Goal: Task Accomplishment & Management: Use online tool/utility

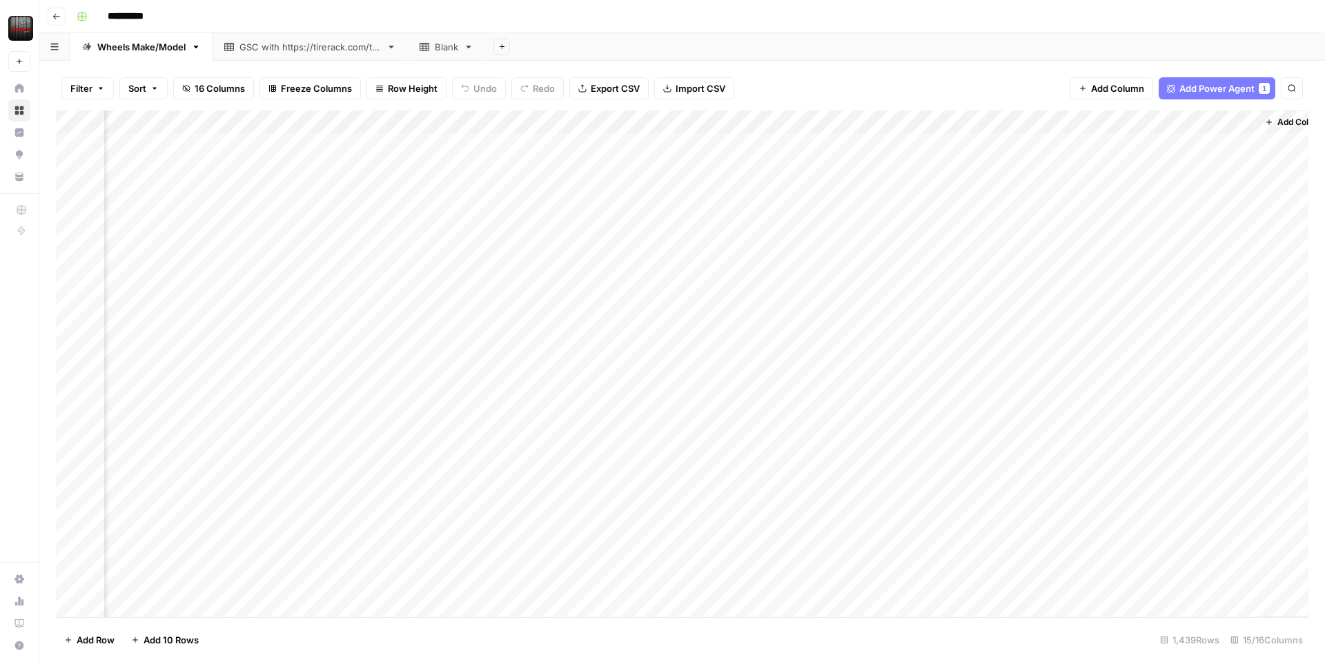
scroll to position [0, 1079]
click at [705, 123] on div "Add Column" at bounding box center [682, 363] width 1253 height 507
click at [674, 253] on span "Edit Workflow" at bounding box center [697, 258] width 121 height 14
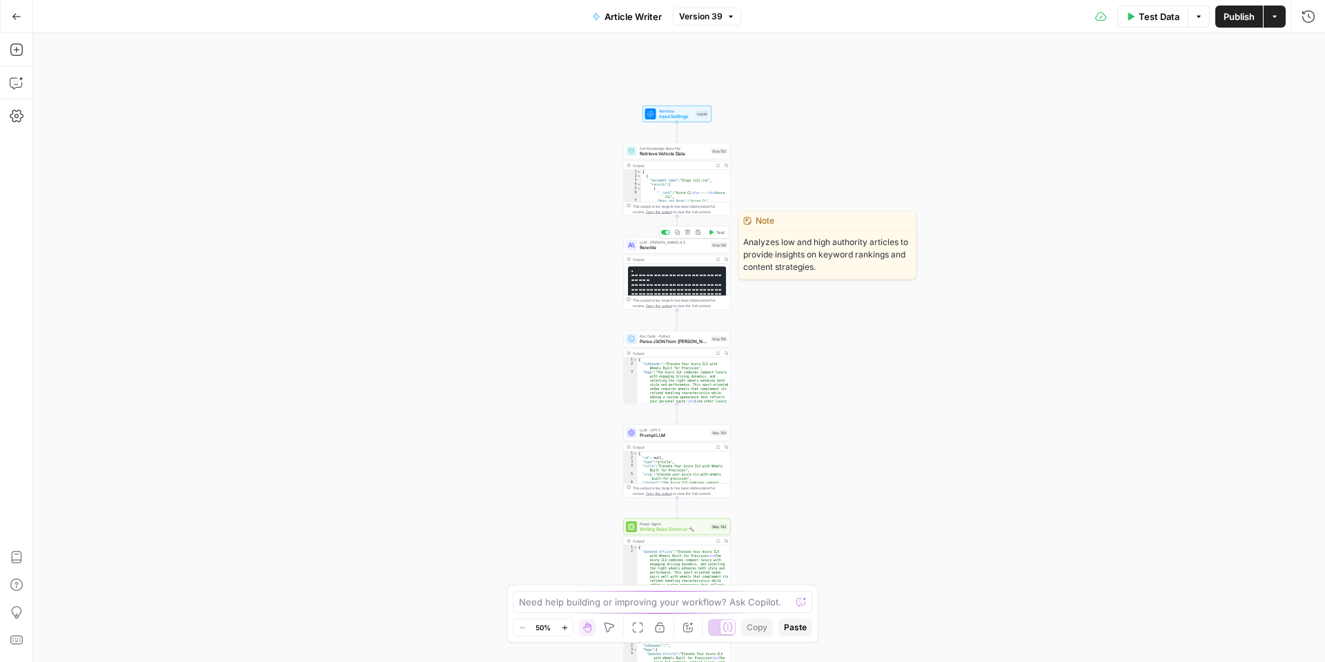
click at [680, 248] on span "Rewrite" at bounding box center [674, 247] width 68 height 7
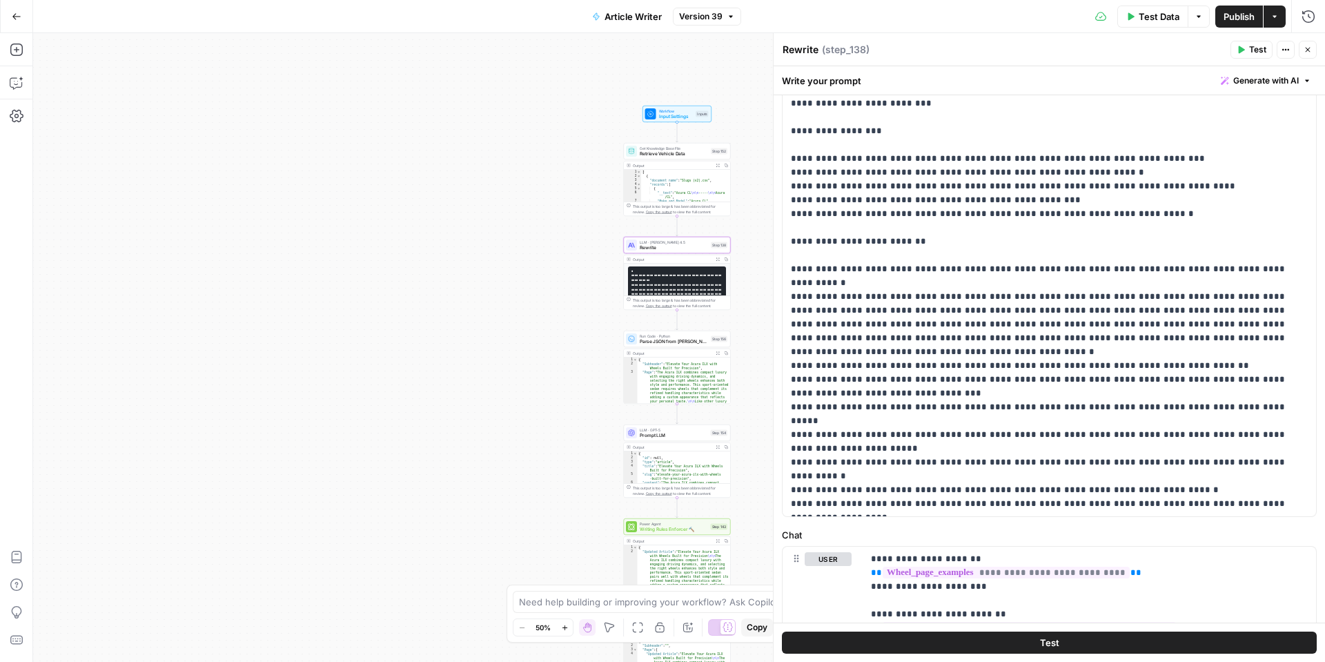
scroll to position [248, 0]
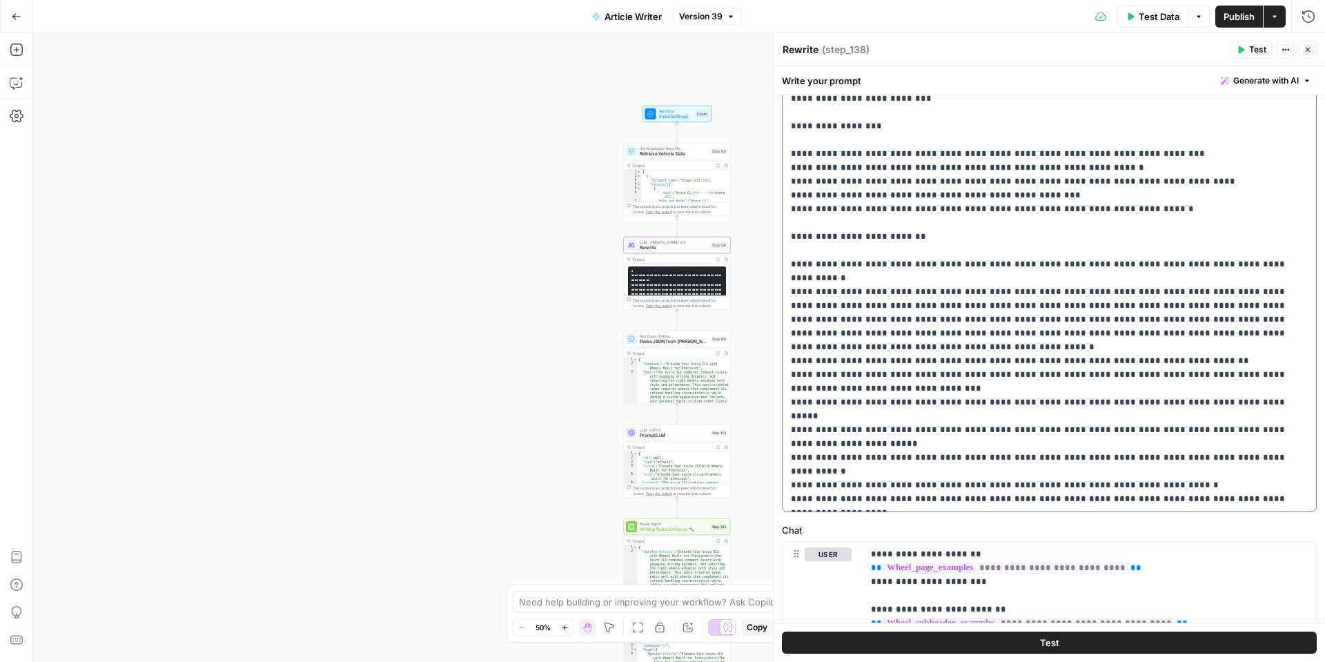
click at [1226, 496] on p "**********" at bounding box center [1049, 209] width 517 height 594
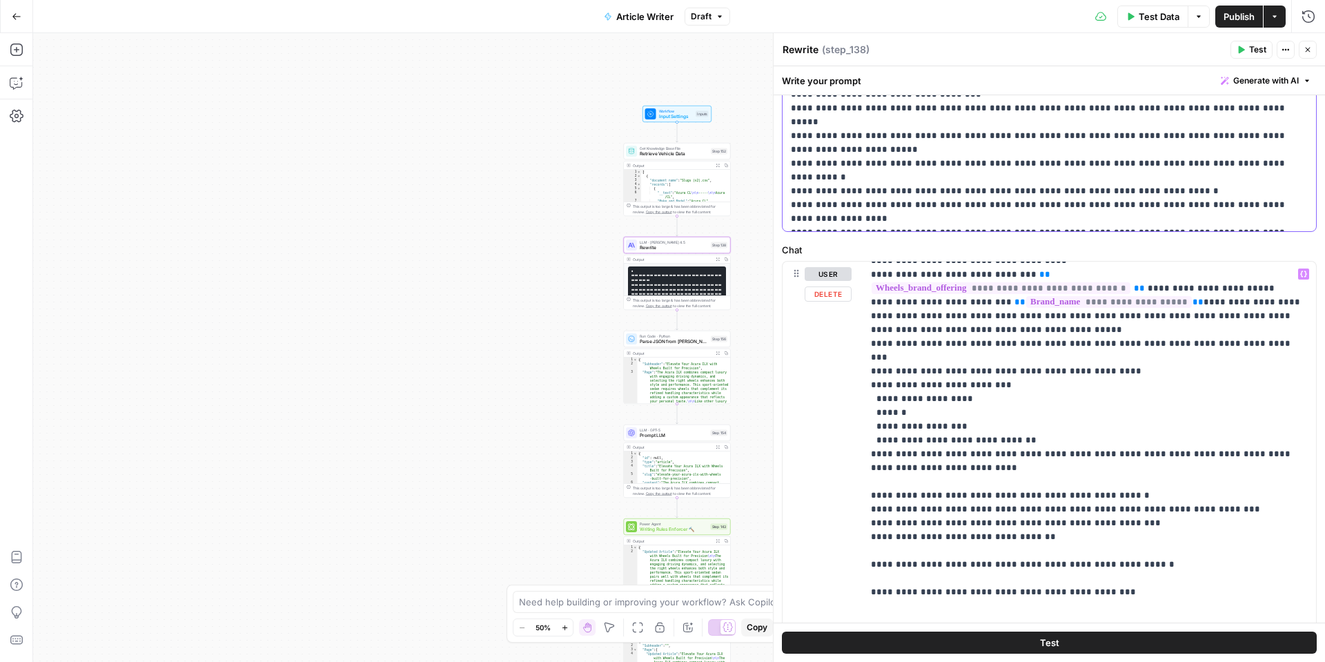
scroll to position [902, 0]
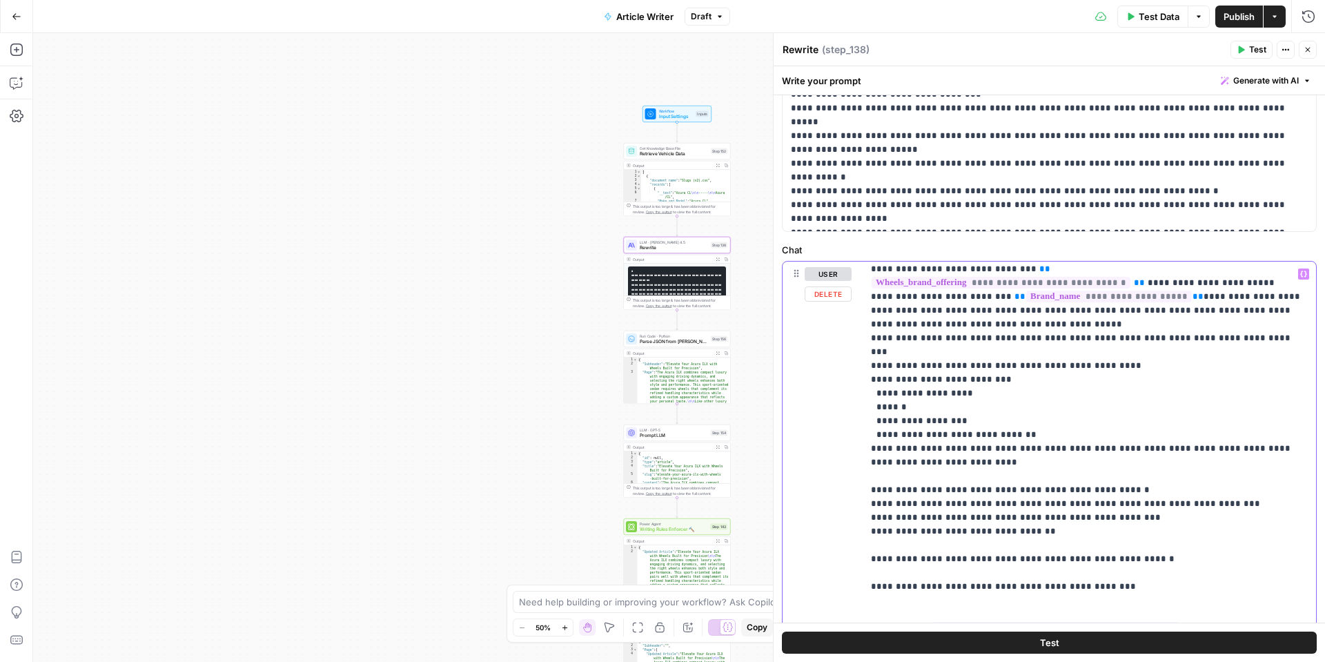
click at [998, 520] on p "**********" at bounding box center [1089, 331] width 437 height 1933
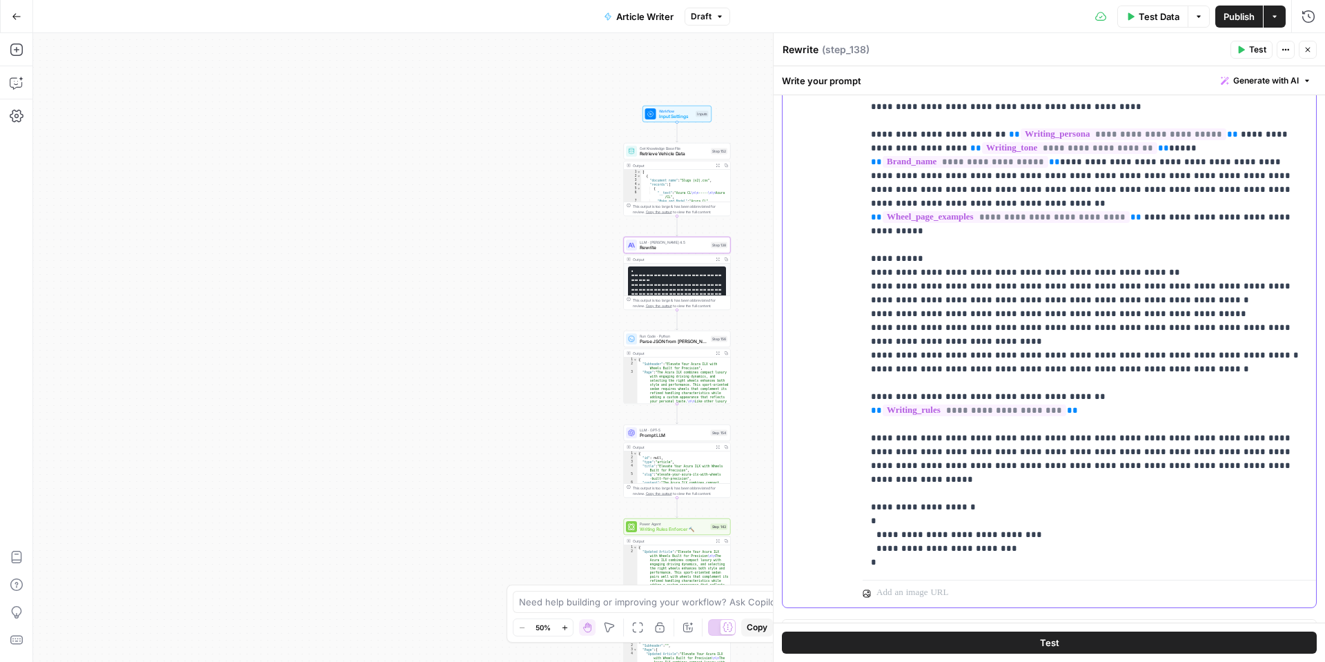
scroll to position [792, 0]
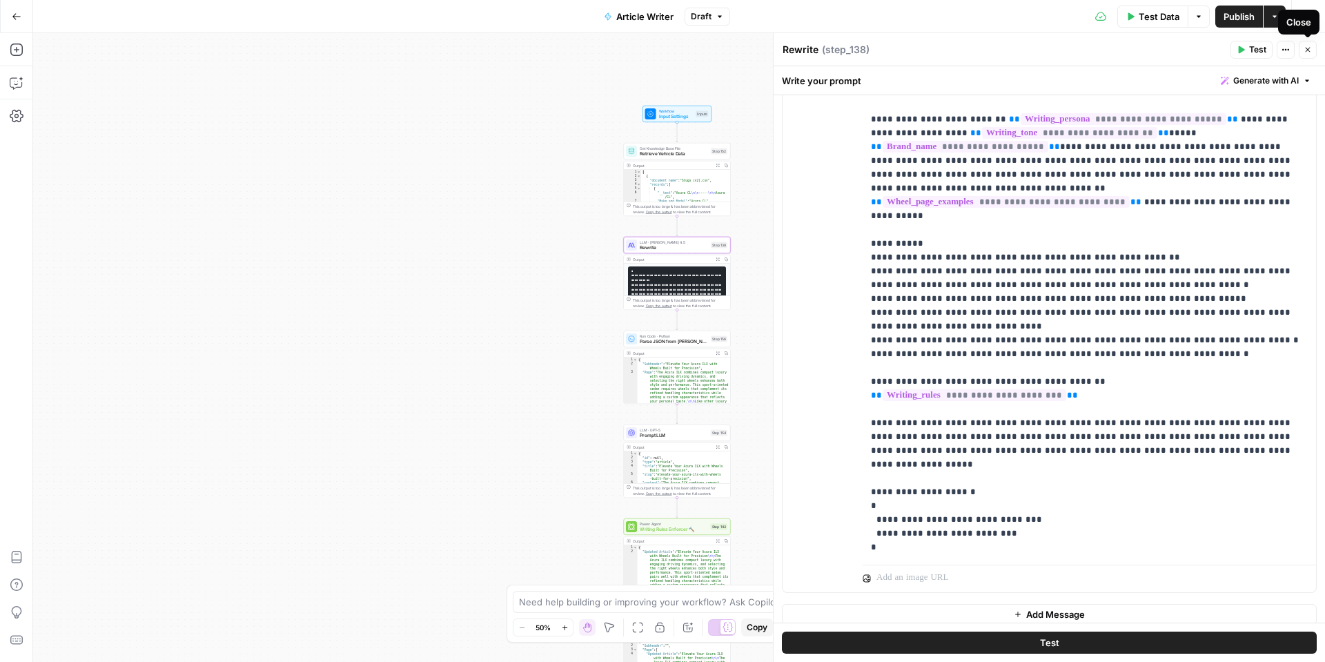
click at [1307, 50] on icon "button" at bounding box center [1308, 50] width 5 height 5
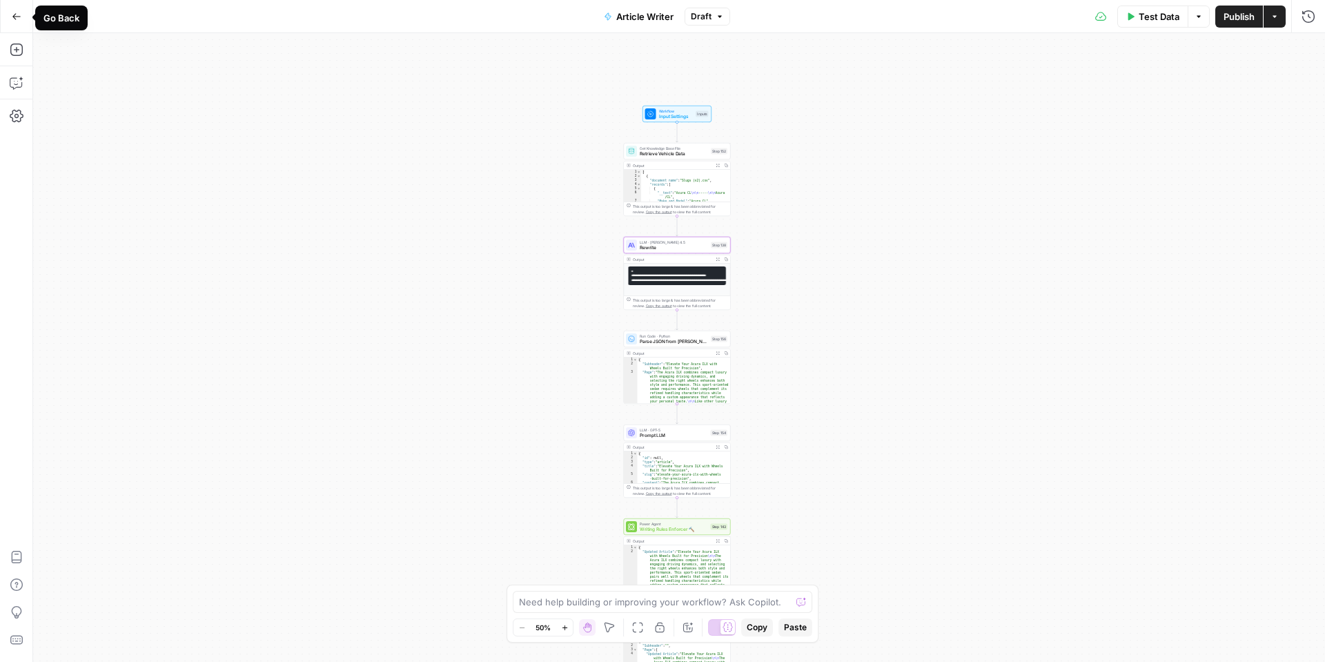
click at [14, 24] on button "Go Back" at bounding box center [16, 16] width 25 height 25
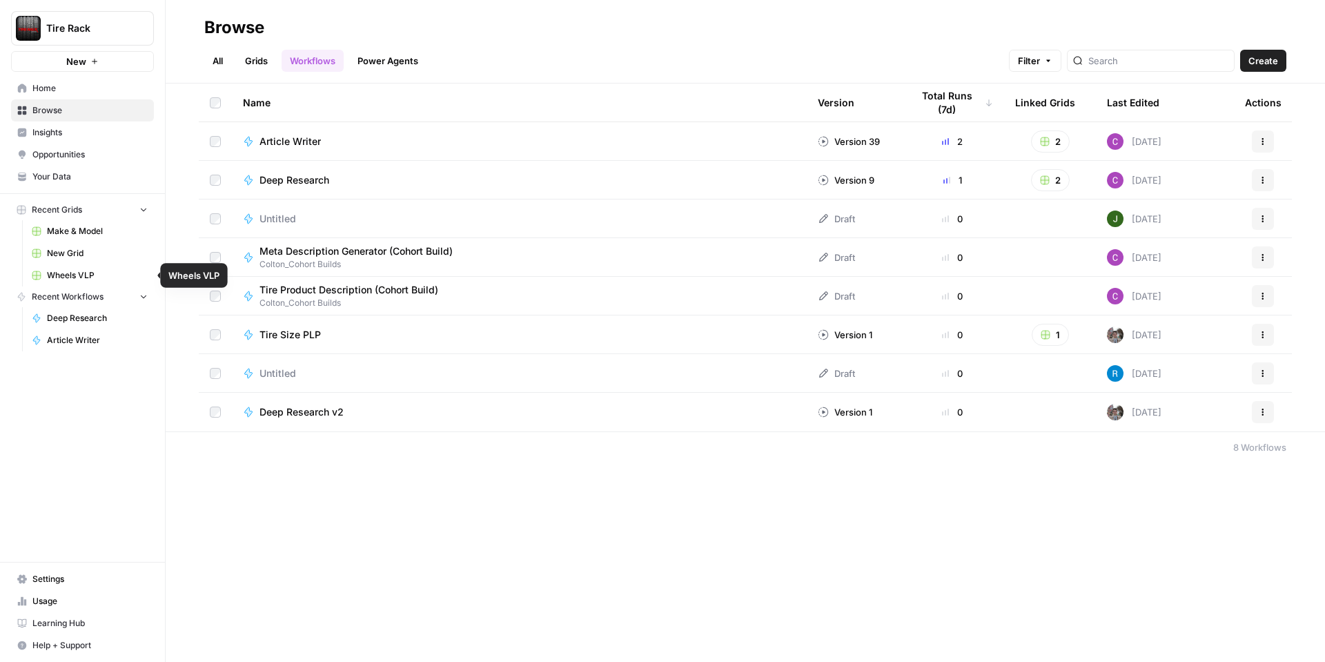
click at [55, 271] on span "Wheels VLP" at bounding box center [97, 275] width 101 height 12
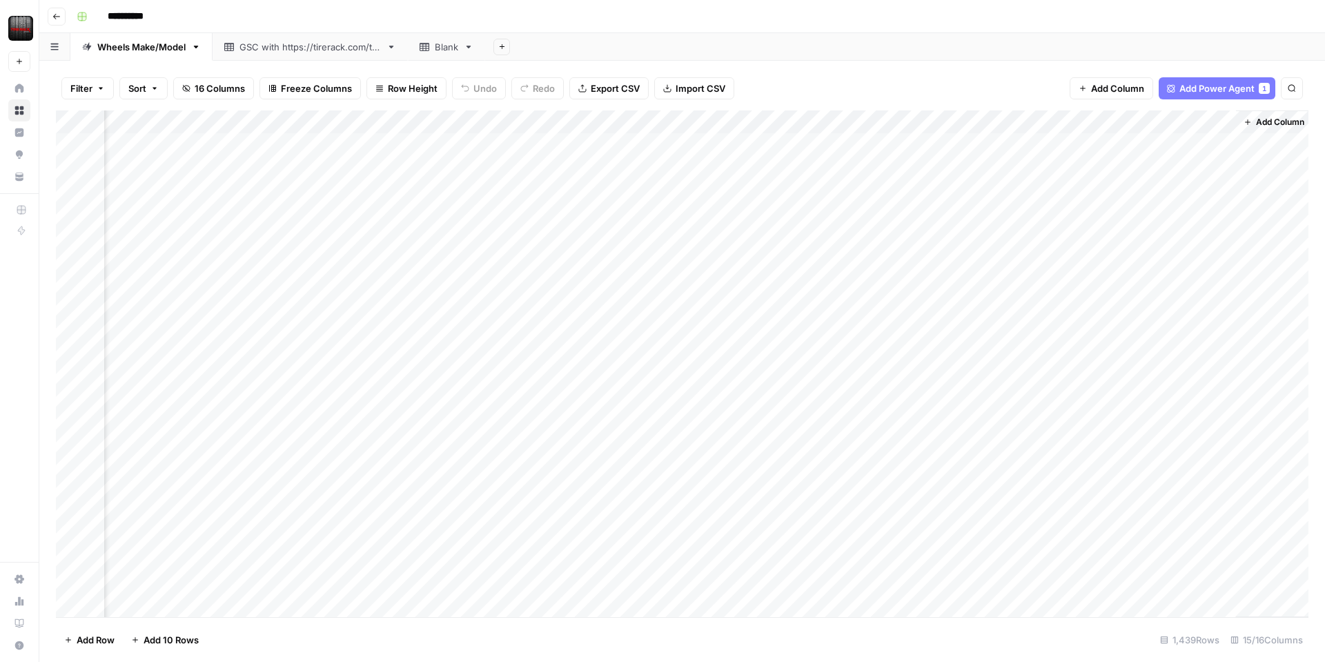
scroll to position [0, 1079]
click at [1079, 121] on div "Add Column" at bounding box center [682, 363] width 1253 height 507
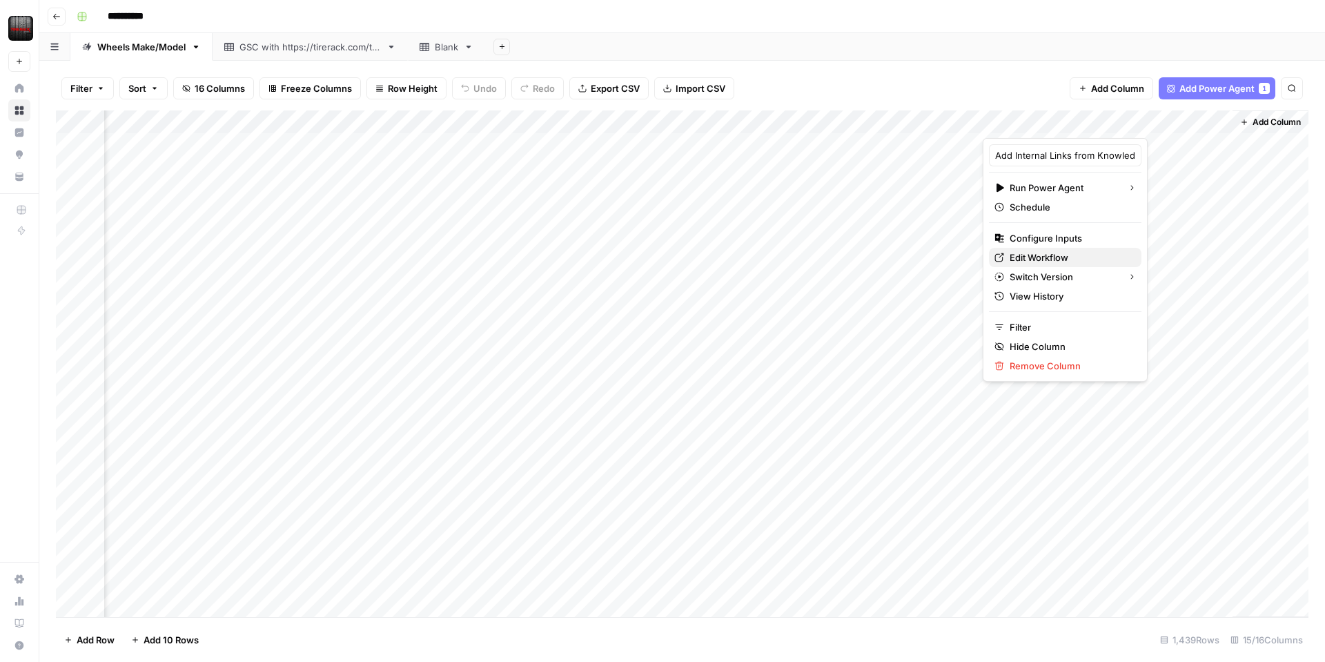
click at [1032, 255] on span "Edit Workflow" at bounding box center [1070, 258] width 121 height 14
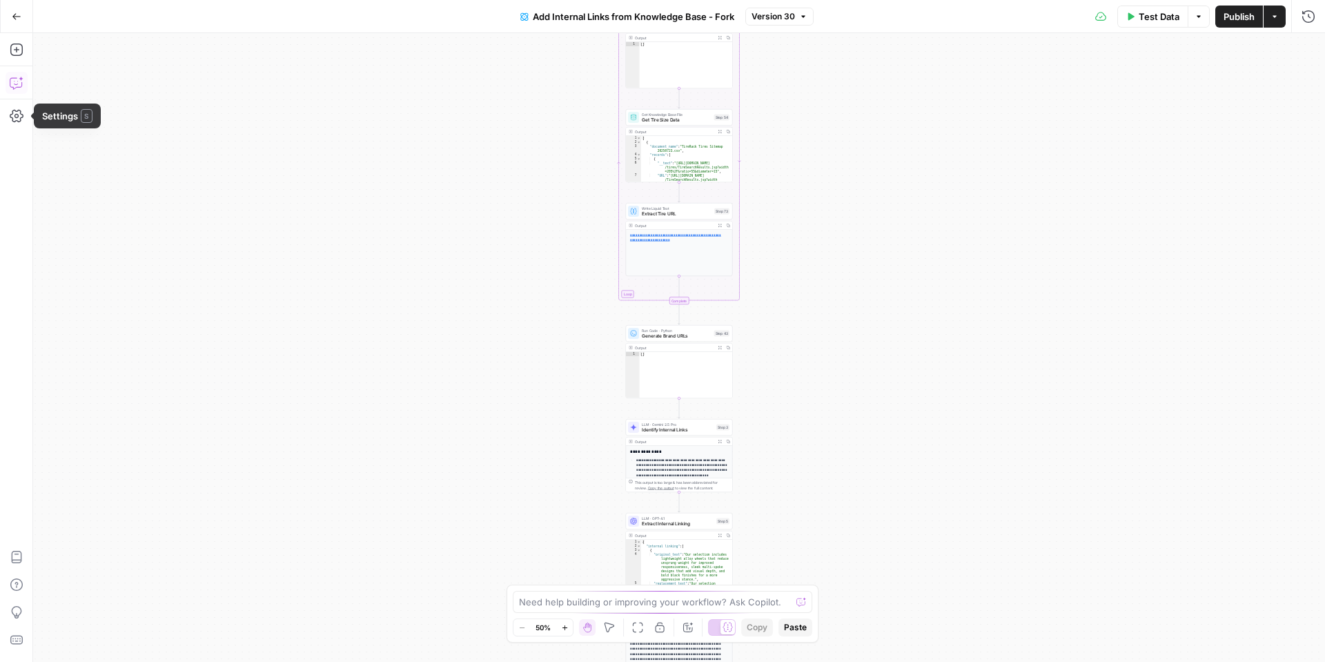
click at [12, 81] on icon "button" at bounding box center [17, 83] width 14 height 14
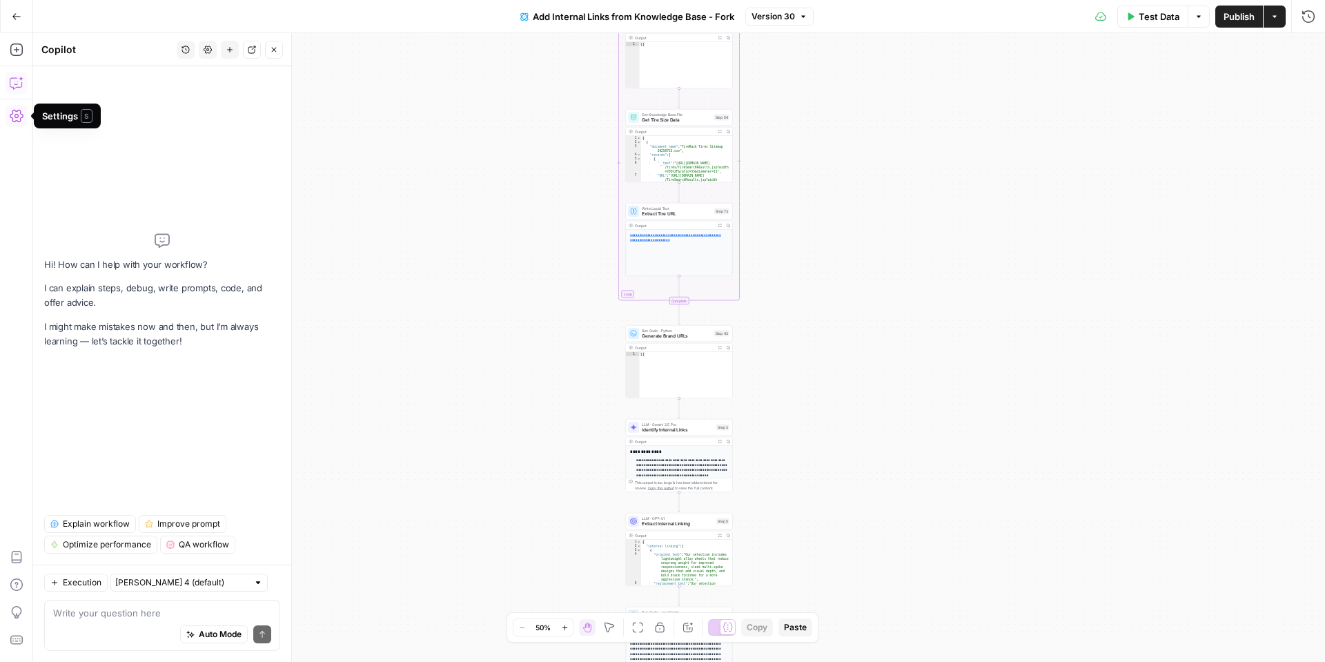
click at [107, 610] on textarea at bounding box center [162, 613] width 218 height 14
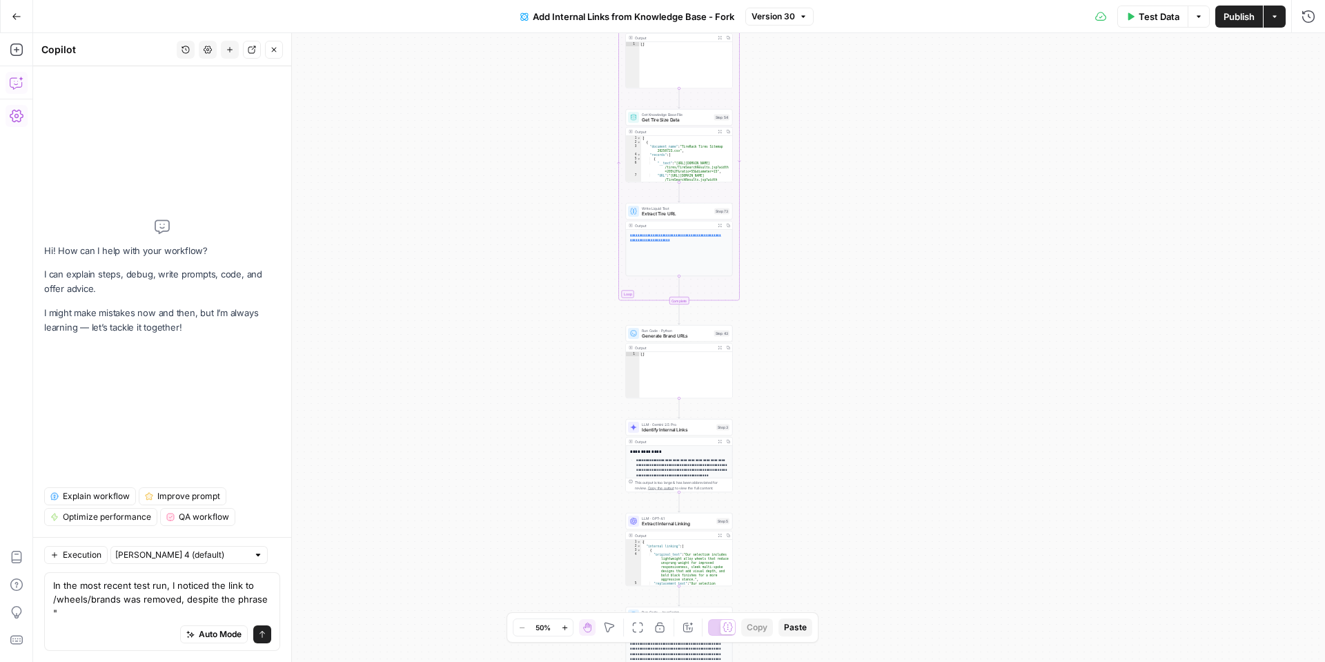
type textarea "In the most recent test run, I noticed the link to /wheels/brands was removed, …"
click at [1309, 27] on div "Test Data Options Publish Actions Run History" at bounding box center [1070, 16] width 512 height 32
click at [1309, 23] on icon "button" at bounding box center [1309, 17] width 14 height 14
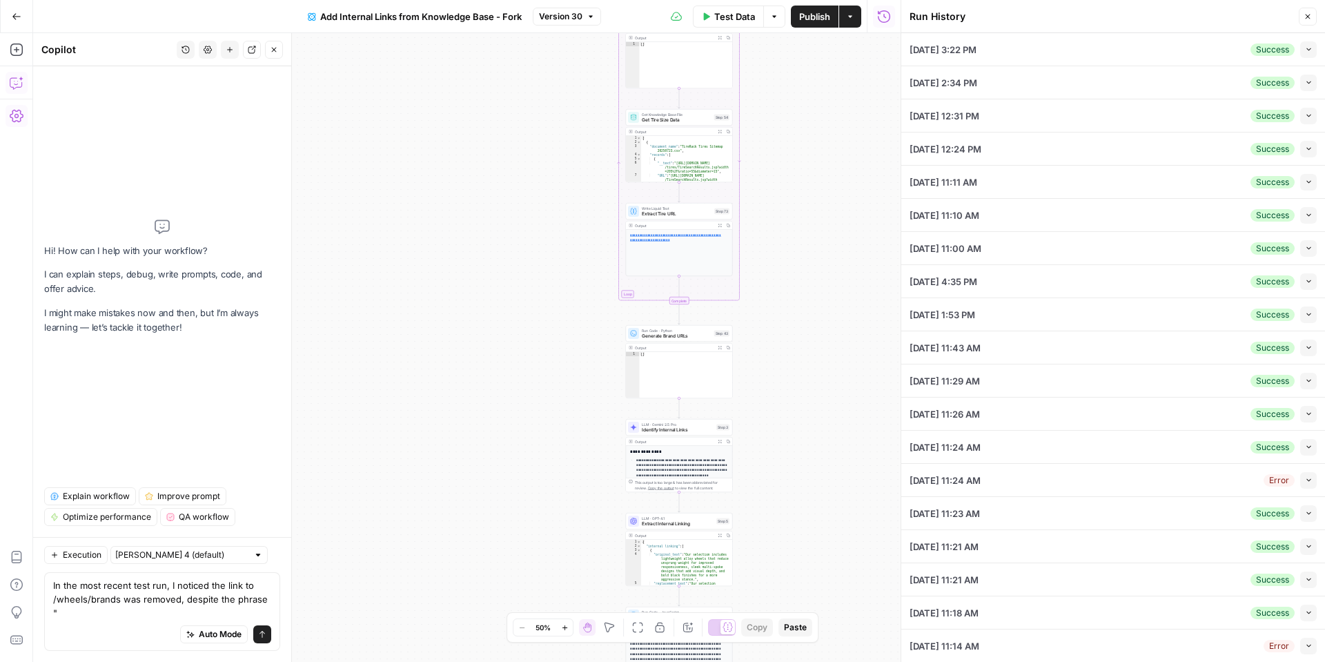
click at [1307, 46] on icon "button" at bounding box center [1309, 50] width 8 height 8
type input "Wheels_Approved Link List"
type input "Slugs"
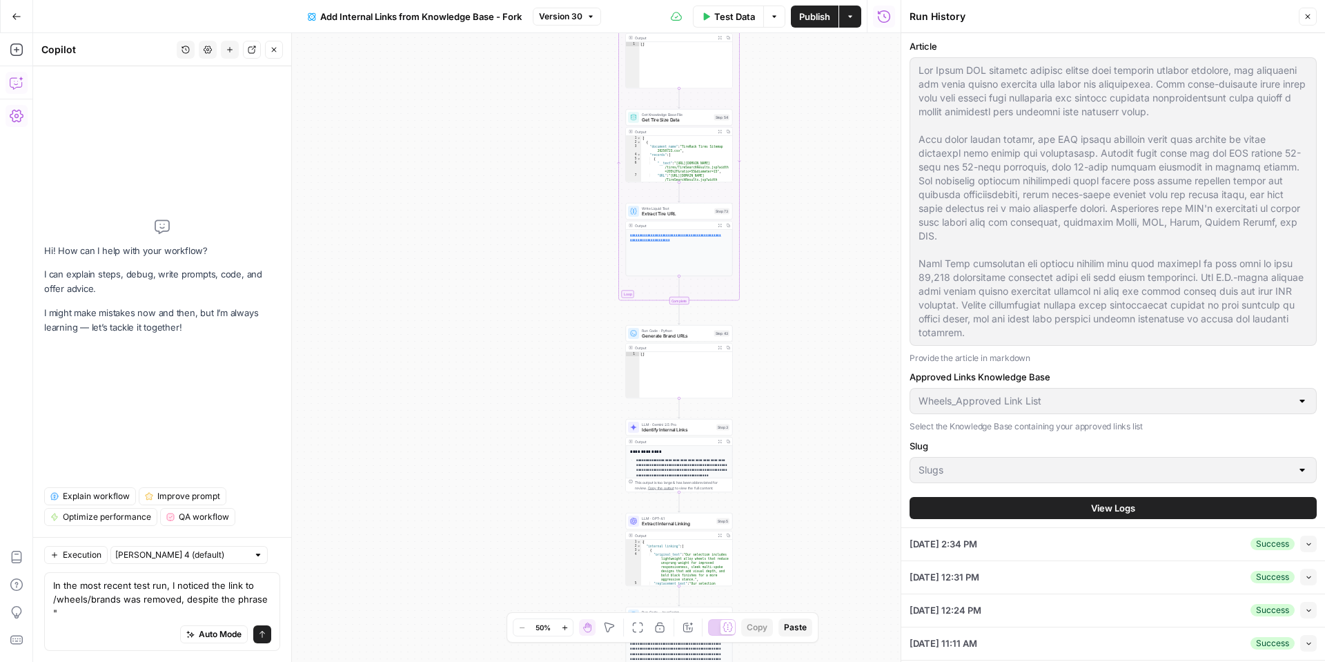
scroll to position [112, 0]
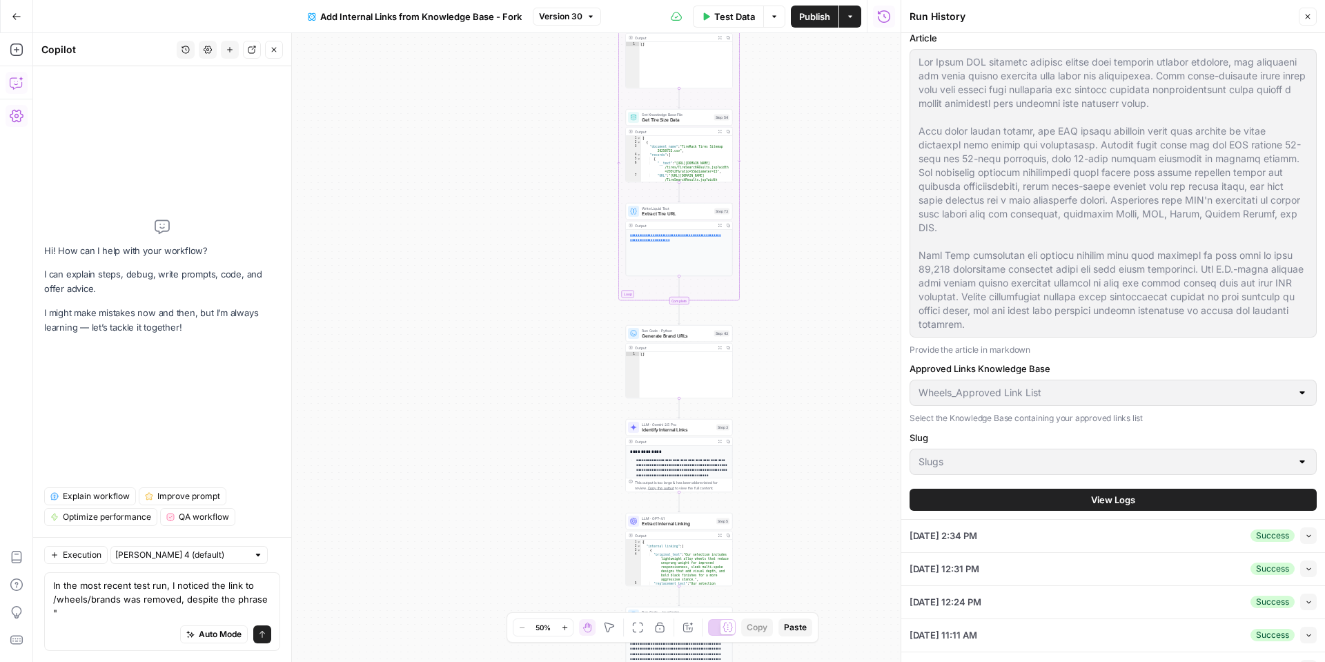
click at [1104, 494] on span "View Logs" at bounding box center [1113, 500] width 44 height 14
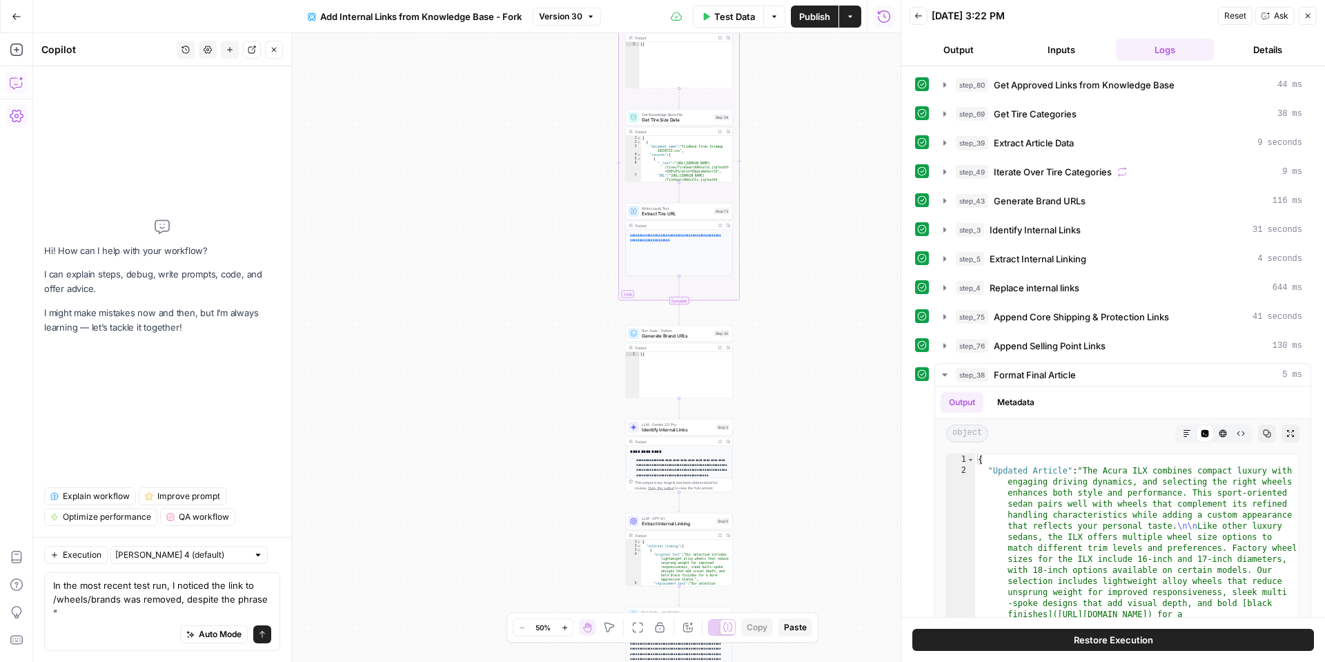
click at [964, 58] on button "Output" at bounding box center [959, 50] width 98 height 22
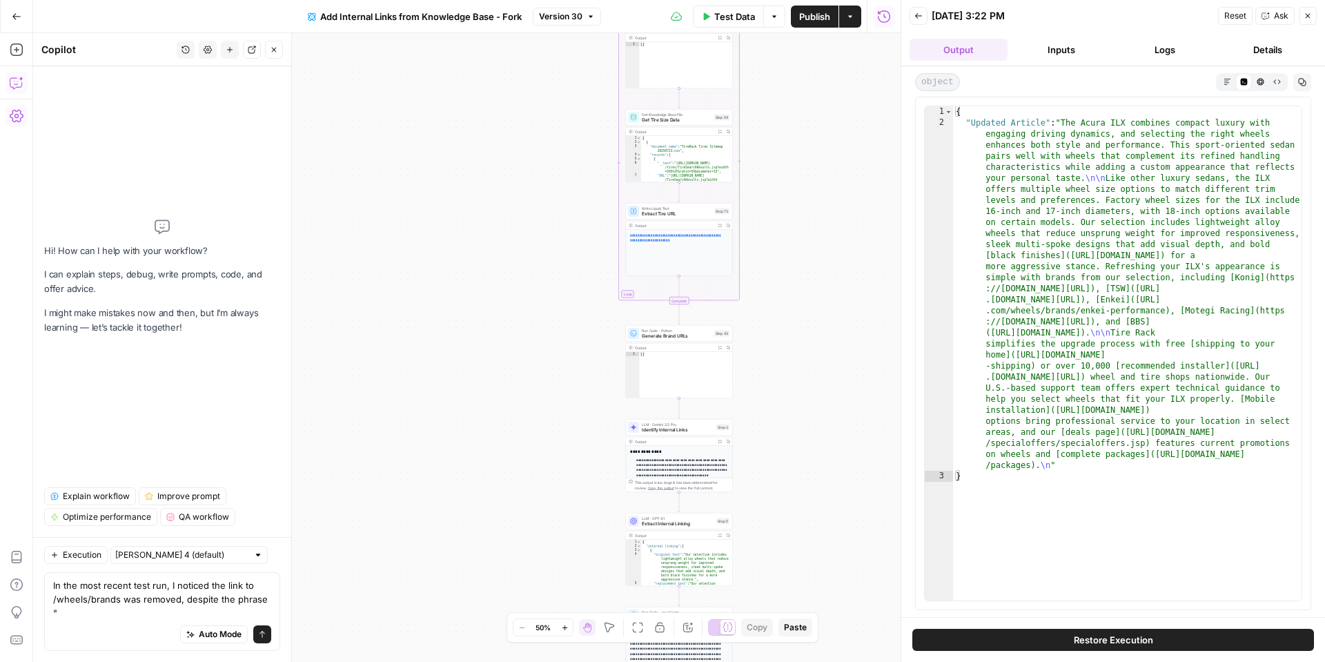
click at [1226, 83] on icon "button" at bounding box center [1228, 82] width 8 height 8
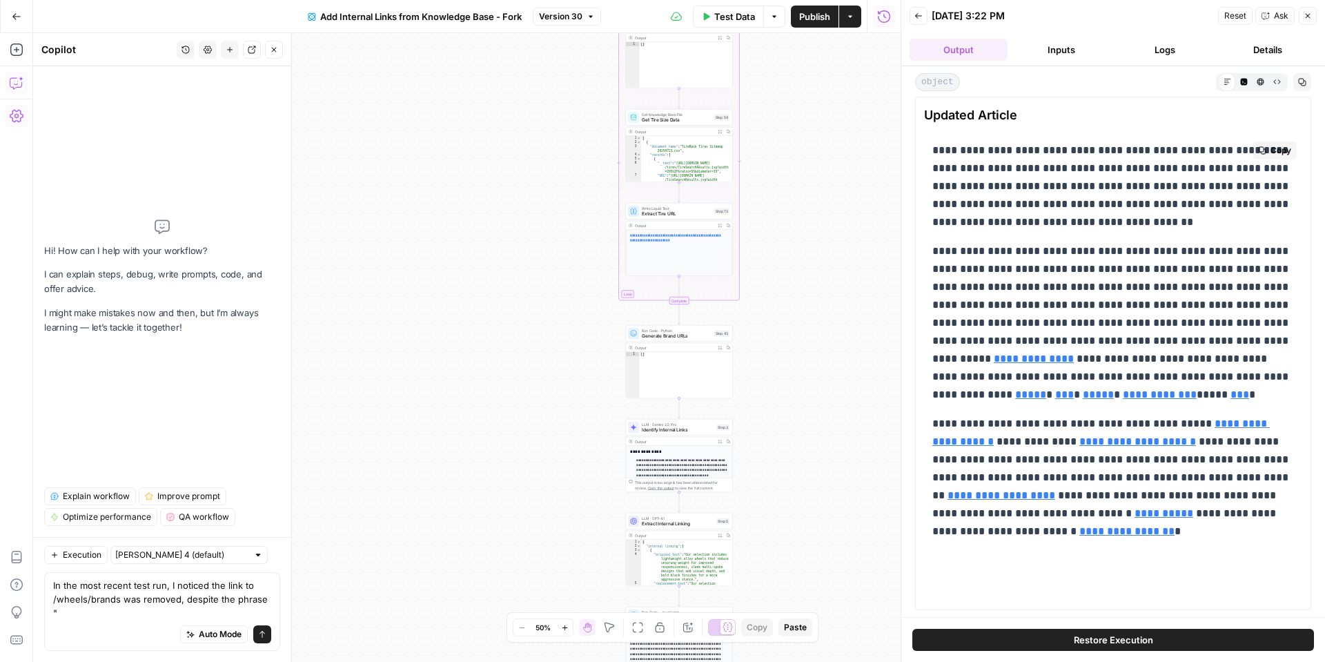
drag, startPoint x: 996, startPoint y: 378, endPoint x: 1195, endPoint y: 378, distance: 198.8
click at [1195, 378] on p "**********" at bounding box center [1113, 323] width 362 height 162
copy p "**********"
click at [269, 611] on textarea "In the most recent test run, I noticed the link to /wheels/brands was removed, …" at bounding box center [162, 598] width 218 height 41
paste textarea "is simple with brands from our selection"
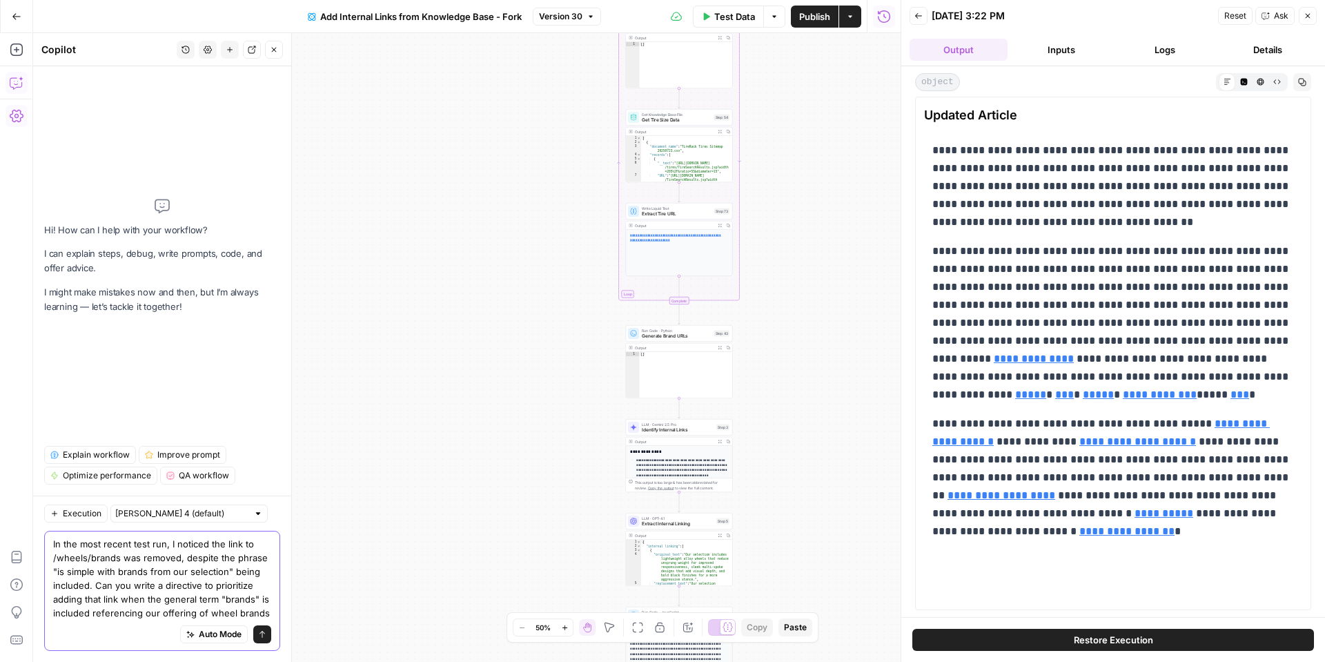
type textarea "In the most recent test run, I noticed the link to /wheels/brands was removed, …"
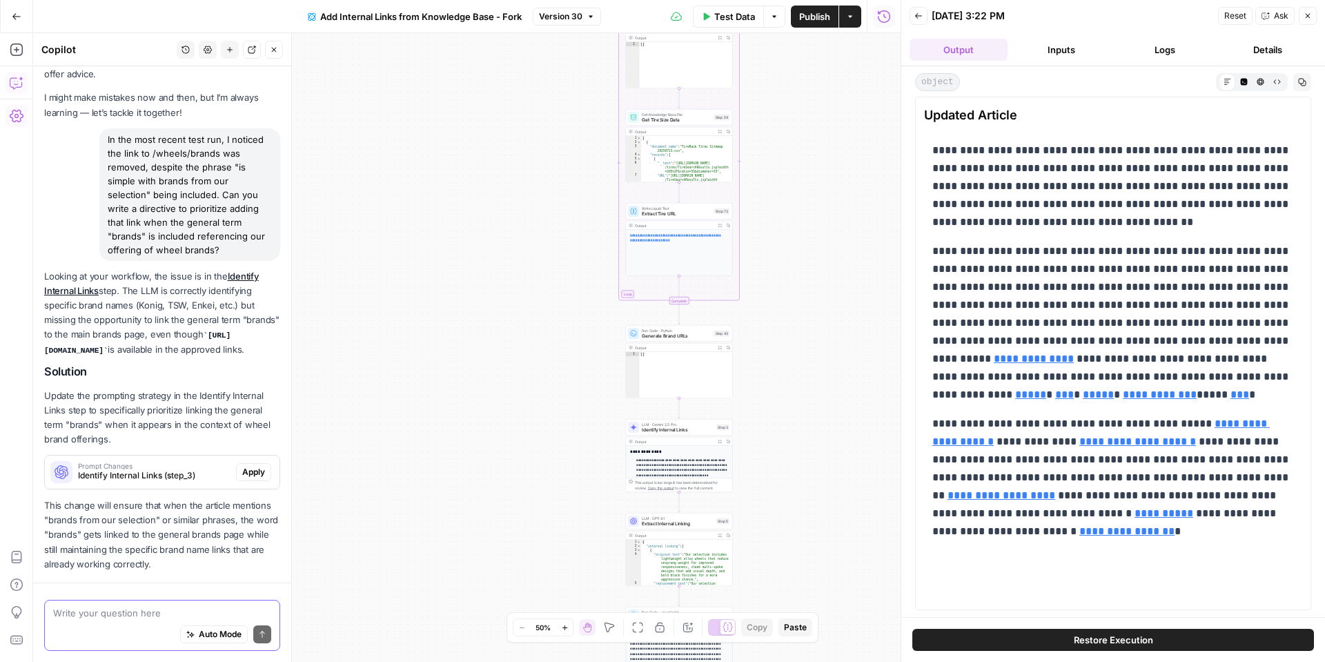
scroll to position [102, 0]
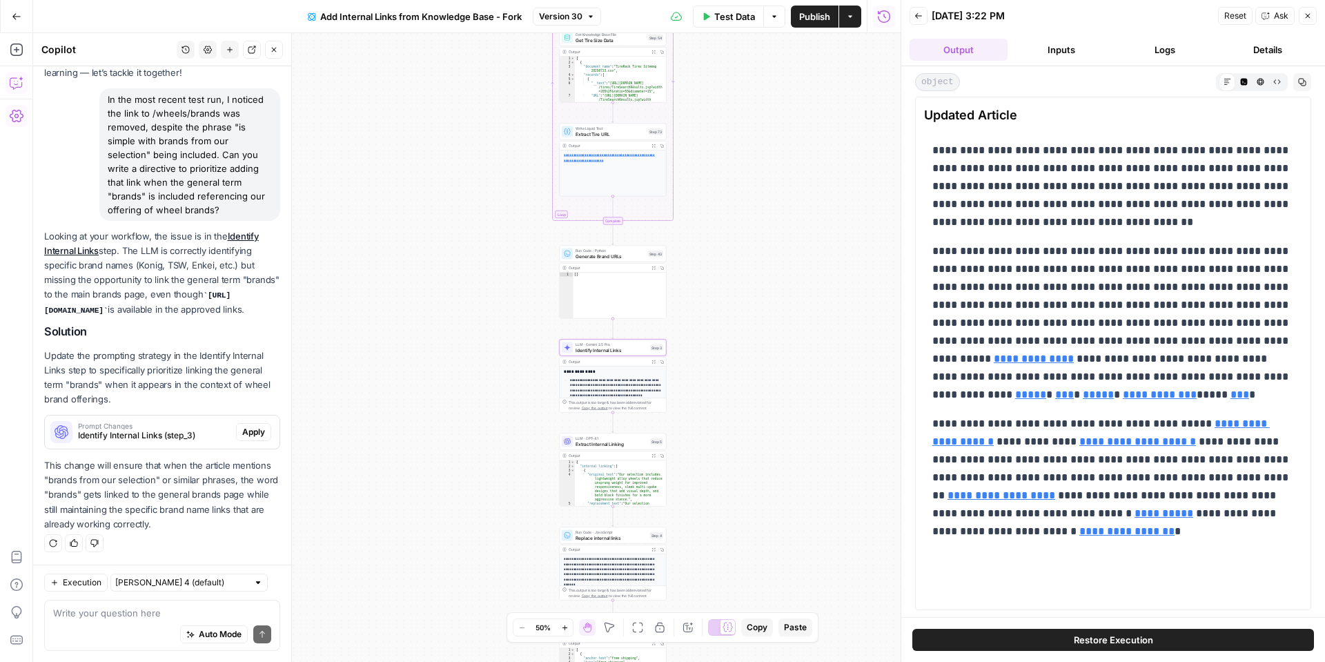
click at [251, 431] on span "Apply" at bounding box center [253, 432] width 23 height 12
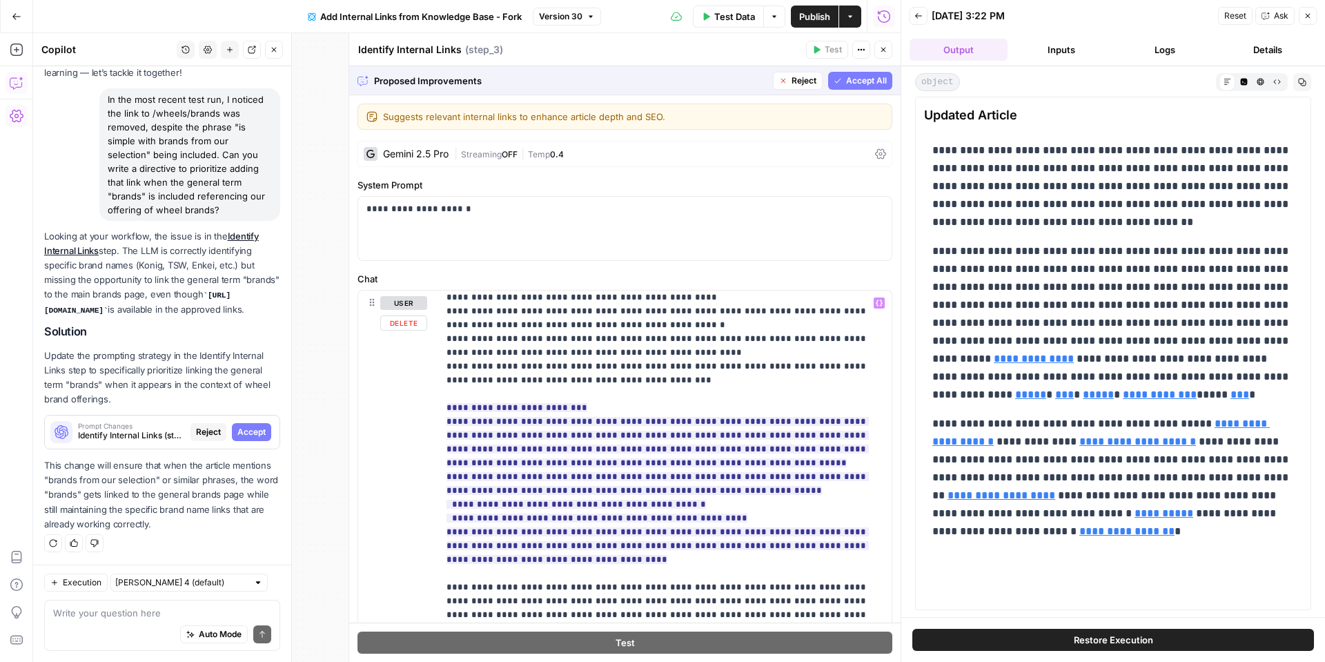
scroll to position [332, 0]
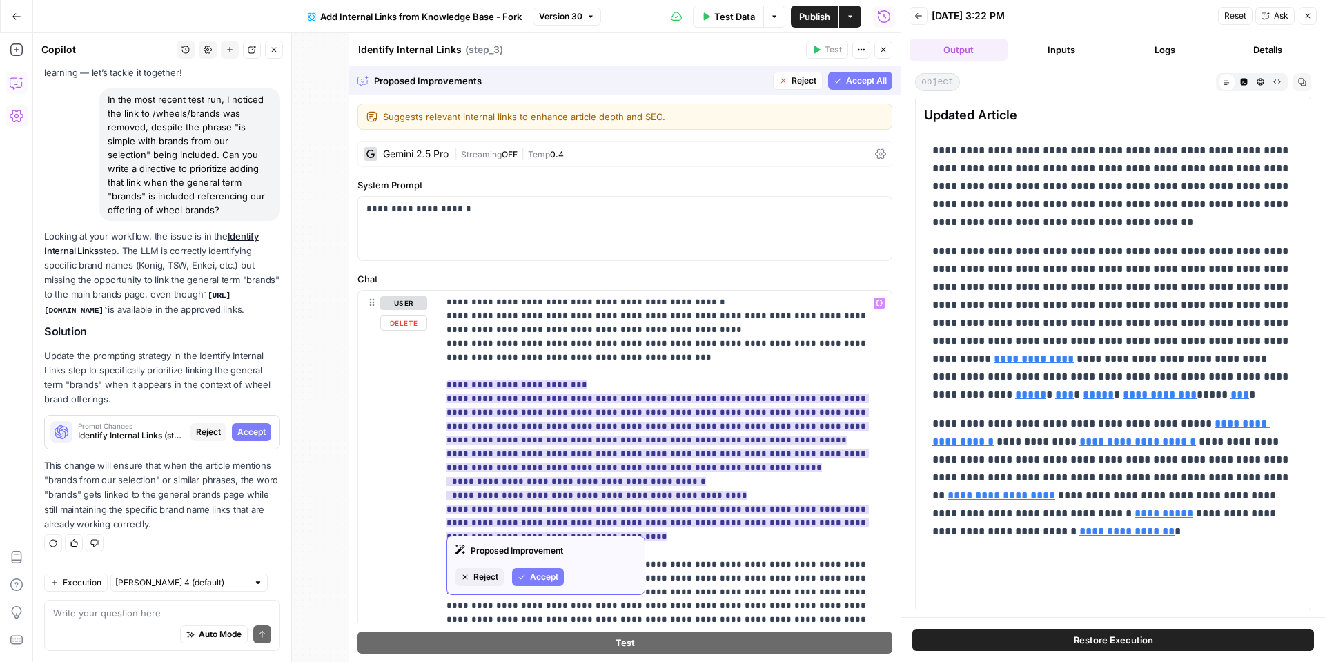
click at [540, 579] on span "Accept" at bounding box center [544, 577] width 28 height 12
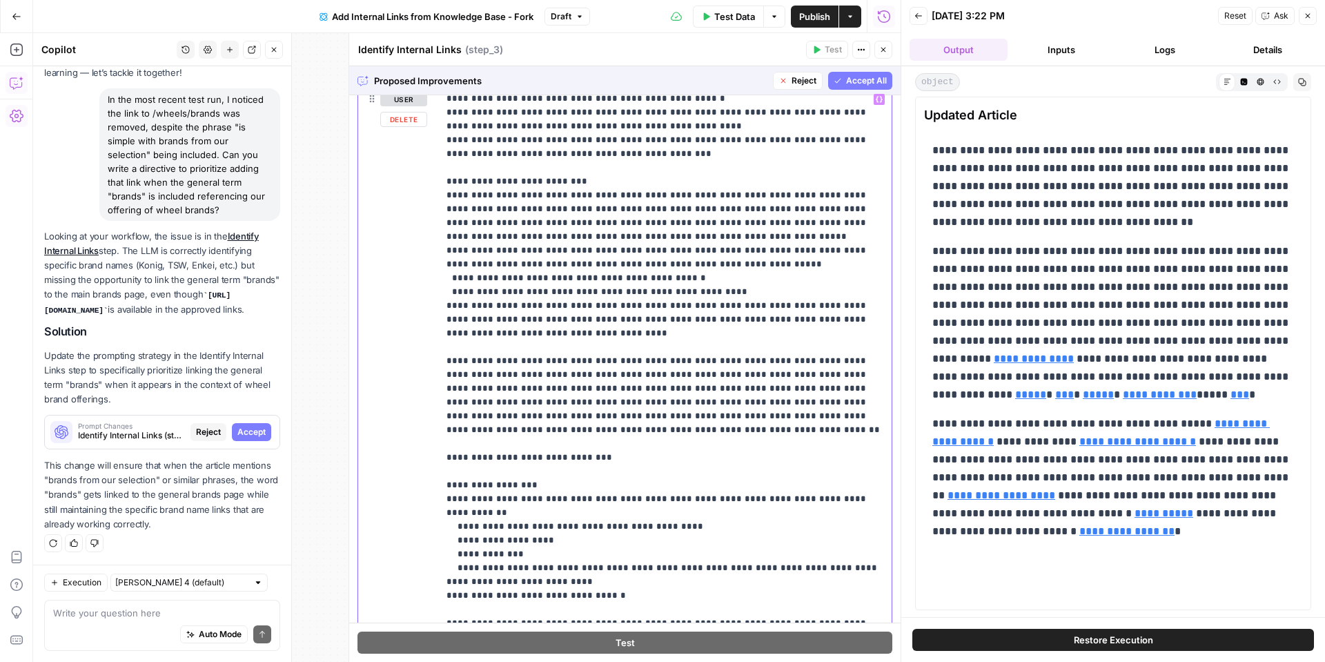
scroll to position [271, 0]
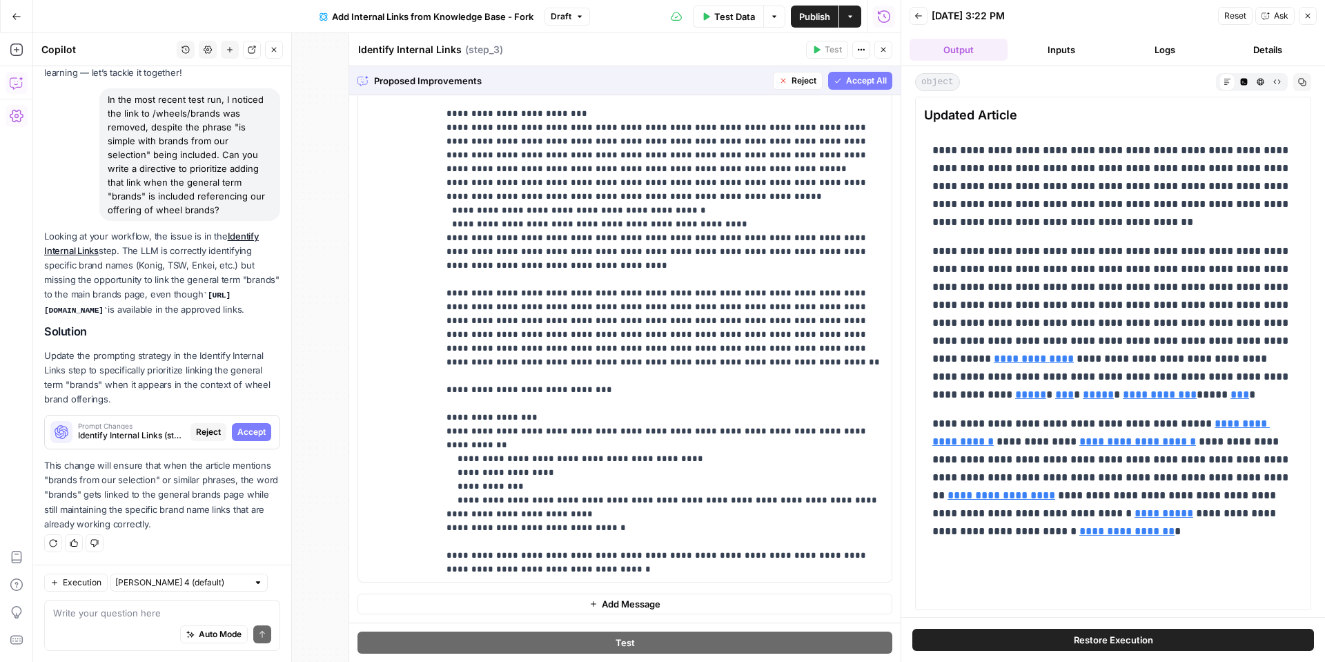
click at [859, 85] on span "Accept All" at bounding box center [866, 81] width 41 height 12
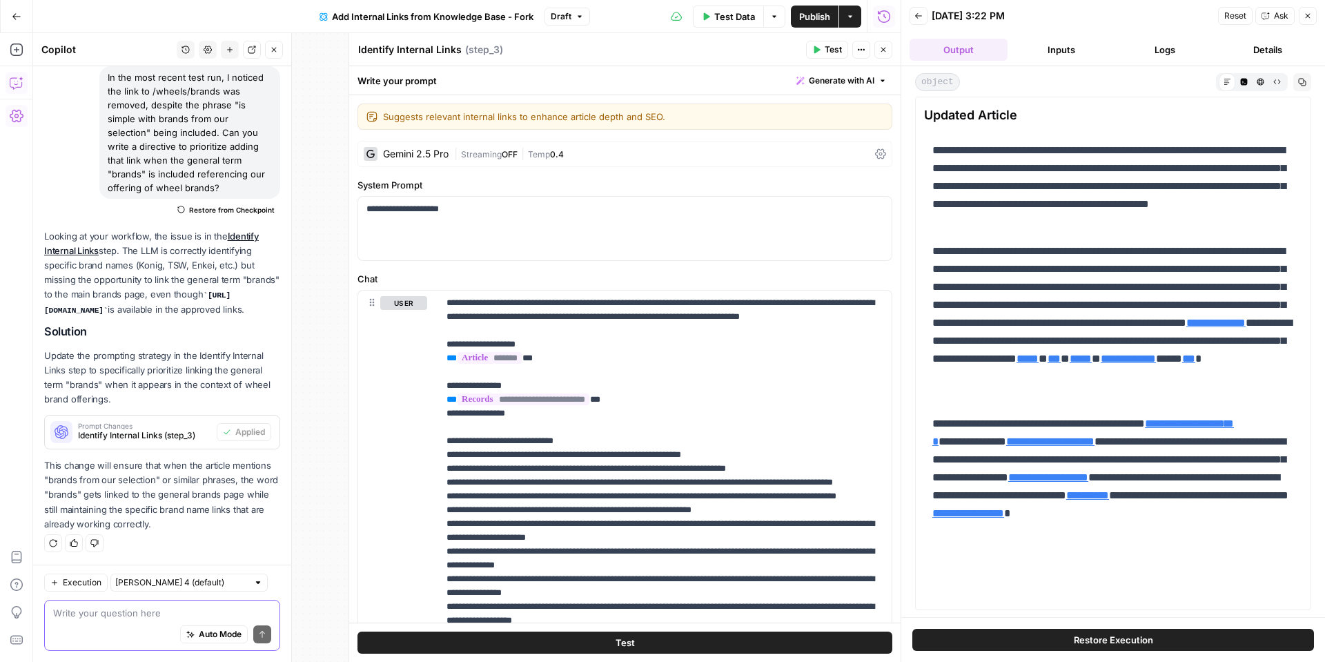
click at [115, 616] on textarea at bounding box center [162, 613] width 218 height 14
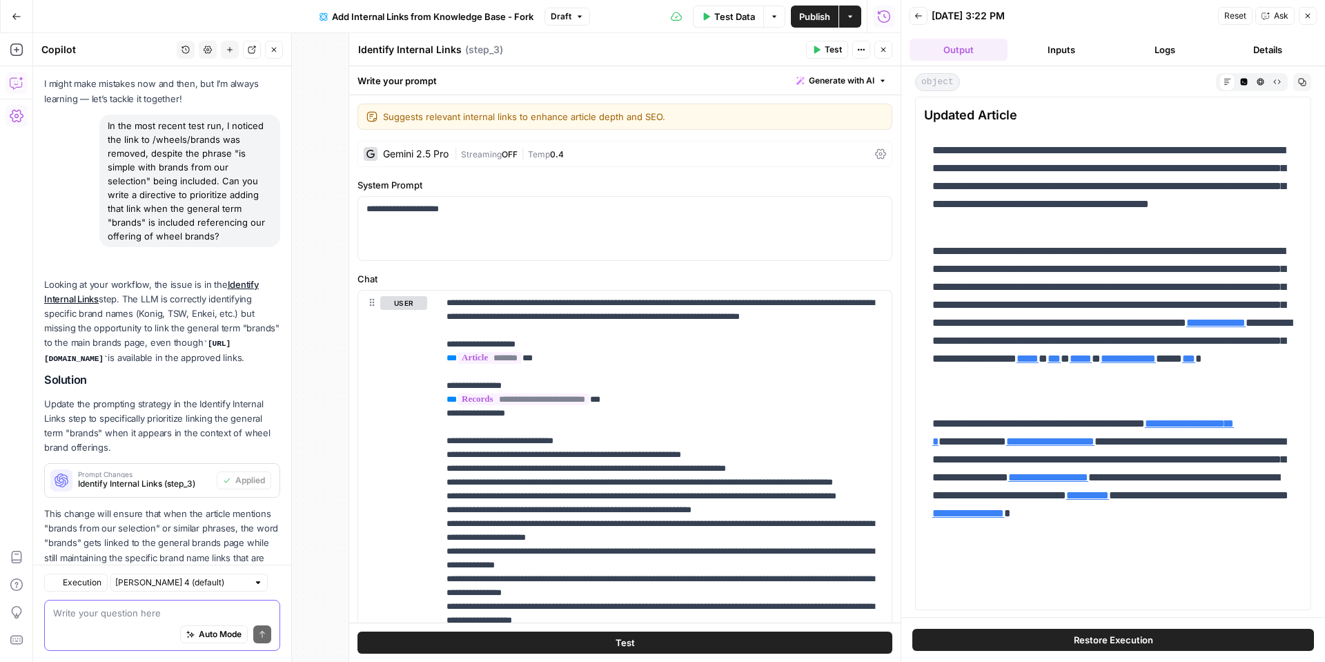
scroll to position [124, 0]
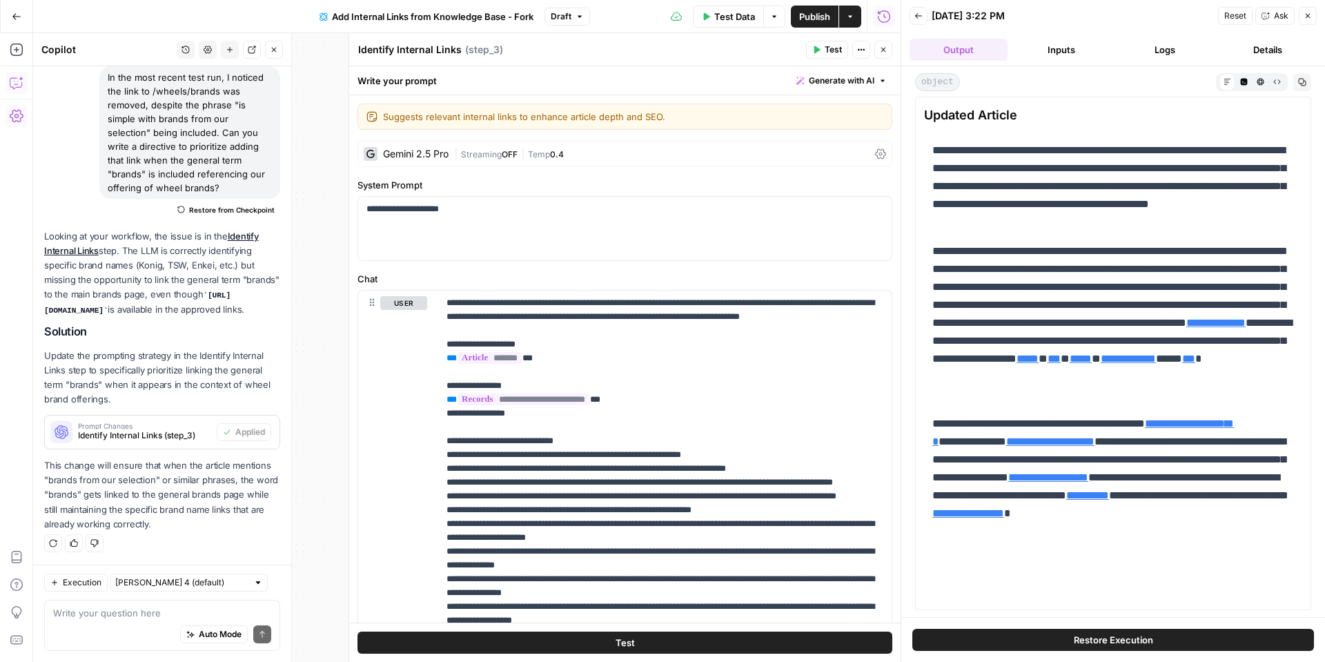
click at [879, 51] on icon "button" at bounding box center [883, 50] width 8 height 8
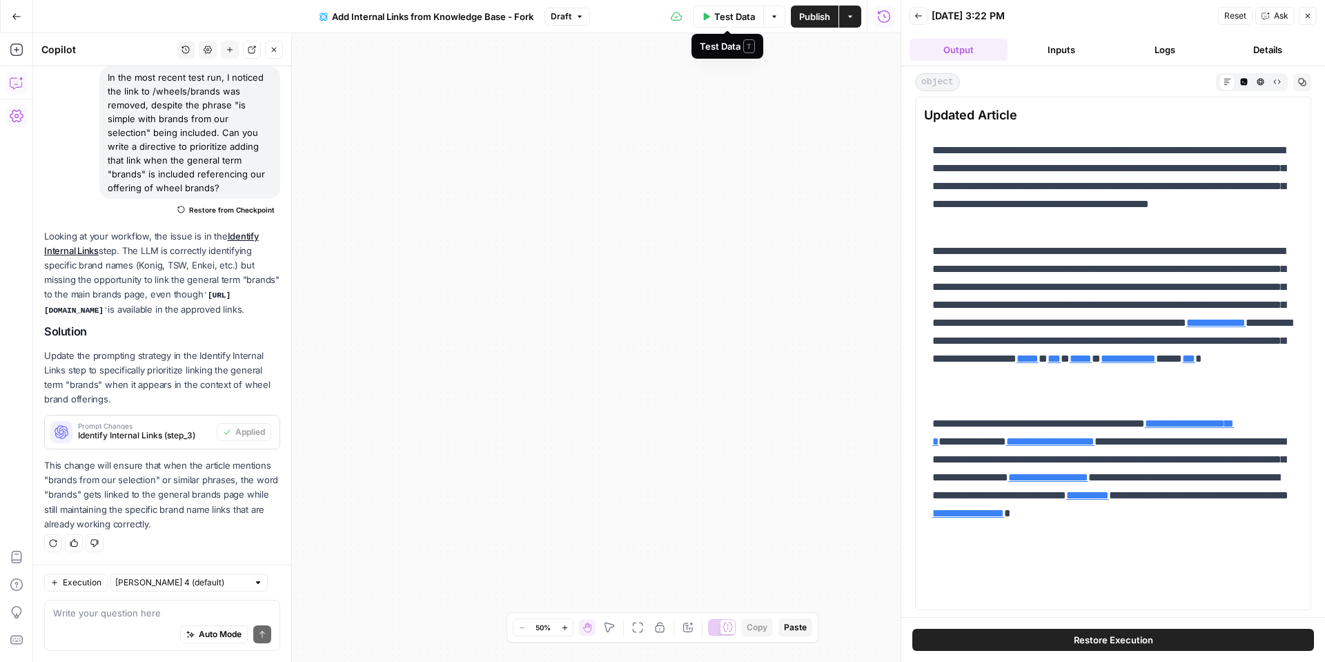
click at [743, 20] on span "Test Data" at bounding box center [734, 17] width 41 height 14
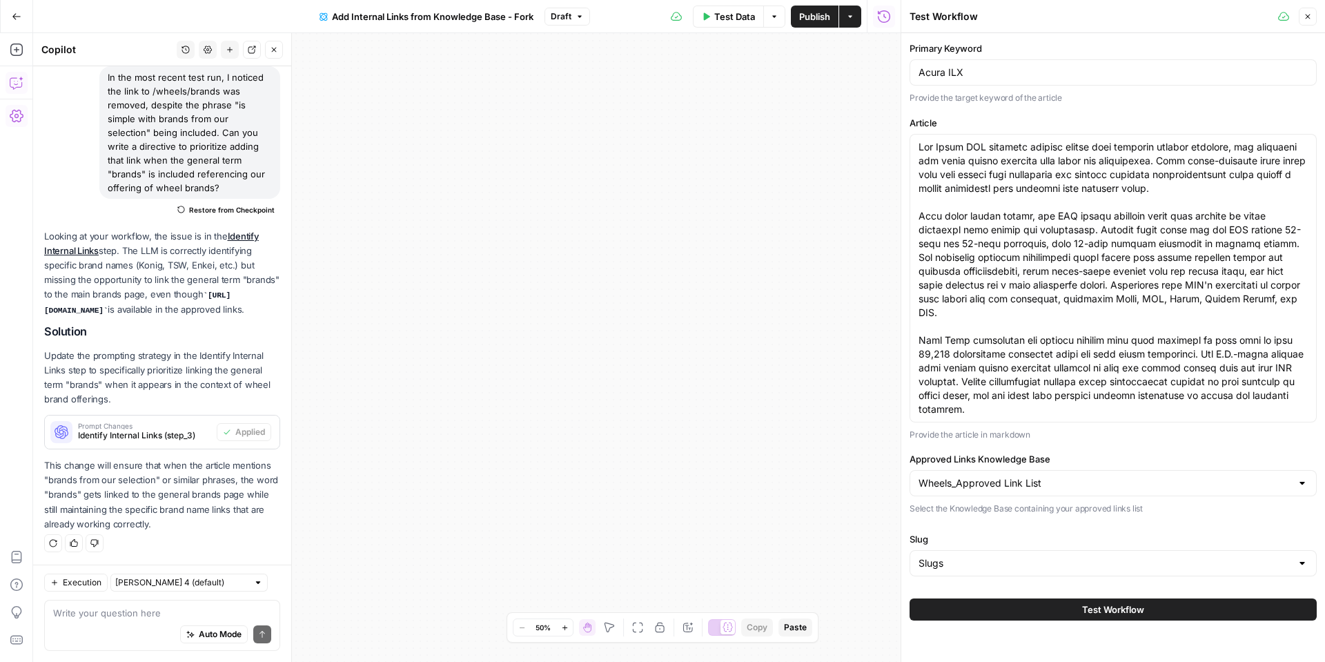
click at [1027, 617] on button "Test Workflow" at bounding box center [1113, 609] width 407 height 22
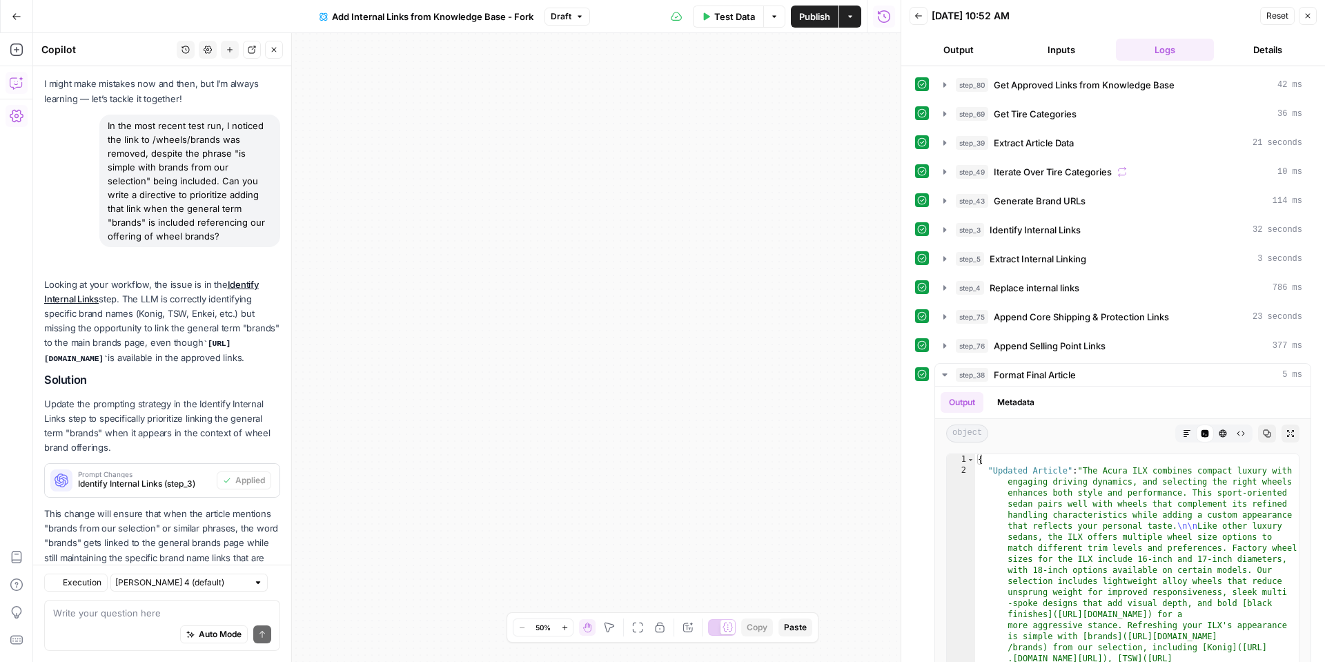
scroll to position [124, 0]
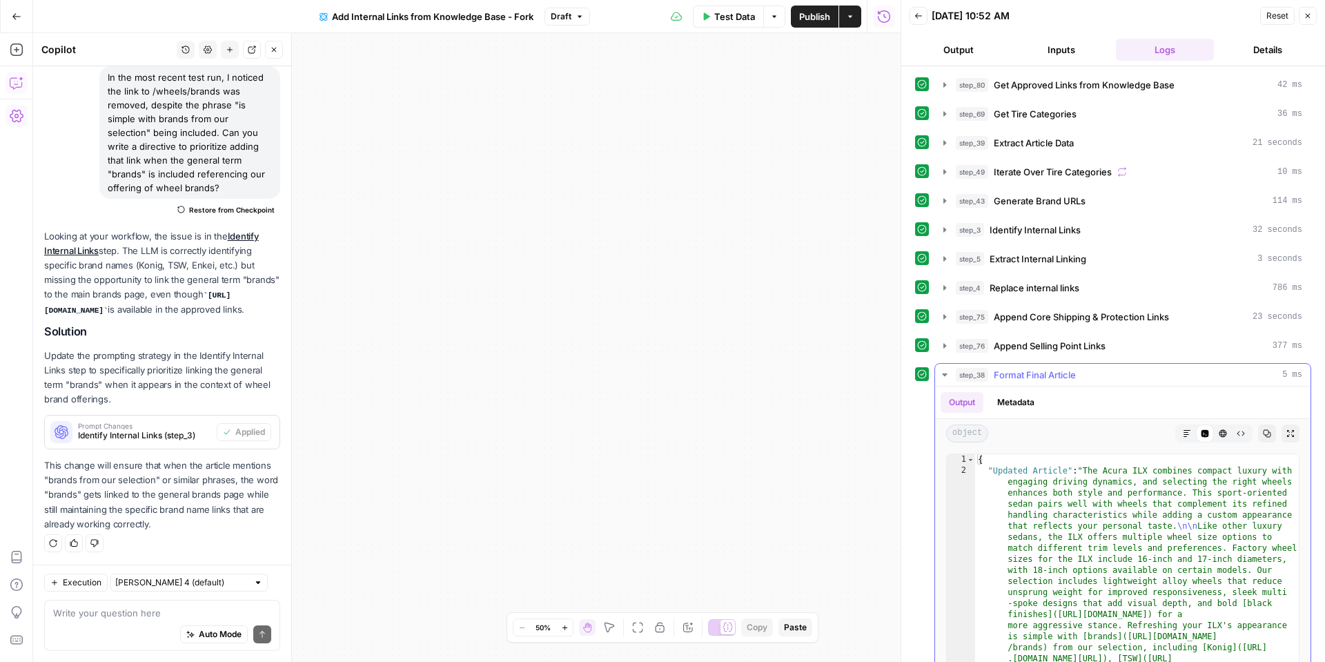
click at [1187, 429] on icon "button" at bounding box center [1187, 433] width 8 height 8
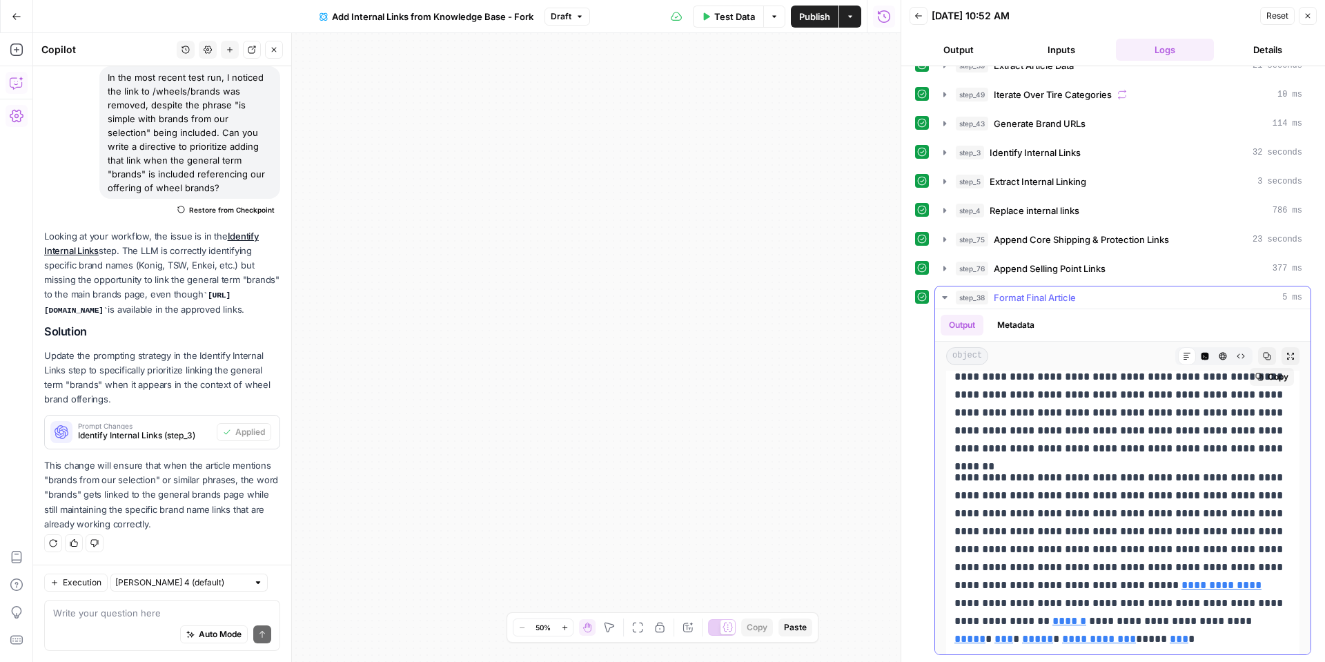
scroll to position [0, 0]
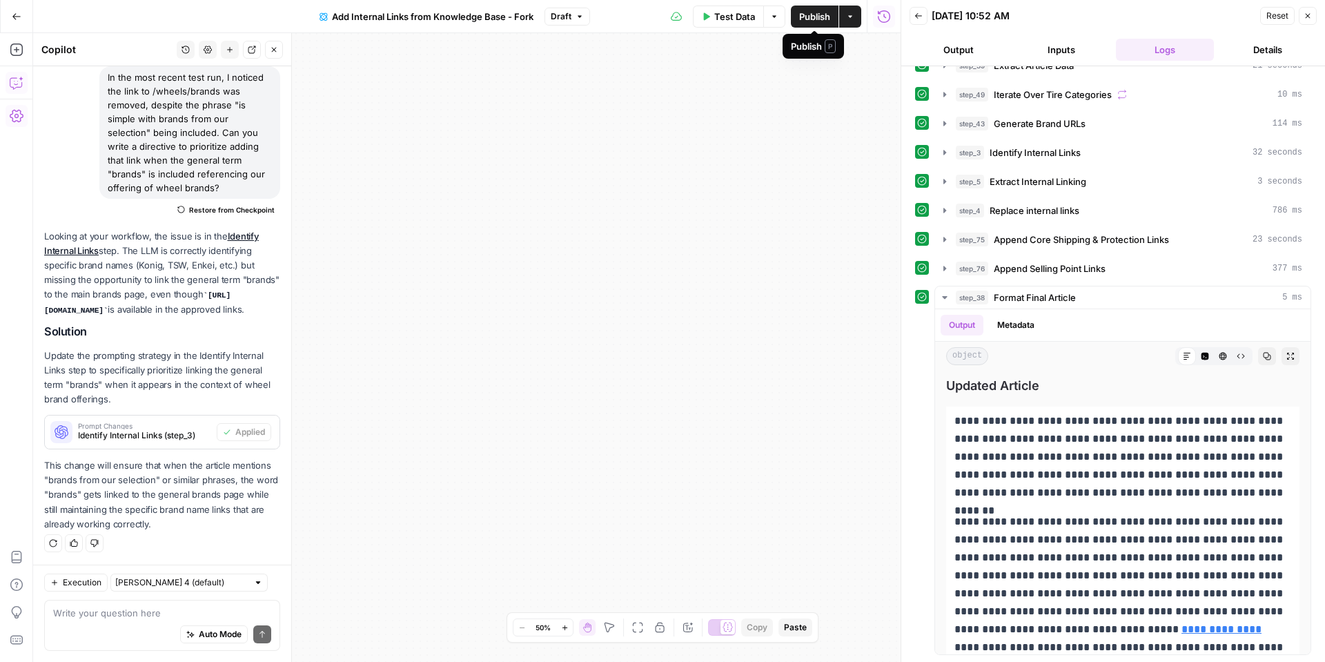
click at [819, 16] on span "Publish" at bounding box center [814, 17] width 31 height 14
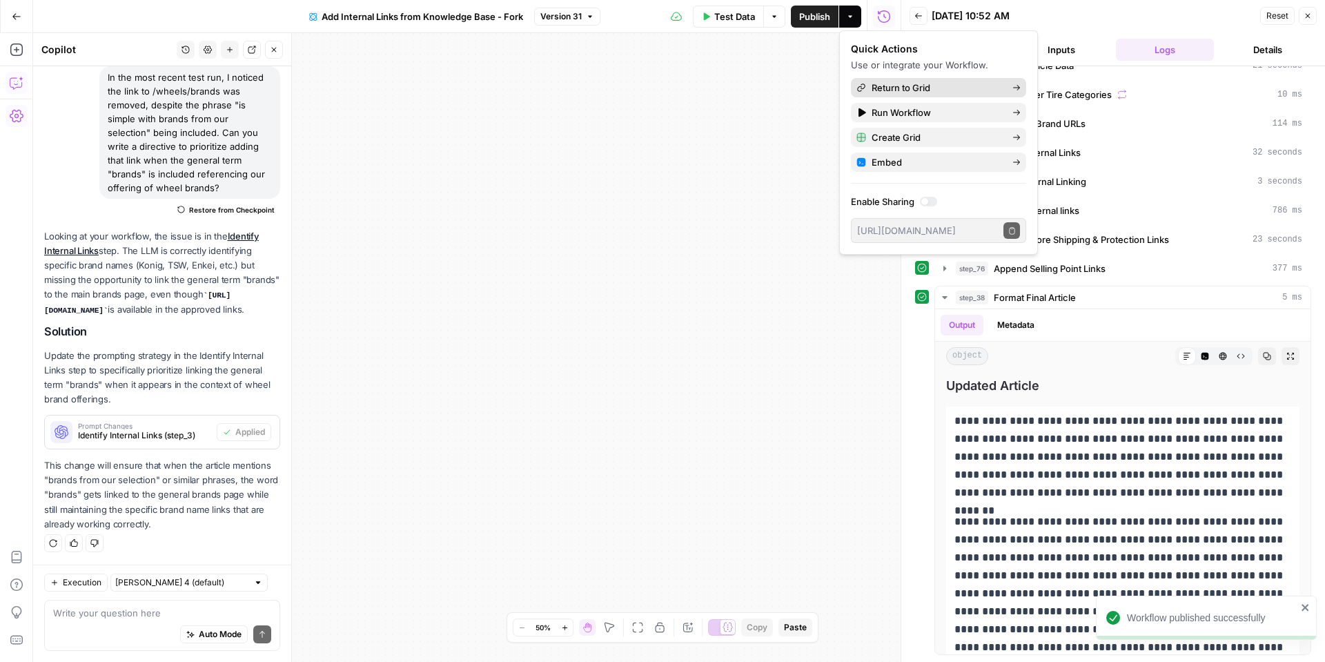
click at [880, 86] on span "Return to Grid" at bounding box center [937, 88] width 130 height 14
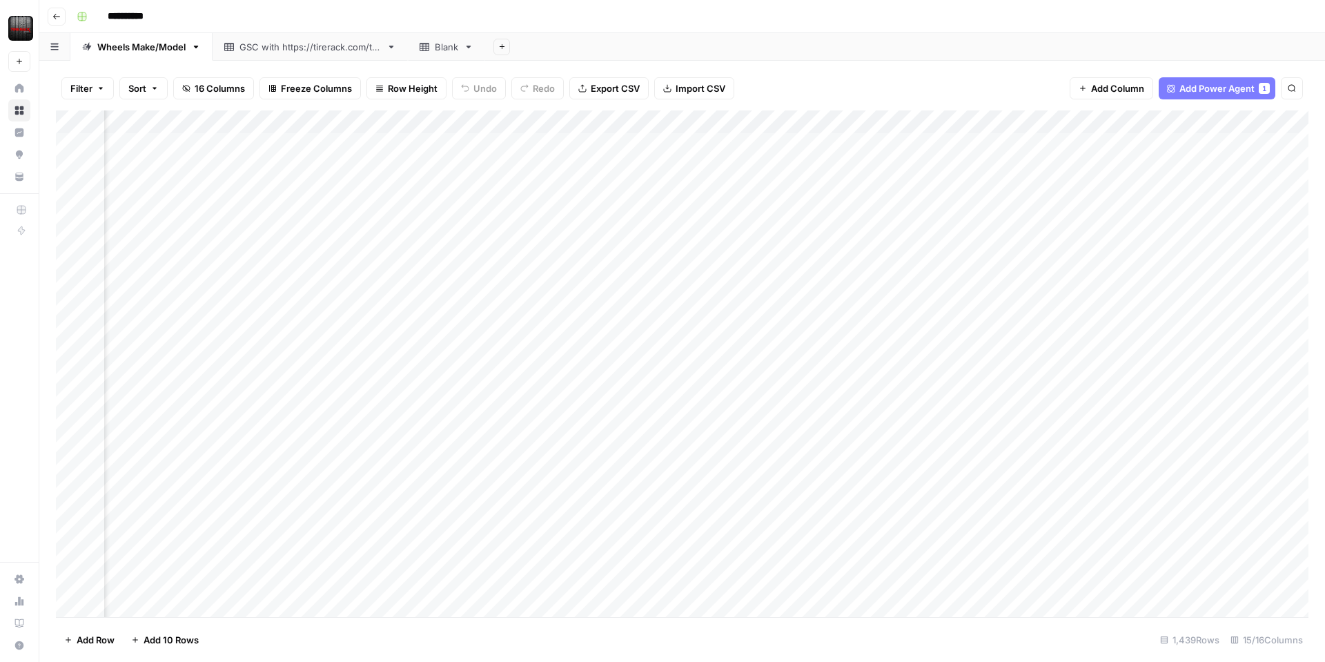
scroll to position [0, 821]
click at [964, 121] on div "Add Column" at bounding box center [682, 363] width 1253 height 507
click at [916, 254] on span "Edit Workflow" at bounding box center [956, 258] width 121 height 14
click at [1081, 121] on div "Add Column" at bounding box center [682, 363] width 1253 height 507
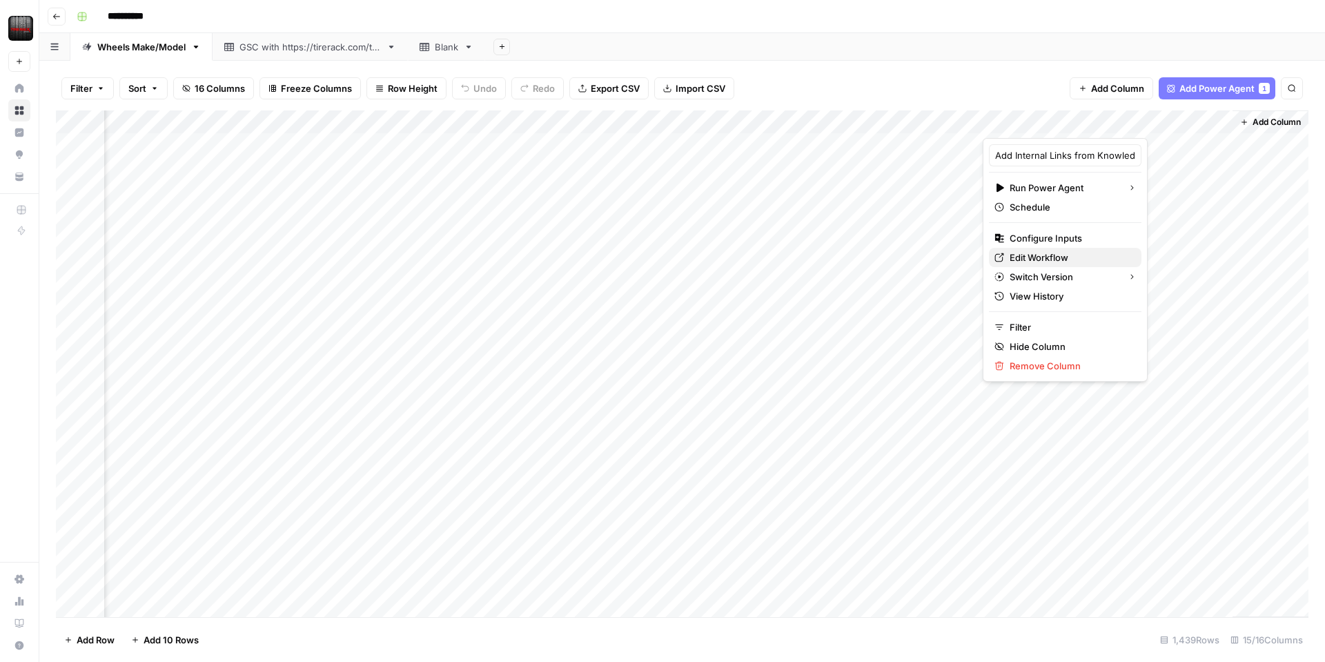
click at [1036, 259] on span "Edit Workflow" at bounding box center [1070, 258] width 121 height 14
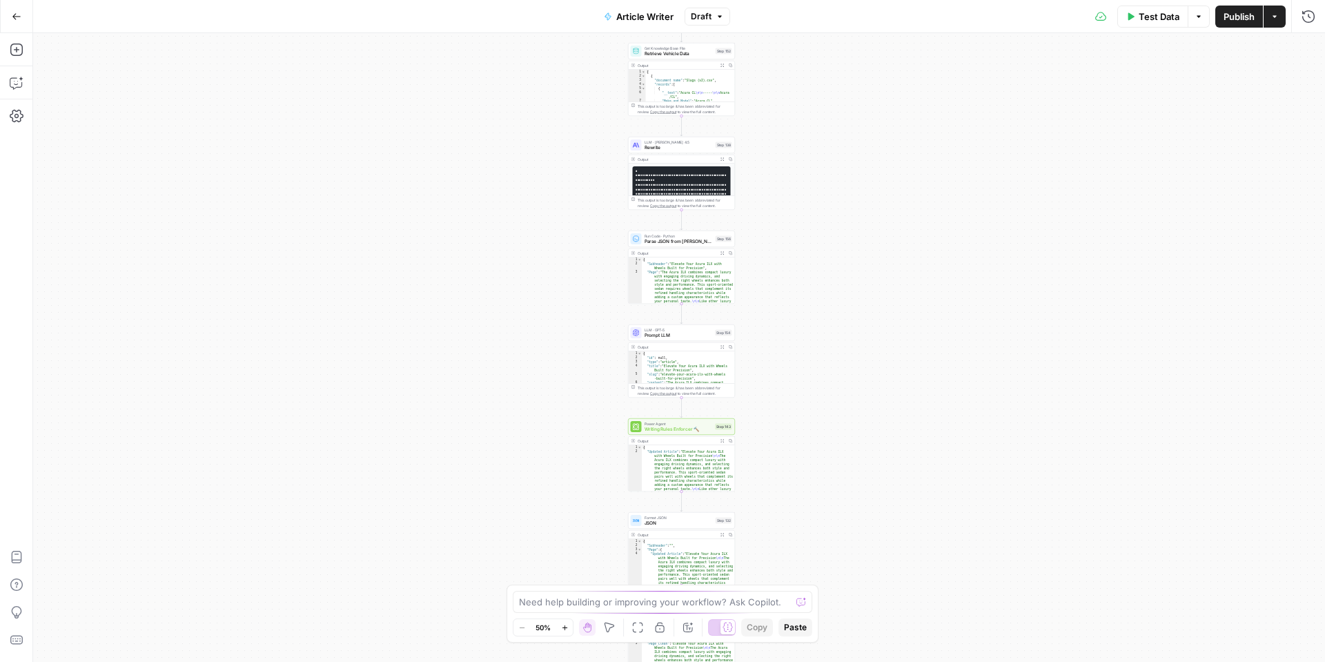
click at [1161, 23] on button "Test Data" at bounding box center [1152, 17] width 71 height 22
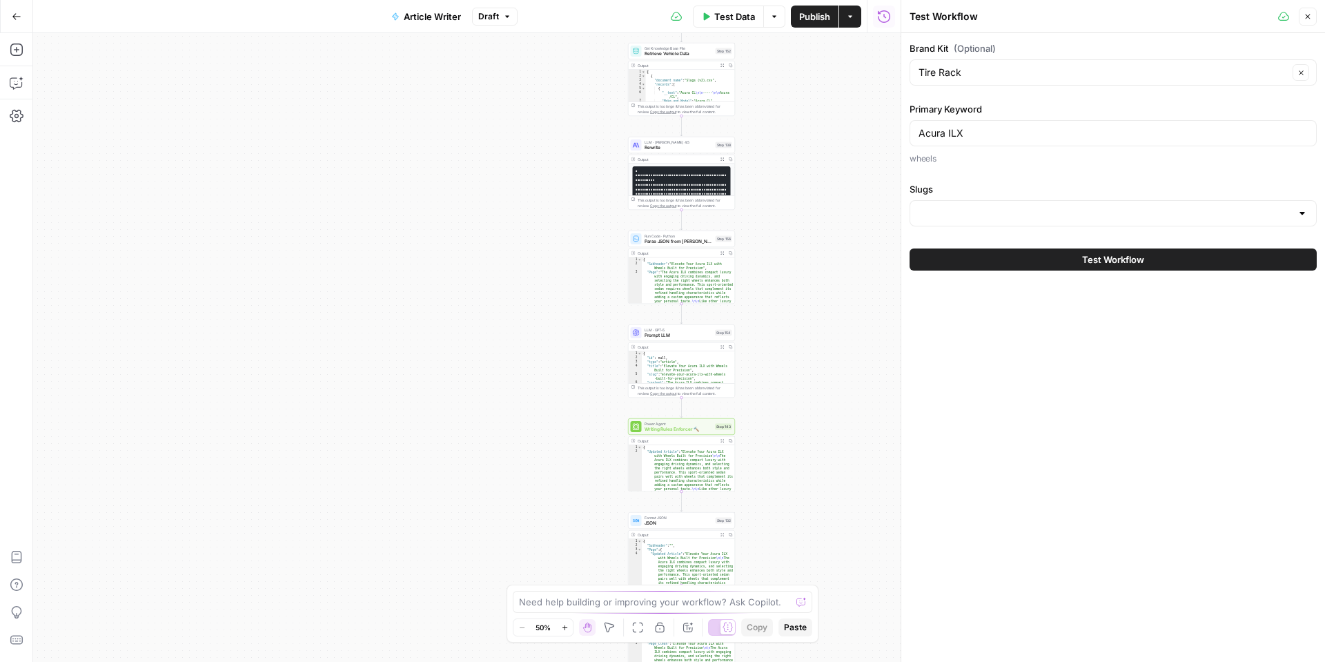
type input "Wheels_Approved Link List"
click at [1000, 253] on button "Test Workflow" at bounding box center [1113, 259] width 407 height 22
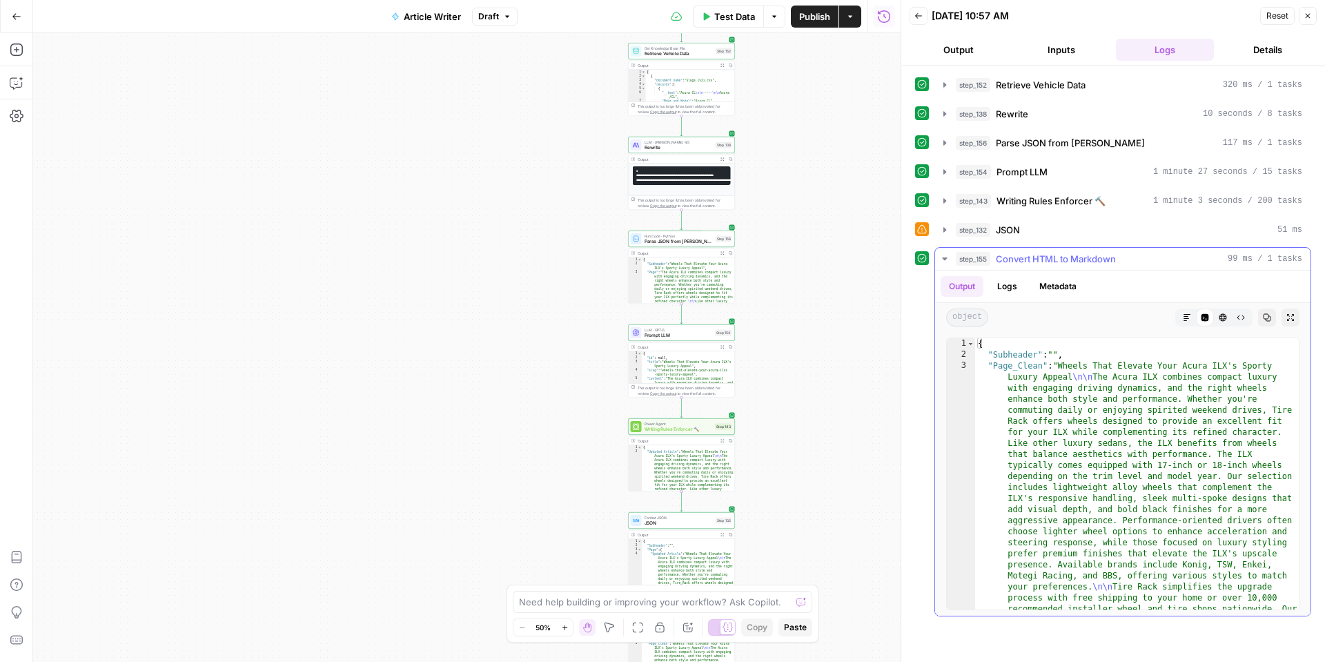
click at [1190, 322] on button "Markdown" at bounding box center [1187, 318] width 18 height 18
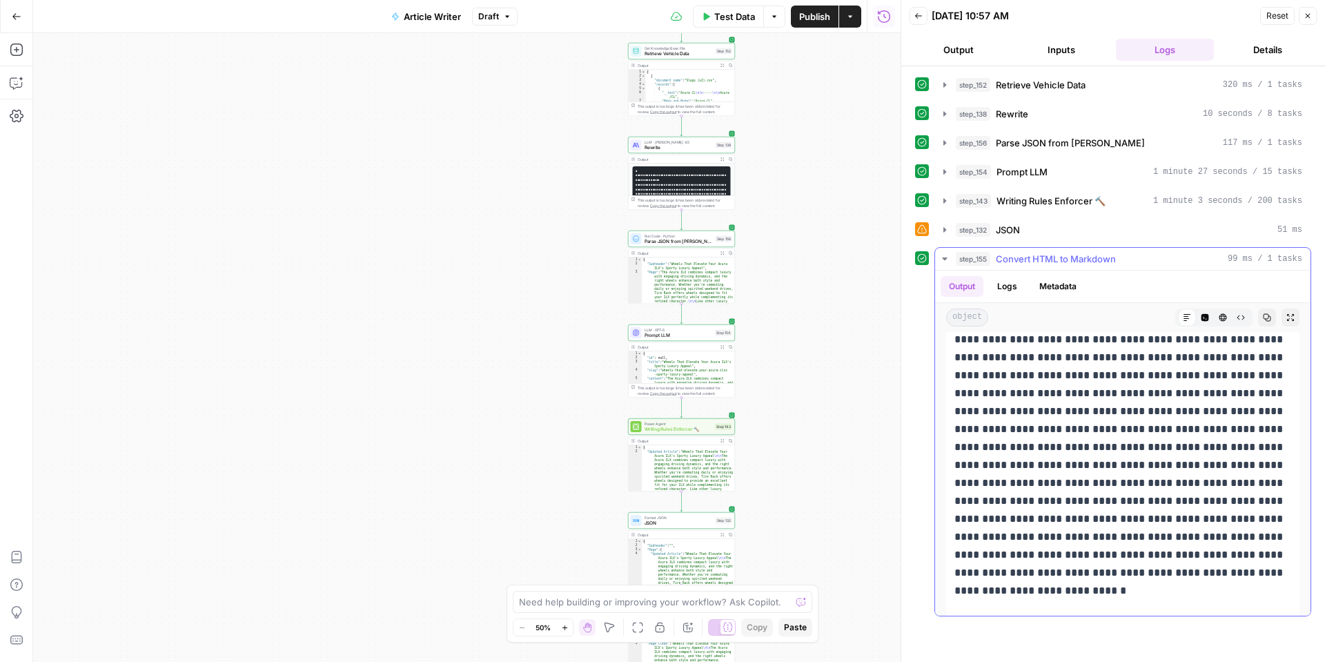
scroll to position [56, 0]
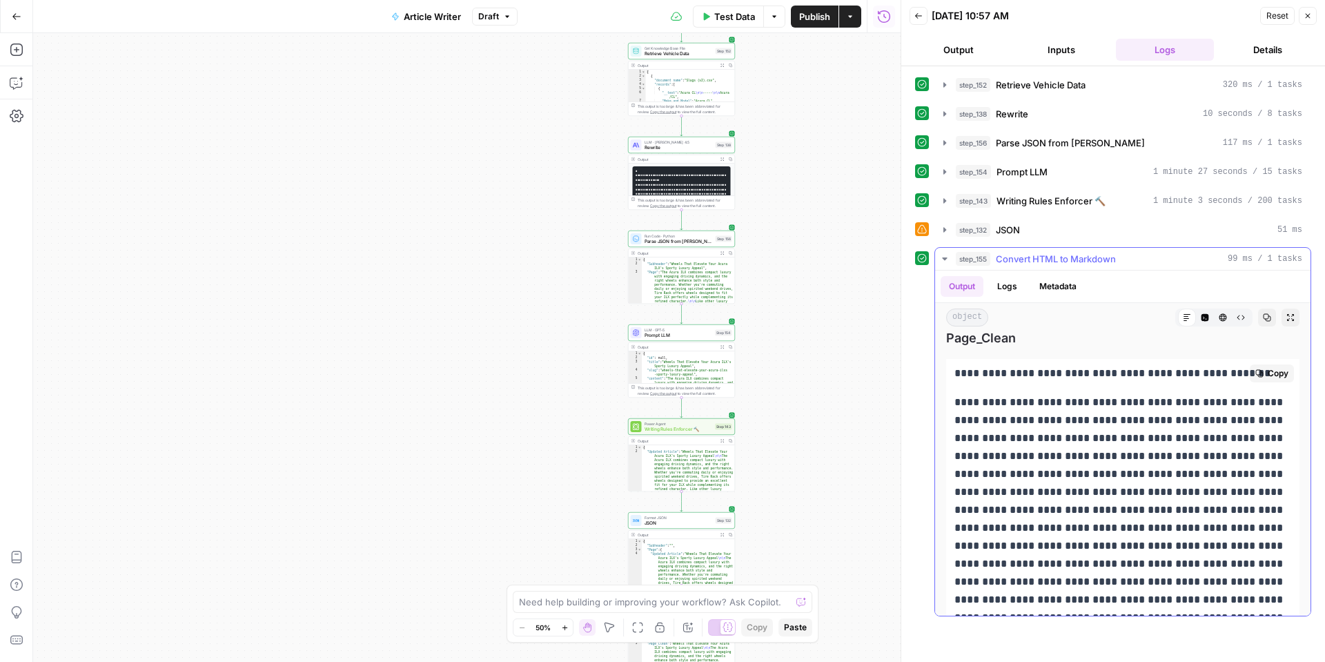
drag, startPoint x: 1050, startPoint y: 597, endPoint x: 949, endPoint y: 398, distance: 222.9
click at [949, 398] on div "**********" at bounding box center [1122, 636] width 353 height 554
copy div "**********"
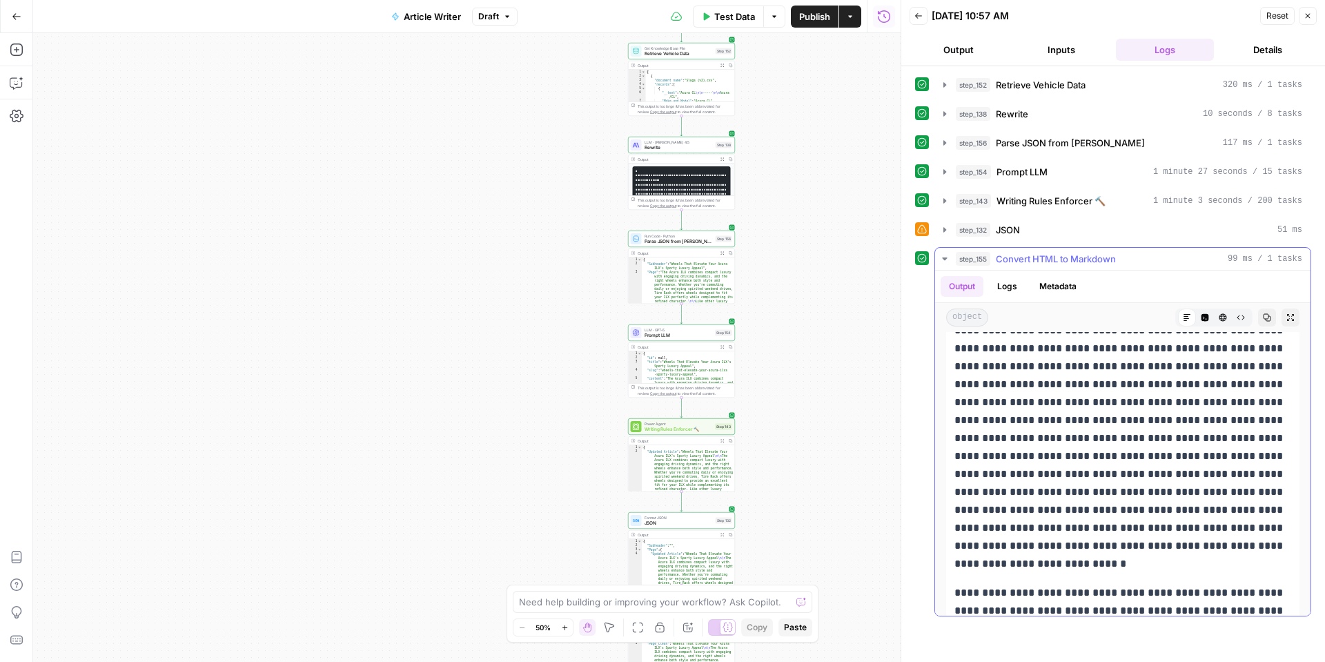
scroll to position [201, 0]
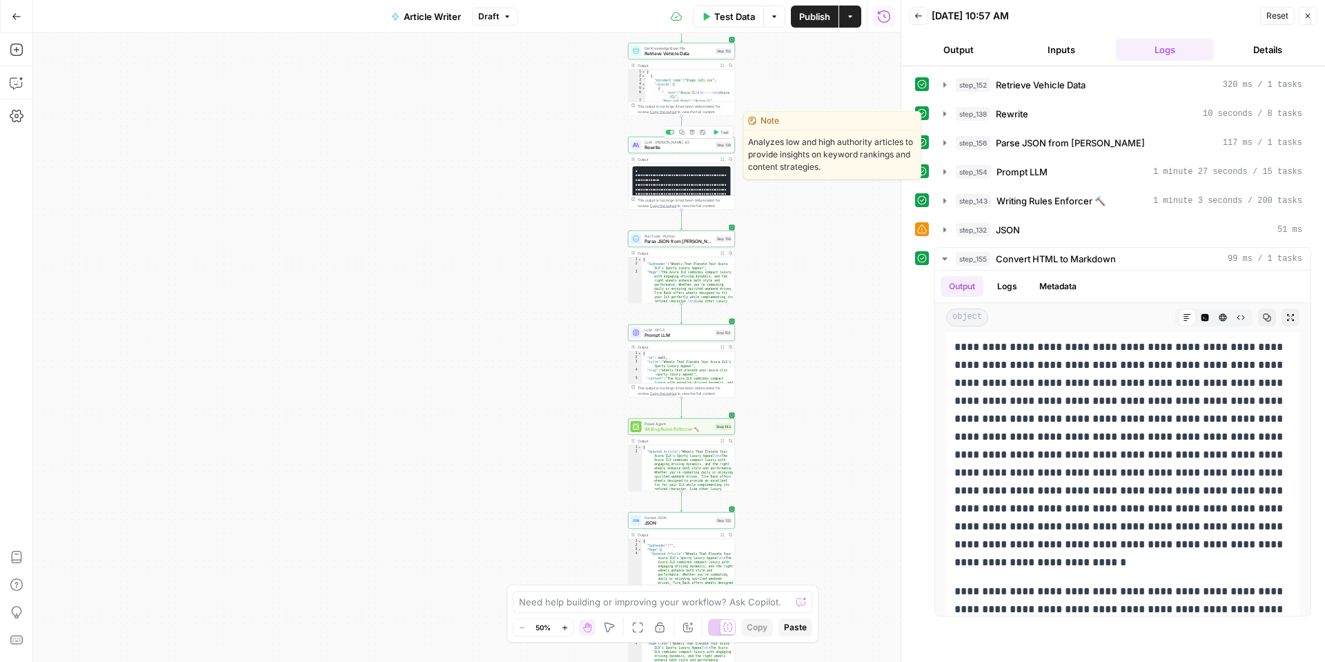
click at [682, 148] on span "Rewrite" at bounding box center [679, 147] width 68 height 7
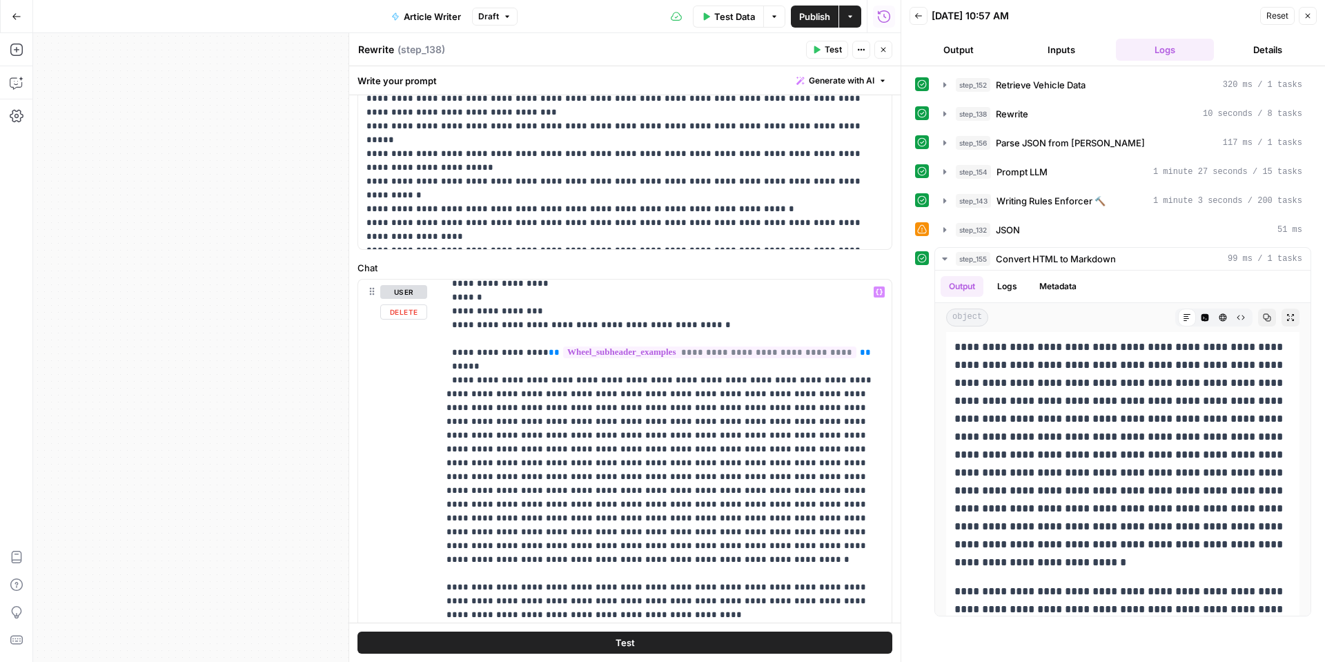
scroll to position [244, 0]
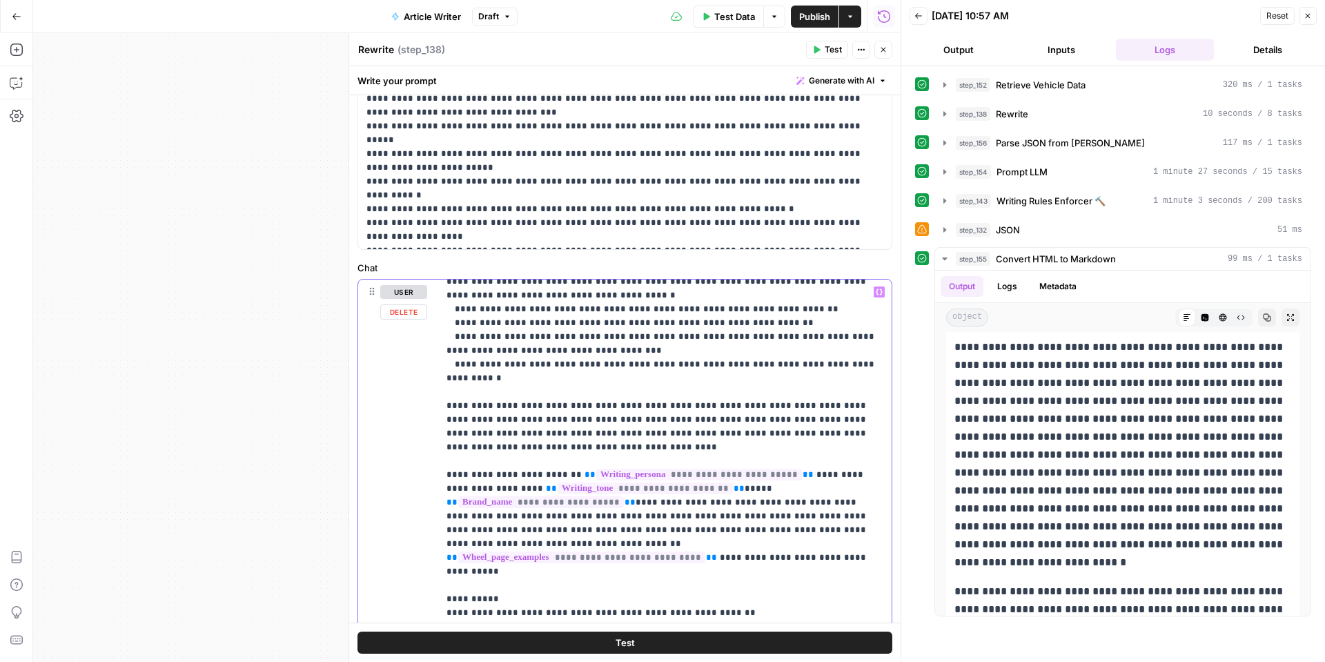
scroll to position [1324, 0]
click at [886, 51] on icon "button" at bounding box center [883, 50] width 8 height 8
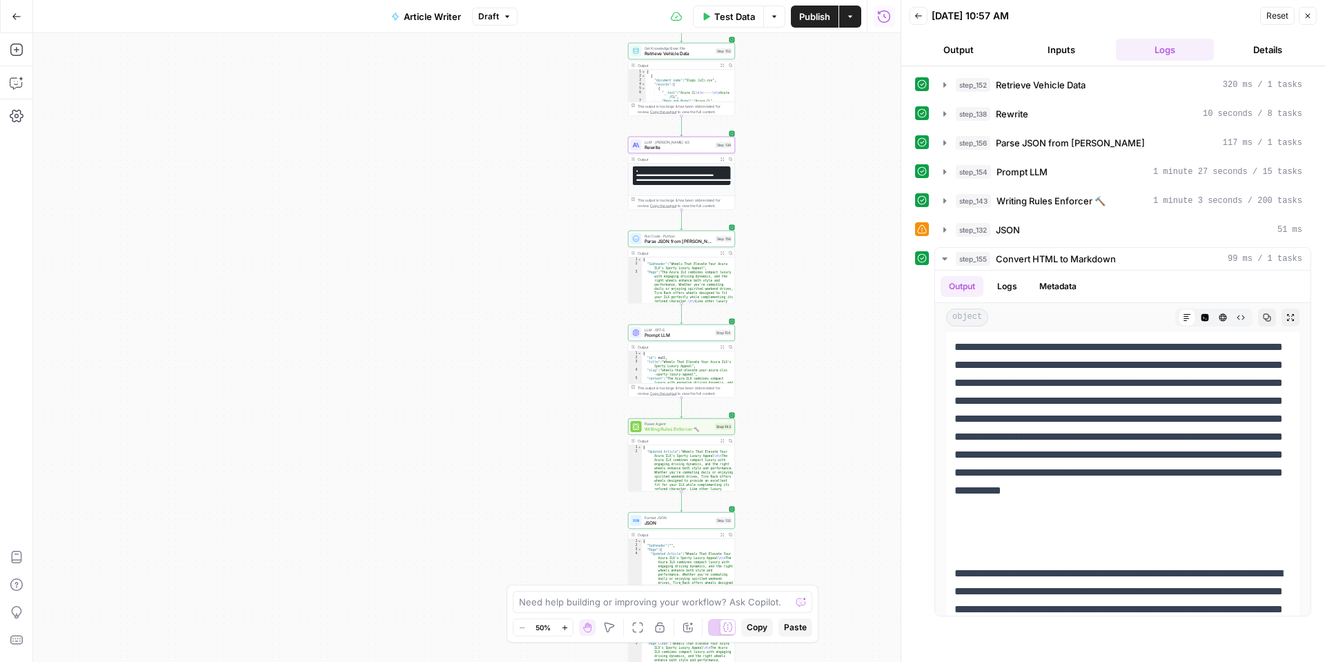
click at [725, 20] on span "Test Data" at bounding box center [734, 17] width 41 height 14
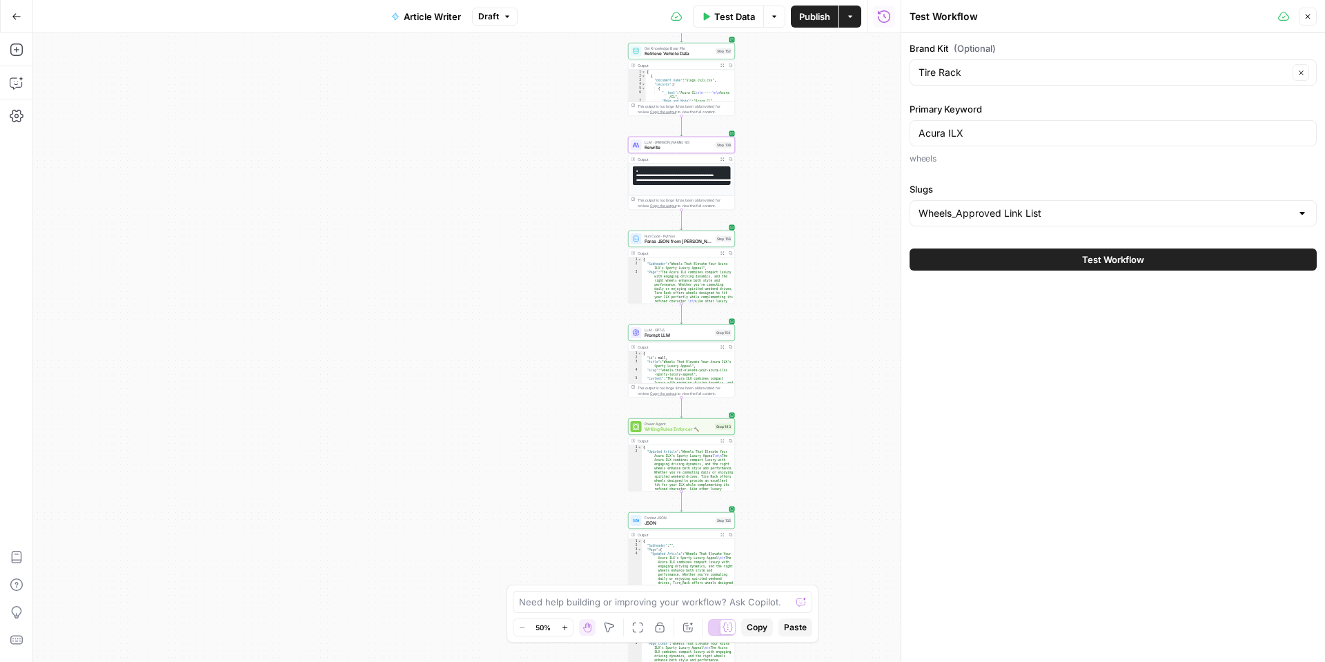
click at [998, 266] on button "Test Workflow" at bounding box center [1113, 259] width 407 height 22
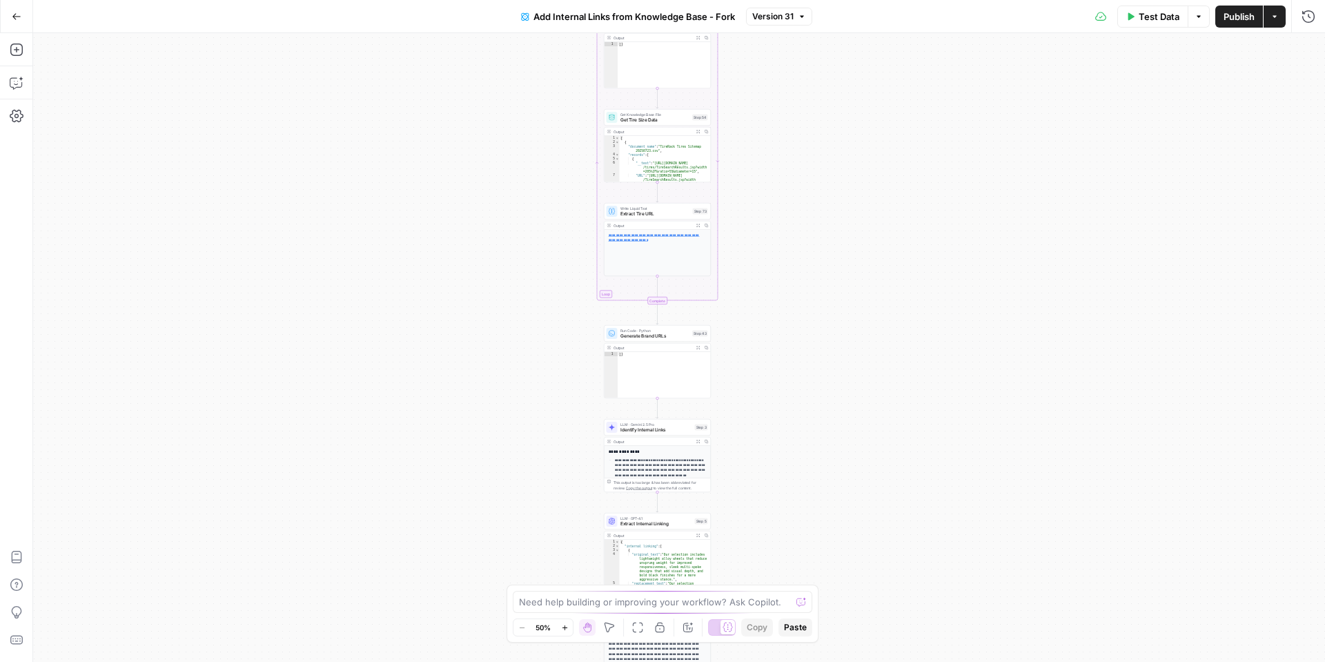
click at [1148, 17] on span "Test Data" at bounding box center [1159, 17] width 41 height 14
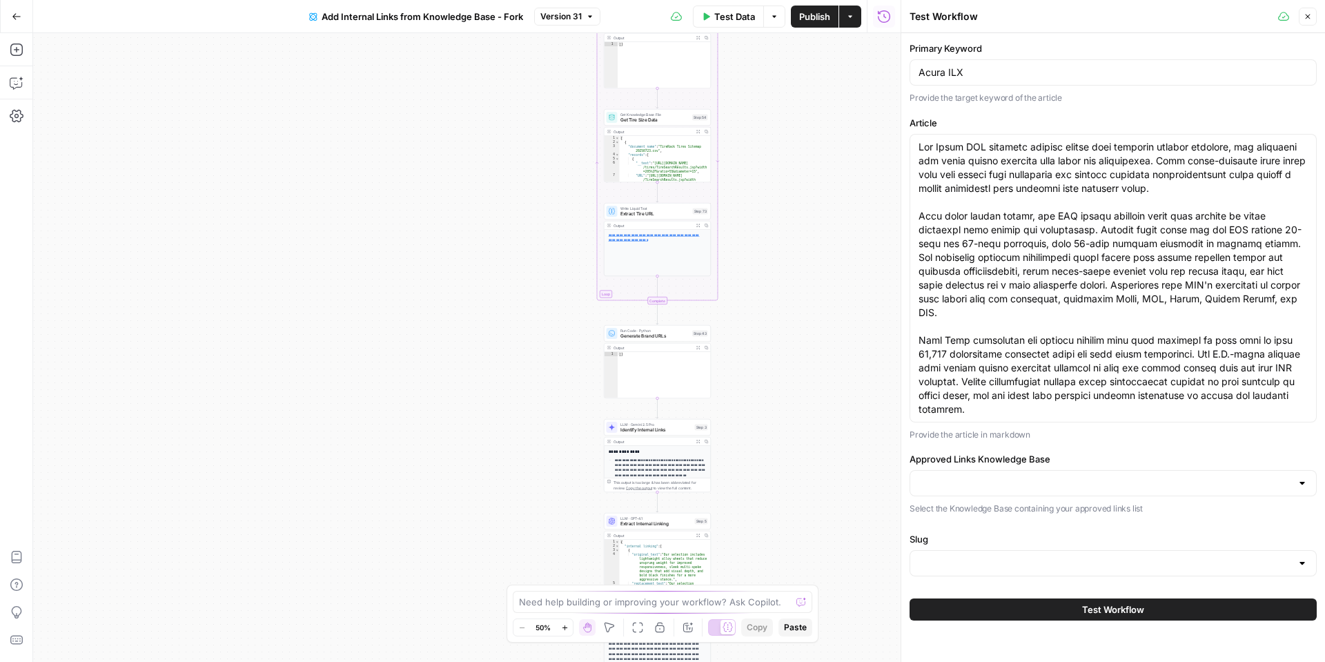
type input "Wheels_Approved Link List"
type input "Slugs"
drag, startPoint x: 1021, startPoint y: 413, endPoint x: 895, endPoint y: 135, distance: 305.2
click at [901, 135] on div "Test Workflow Close Primary Keyword Acura ILX Provide the target keyword of the…" at bounding box center [1113, 331] width 424 height 662
paste textarea "the right wheels enhance both style and performance. Whether you're commuting d…"
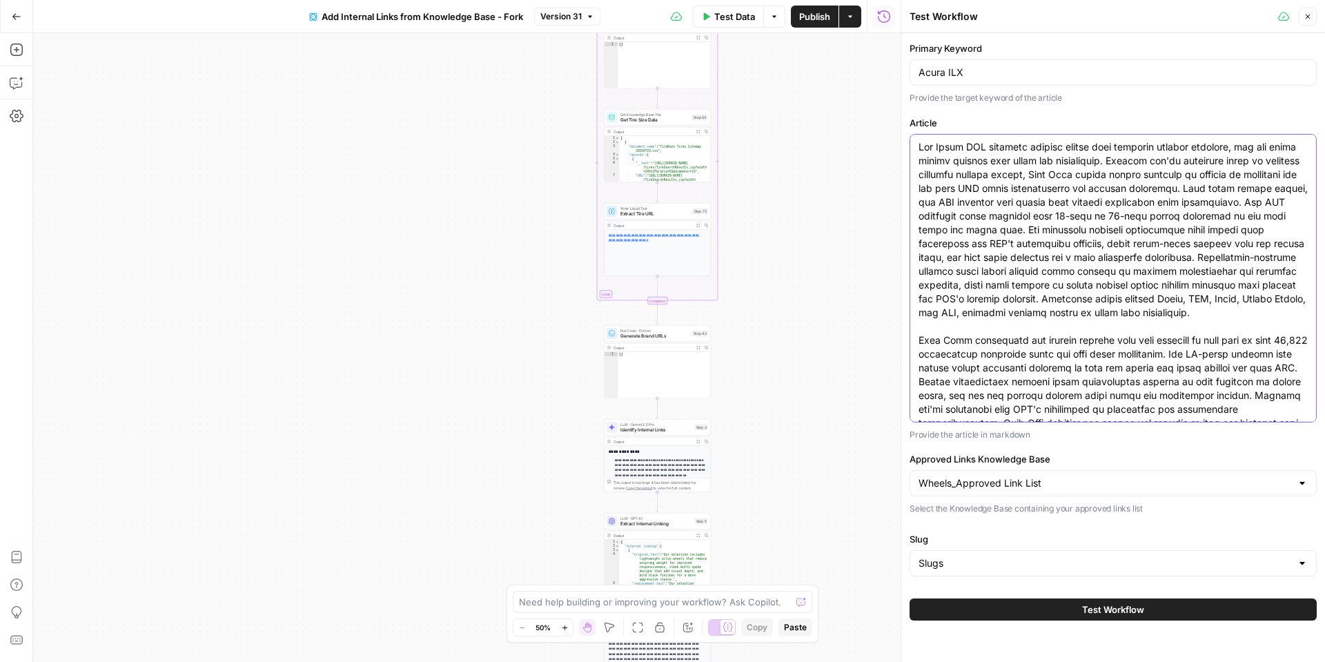
click at [1147, 332] on textarea "Article" at bounding box center [1113, 292] width 389 height 304
drag, startPoint x: 1022, startPoint y: 387, endPoint x: 916, endPoint y: 139, distance: 268.7
click at [916, 139] on div at bounding box center [1113, 278] width 407 height 289
paste textarea "selecting the right wheels enhances both its appearance and road presence. We o…"
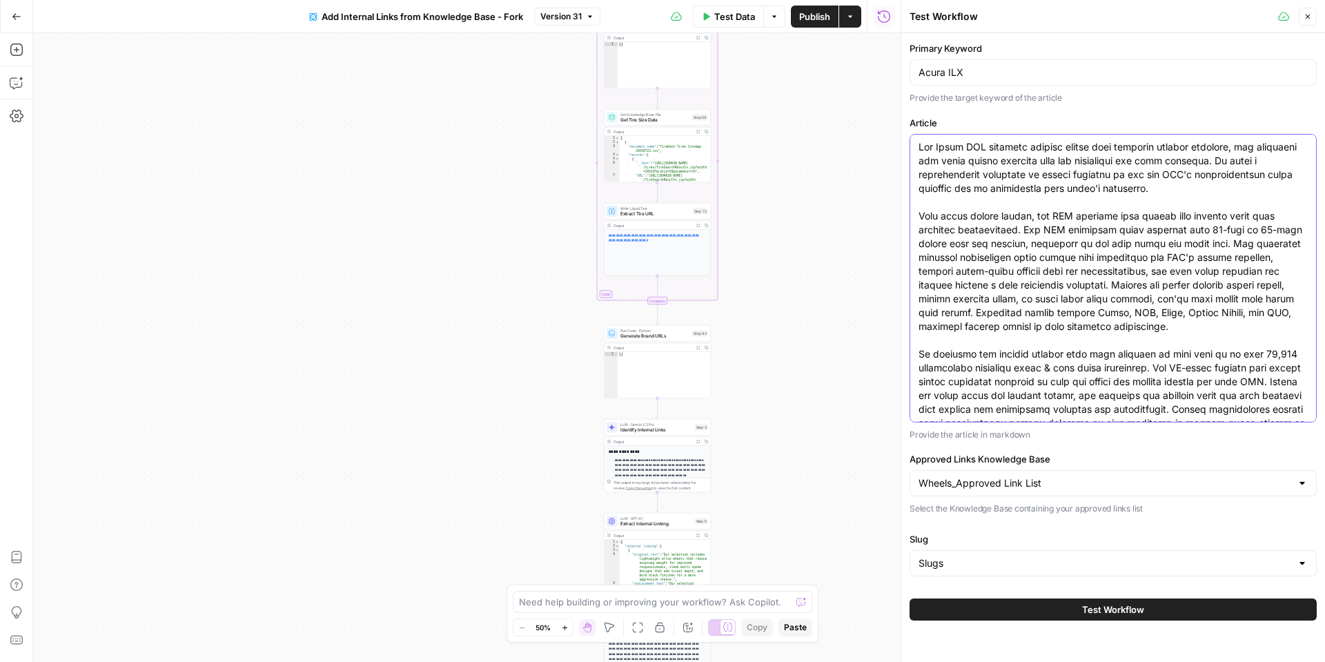
type textarea "The Acura ILX combines compact luxury with engaging driving dynamics, and selec…"
click at [1066, 607] on button "Test Workflow" at bounding box center [1113, 609] width 407 height 22
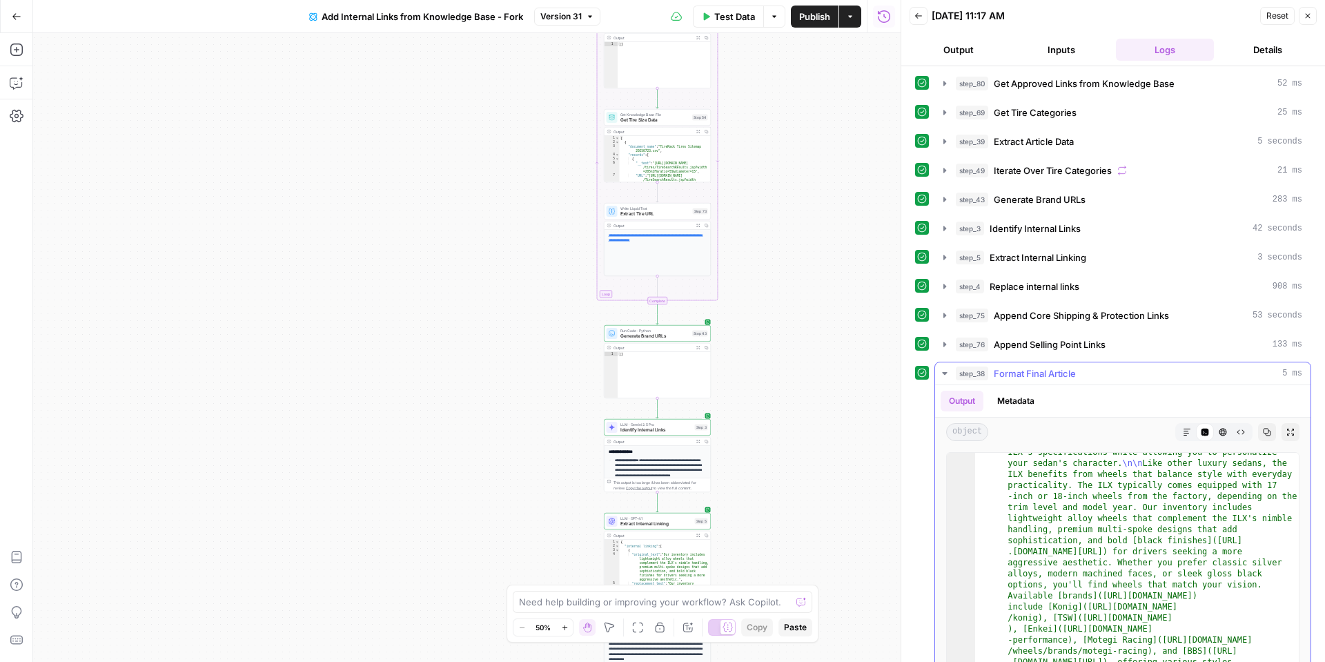
scroll to position [61, 0]
click at [1183, 432] on icon "button" at bounding box center [1187, 432] width 8 height 8
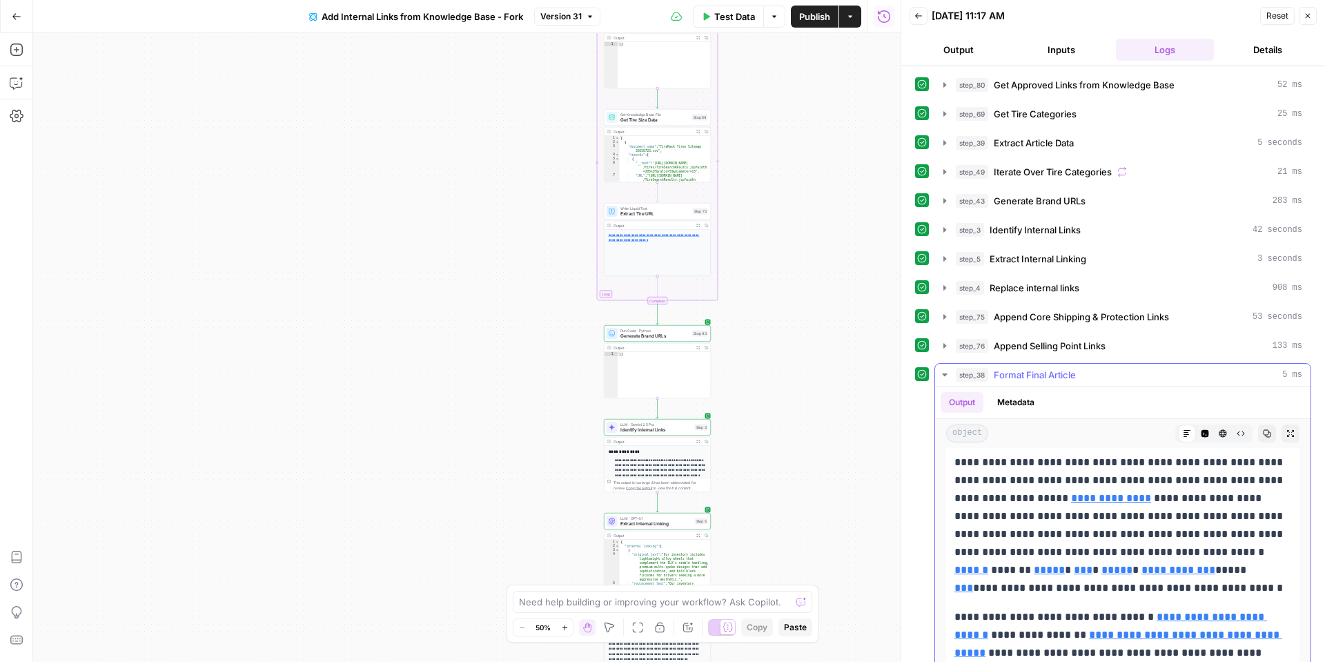
scroll to position [210, 0]
click at [921, 20] on button "Back" at bounding box center [919, 16] width 18 height 18
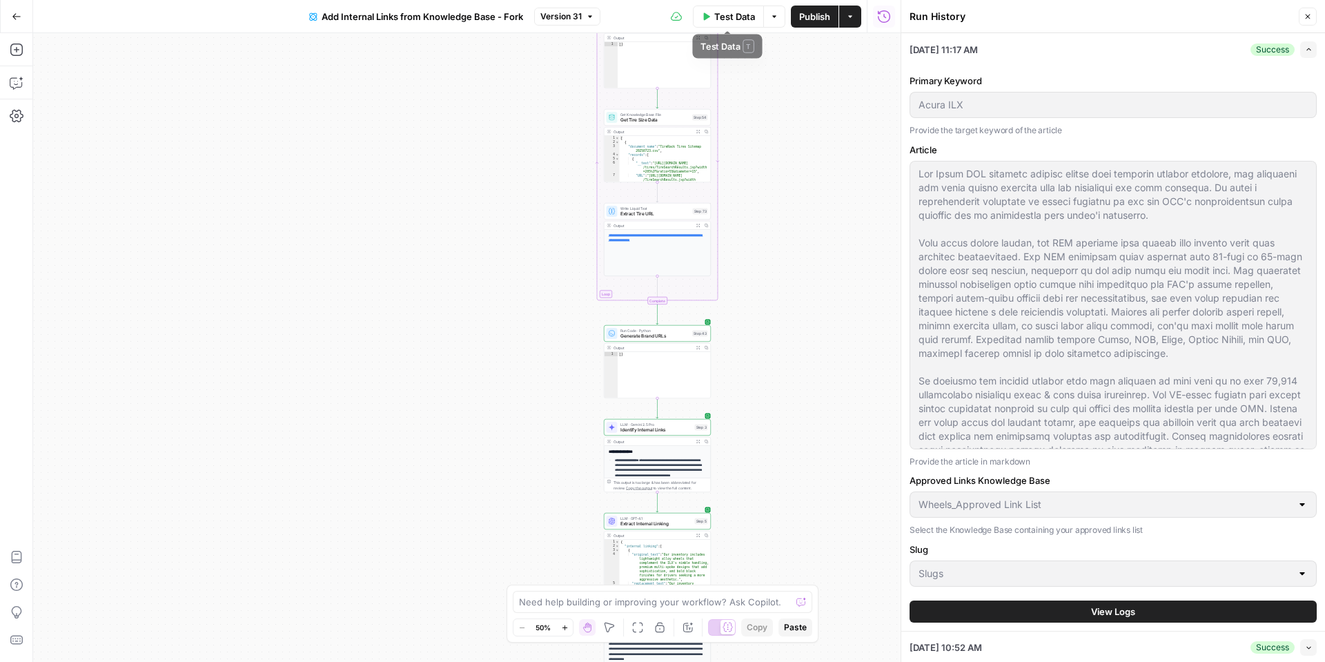
click at [734, 20] on span "Test Data" at bounding box center [734, 17] width 41 height 14
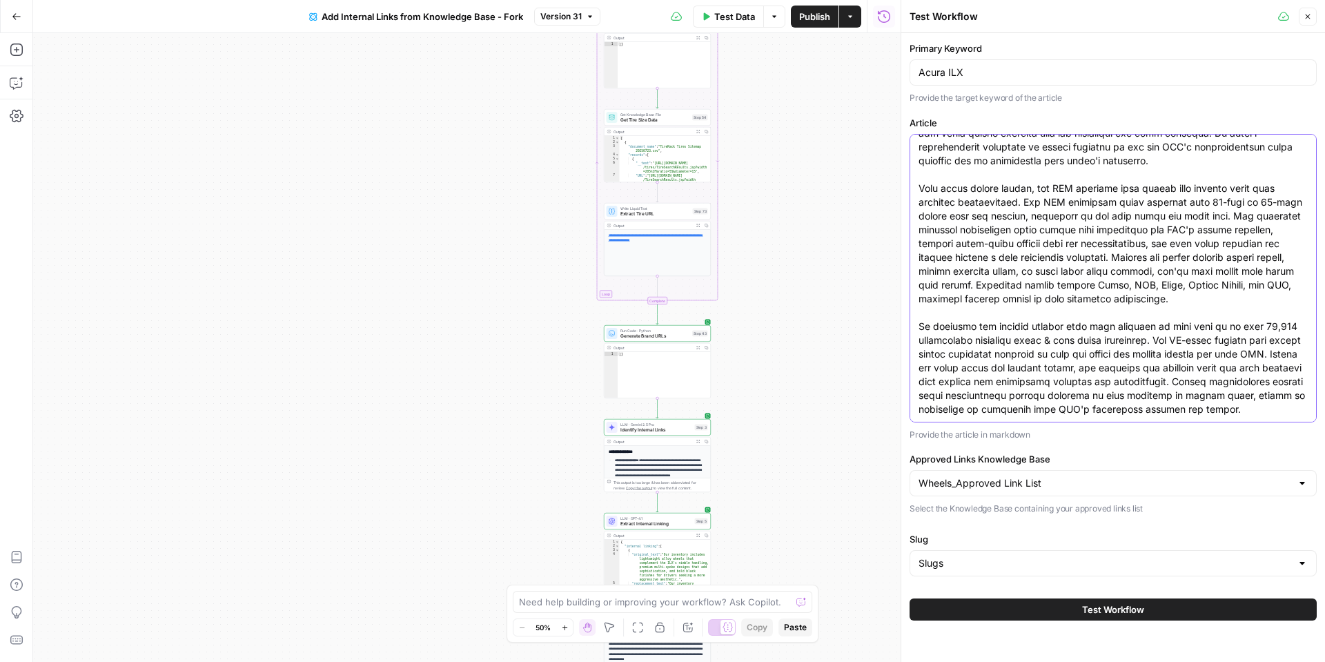
scroll to position [0, 0]
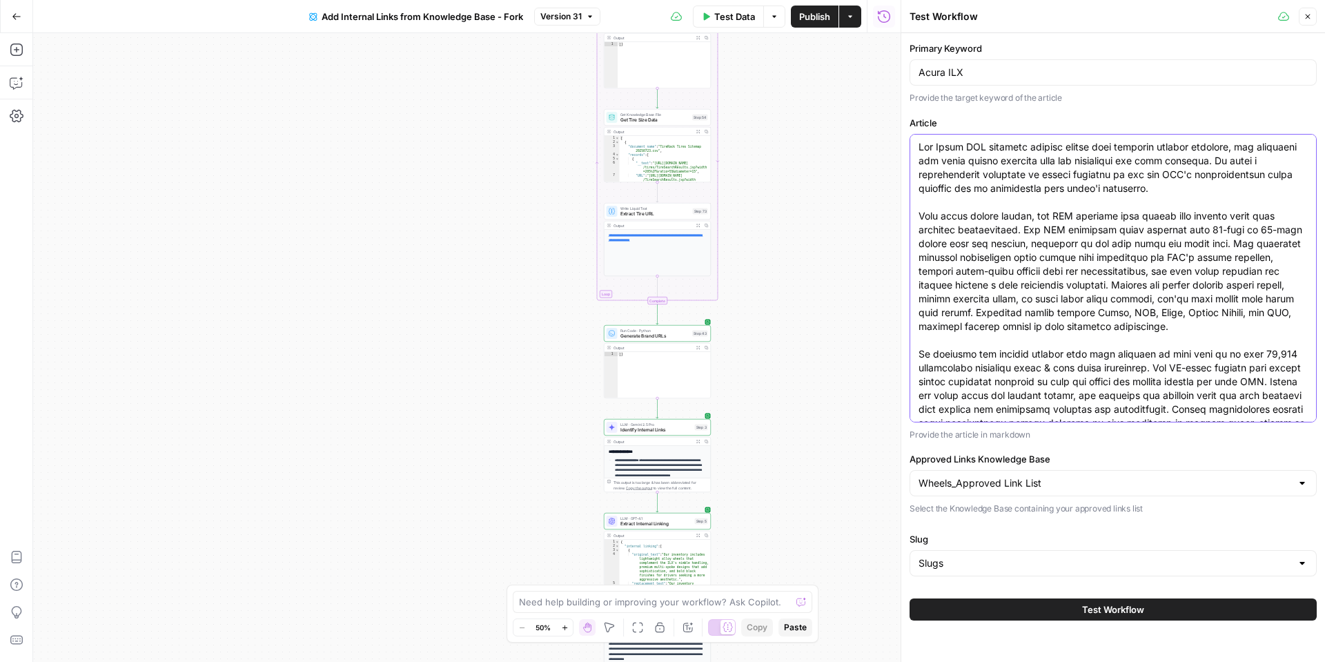
drag, startPoint x: 1266, startPoint y: 408, endPoint x: 912, endPoint y: 150, distance: 438.2
click at [912, 150] on div at bounding box center [1113, 278] width 407 height 289
paste textarea "Tire Rack offers a comprehensive selection of wheels designed to fit the ILX's …"
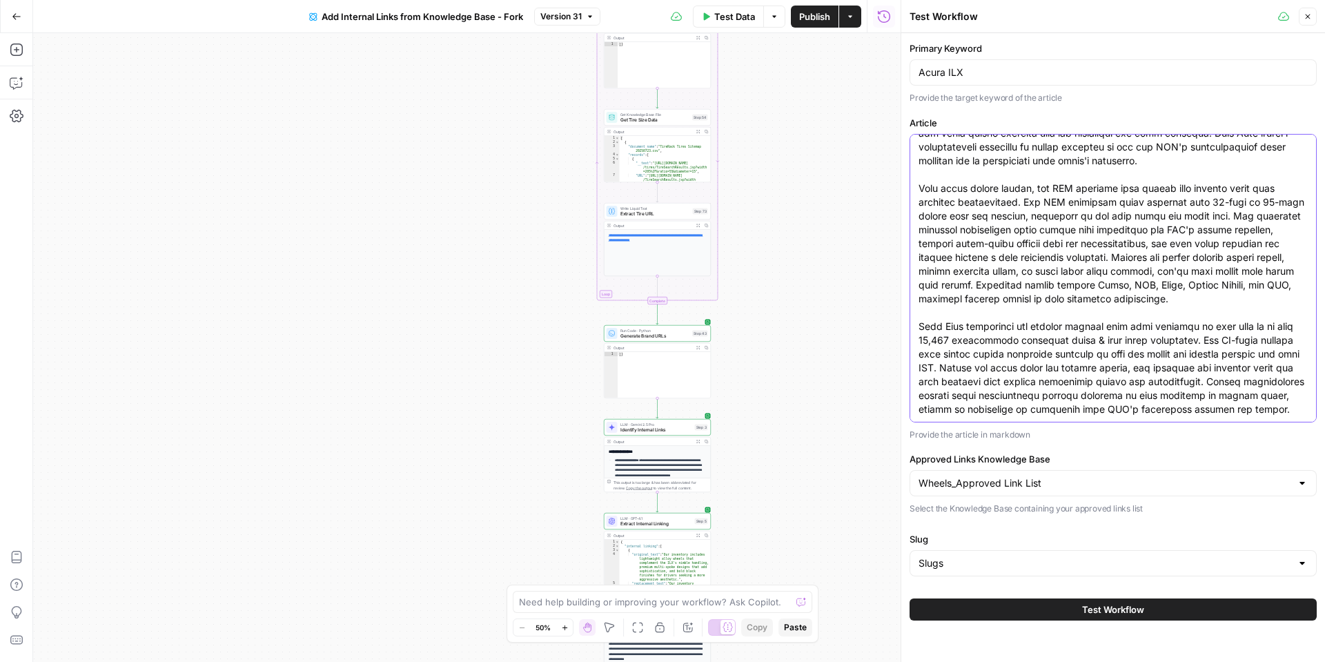
type textarea "The Acura ILX combines compact luxury with engaging driving dynamics, and selec…"
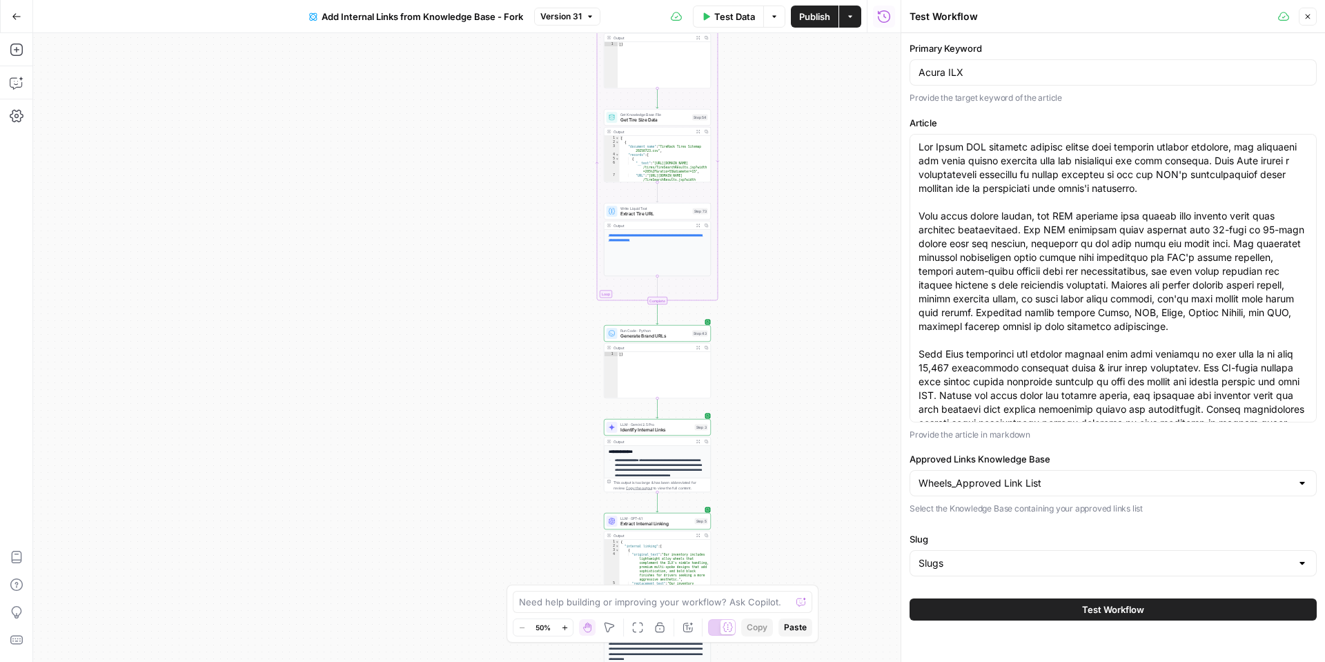
click at [1130, 607] on span "Test Workflow" at bounding box center [1113, 610] width 62 height 14
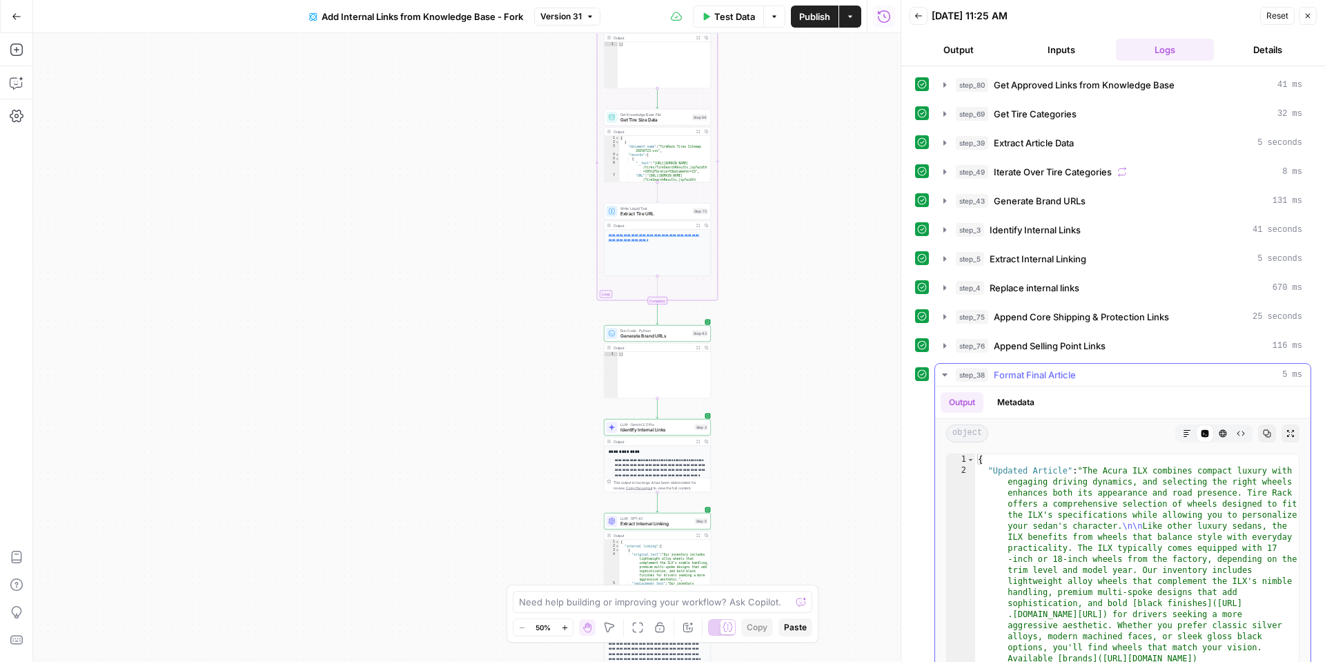
click at [1187, 439] on button "Markdown" at bounding box center [1187, 433] width 18 height 18
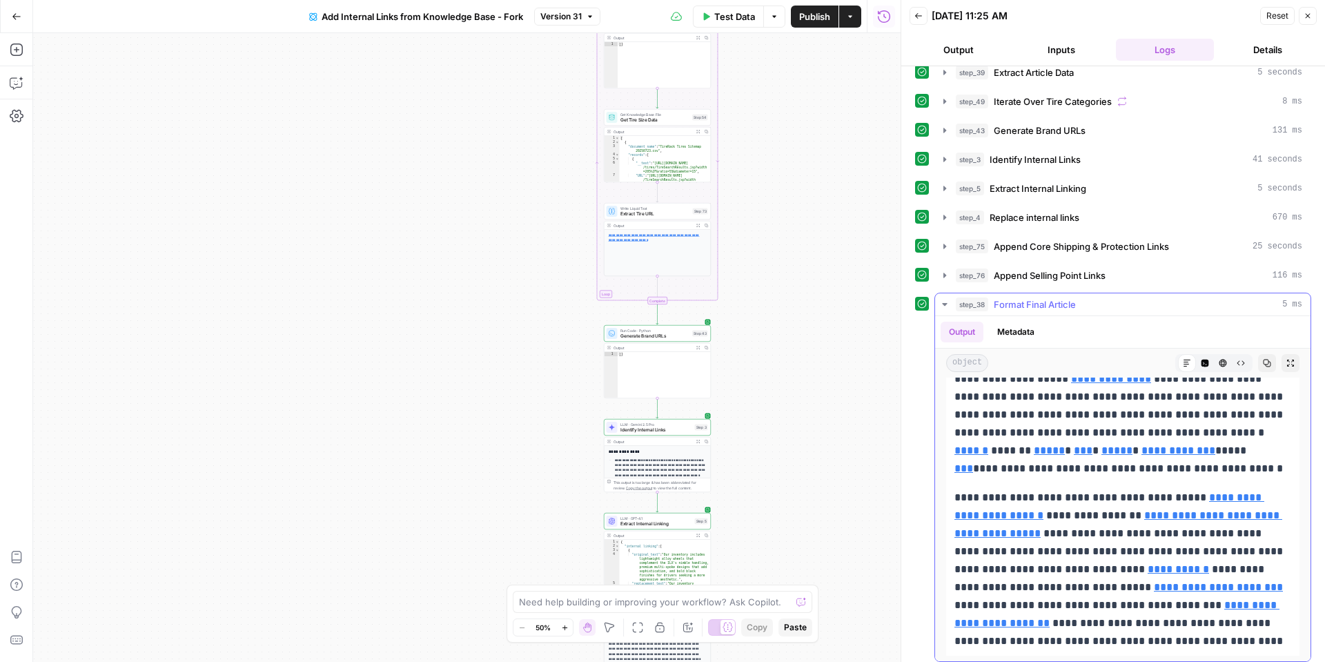
scroll to position [77, 0]
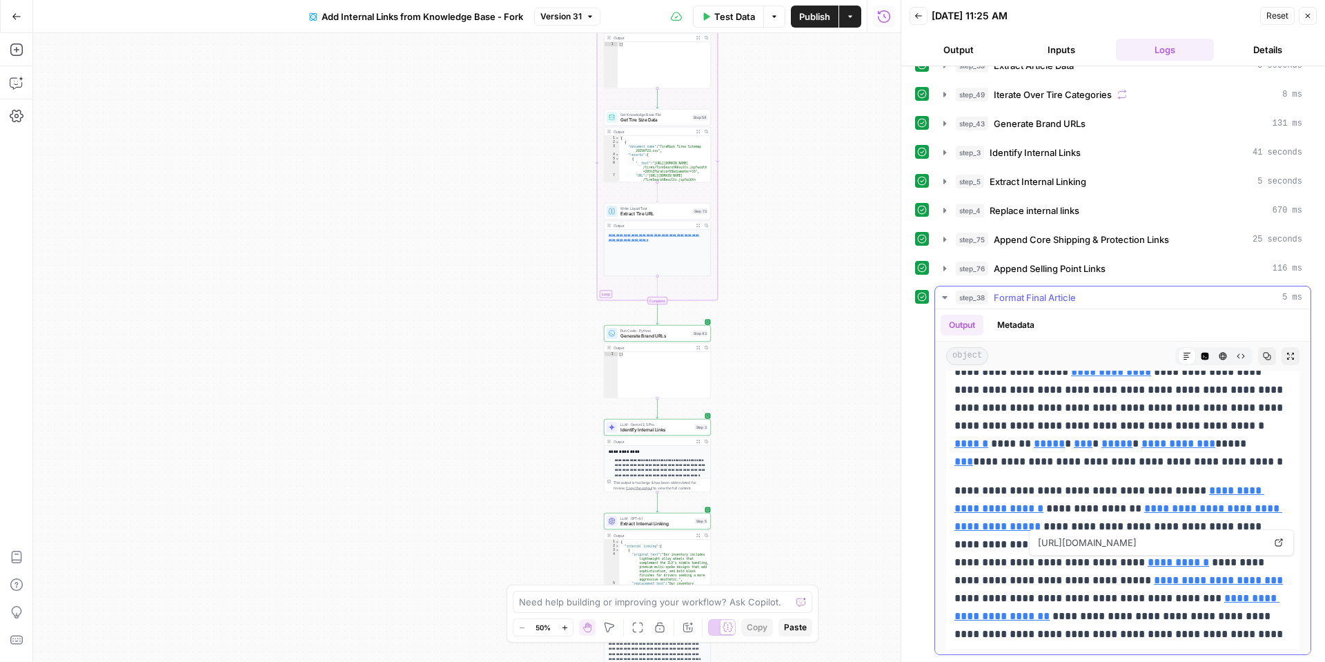
click at [1281, 544] on icon at bounding box center [1279, 543] width 8 height 8
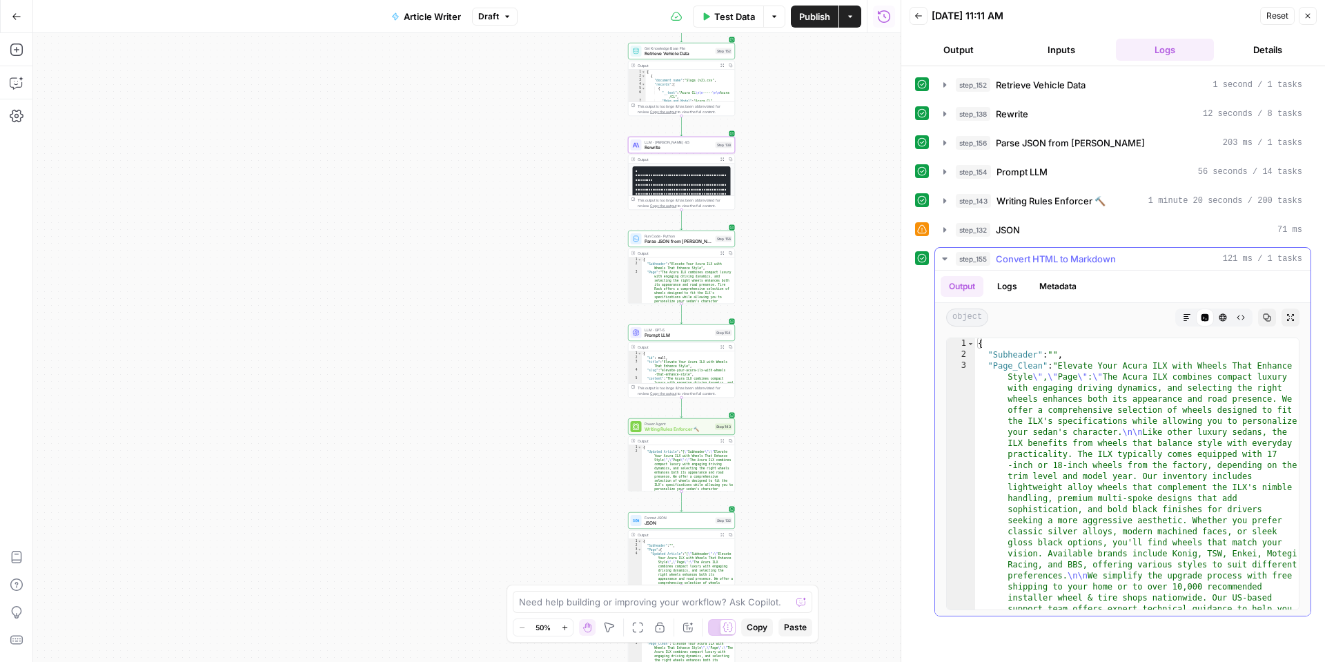
click at [1184, 316] on icon "button" at bounding box center [1187, 317] width 7 height 7
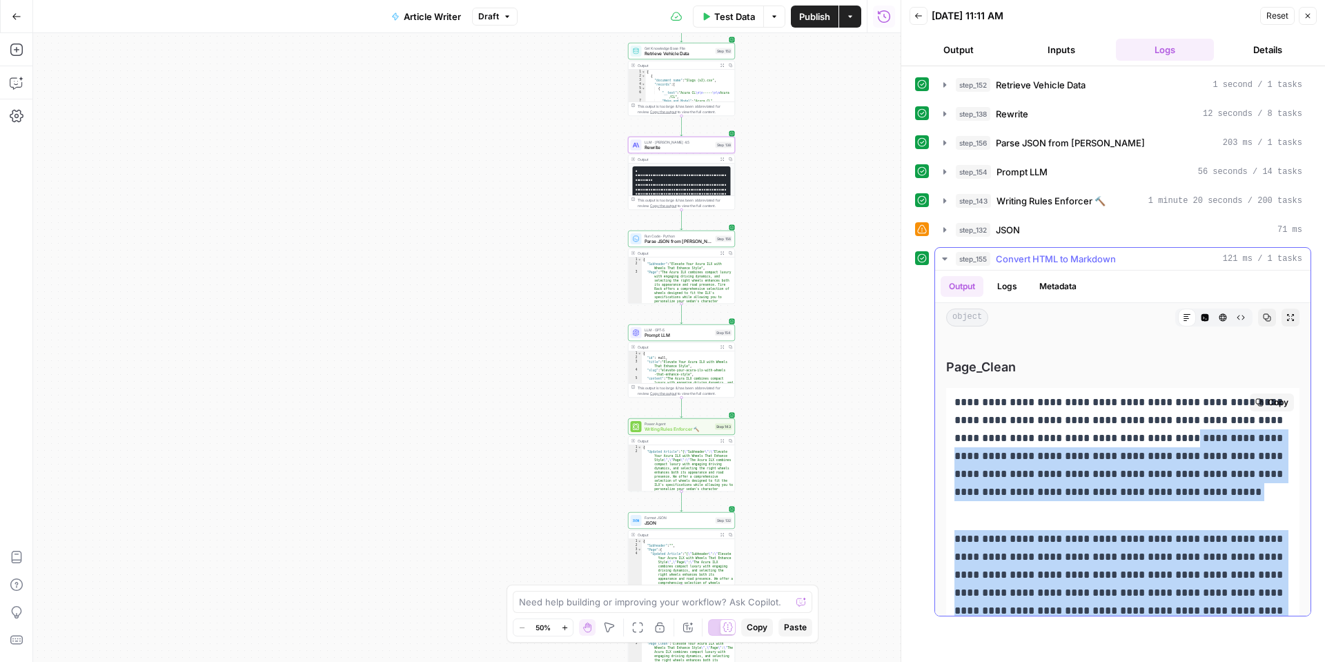
scroll to position [21, 0]
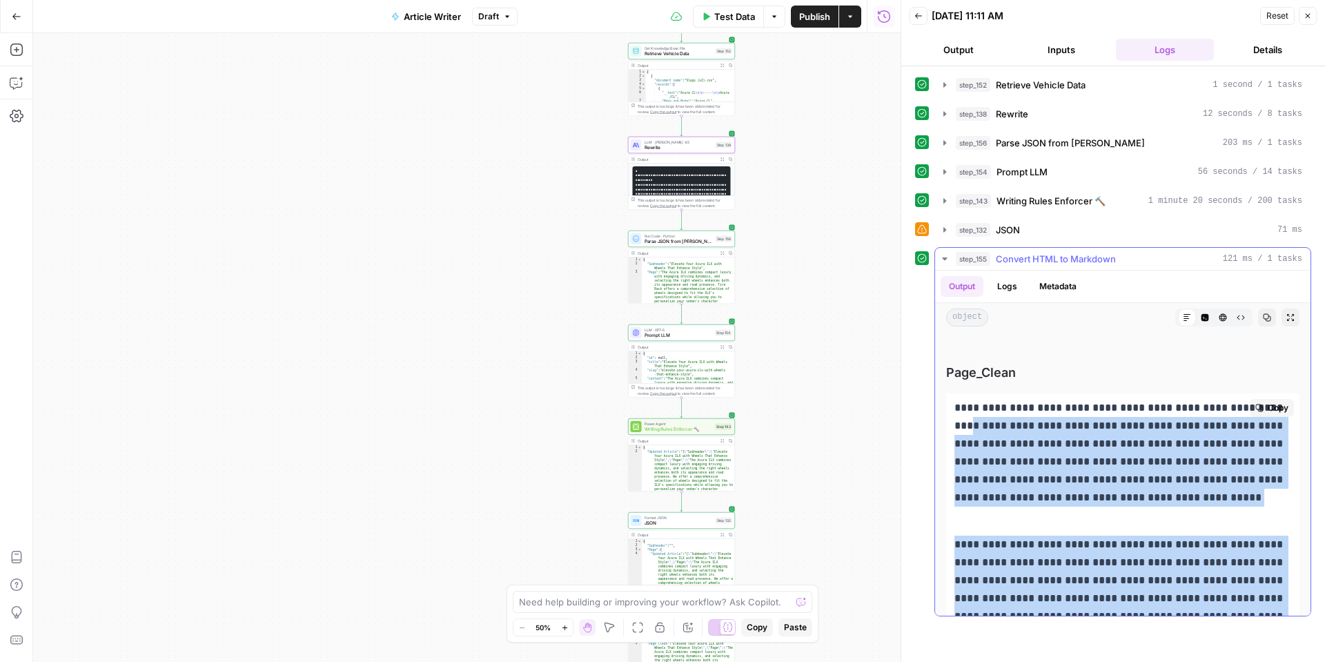
drag, startPoint x: 1009, startPoint y: 597, endPoint x: 1032, endPoint y: 429, distance: 169.3
click at [1032, 429] on div "**********" at bounding box center [1122, 670] width 353 height 554
copy div "**********"
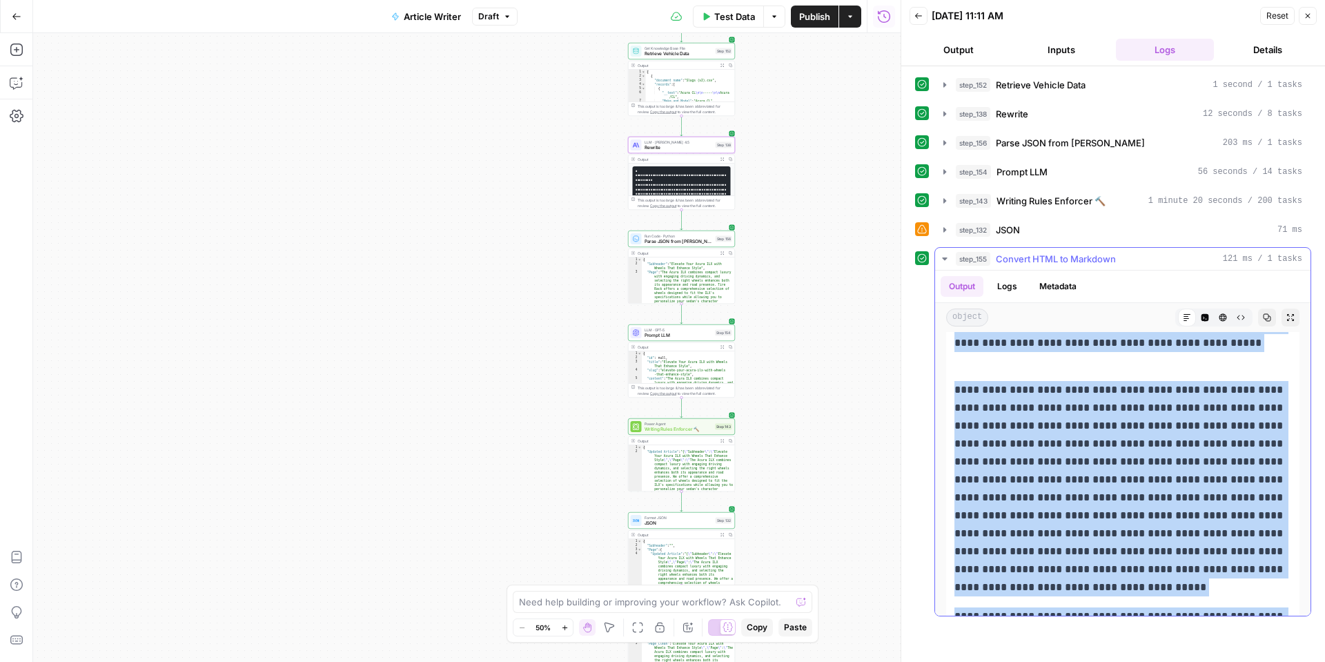
scroll to position [0, 0]
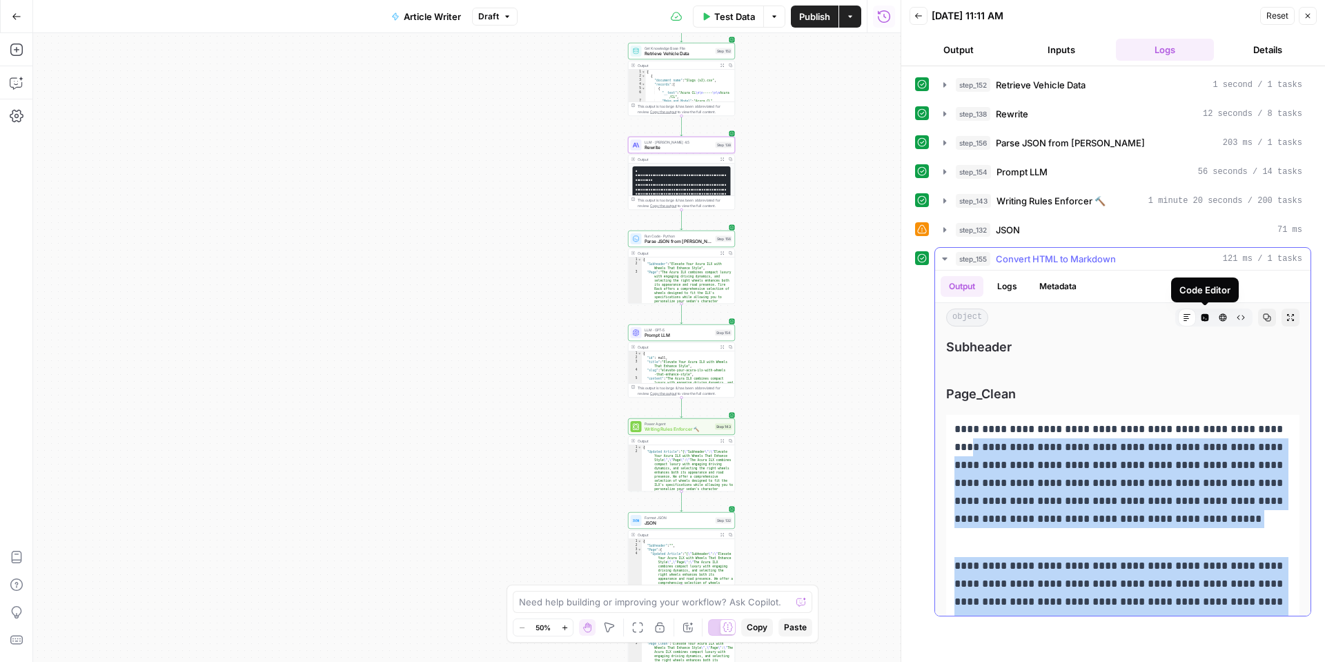
click at [1208, 316] on icon "button" at bounding box center [1206, 318] width 8 height 8
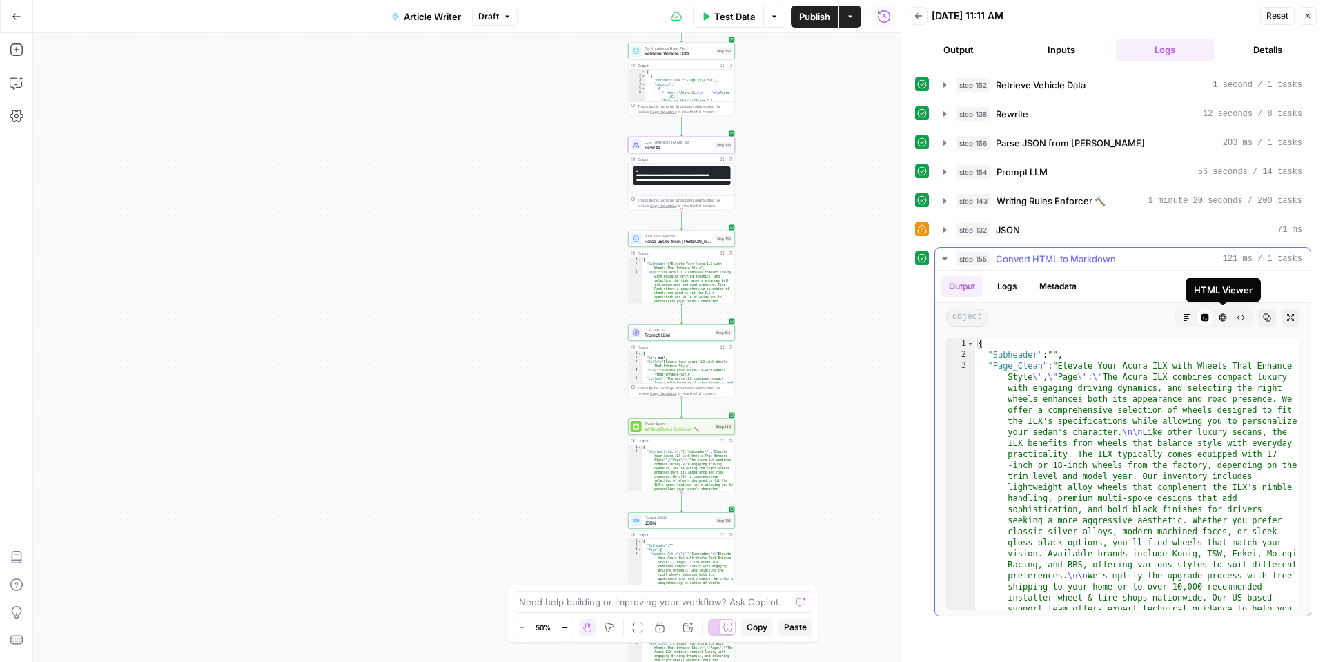
click at [1224, 320] on icon "button" at bounding box center [1224, 318] width 8 height 8
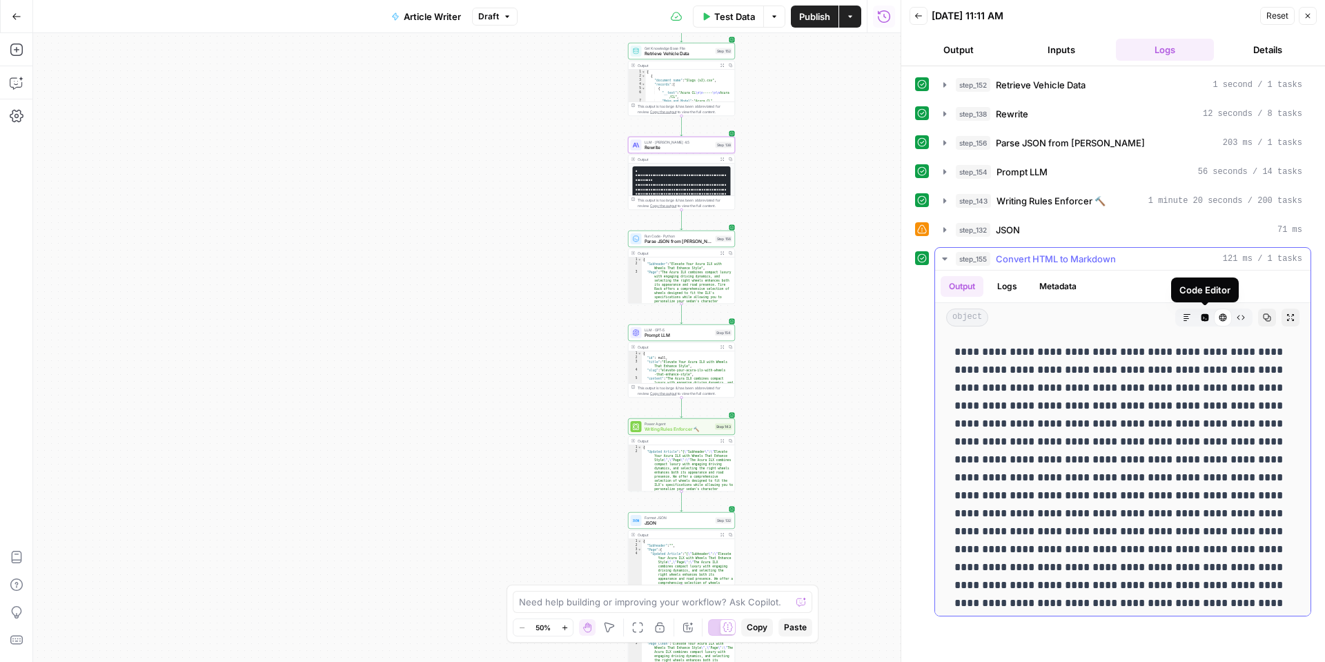
click at [1191, 320] on icon "button" at bounding box center [1187, 317] width 8 height 8
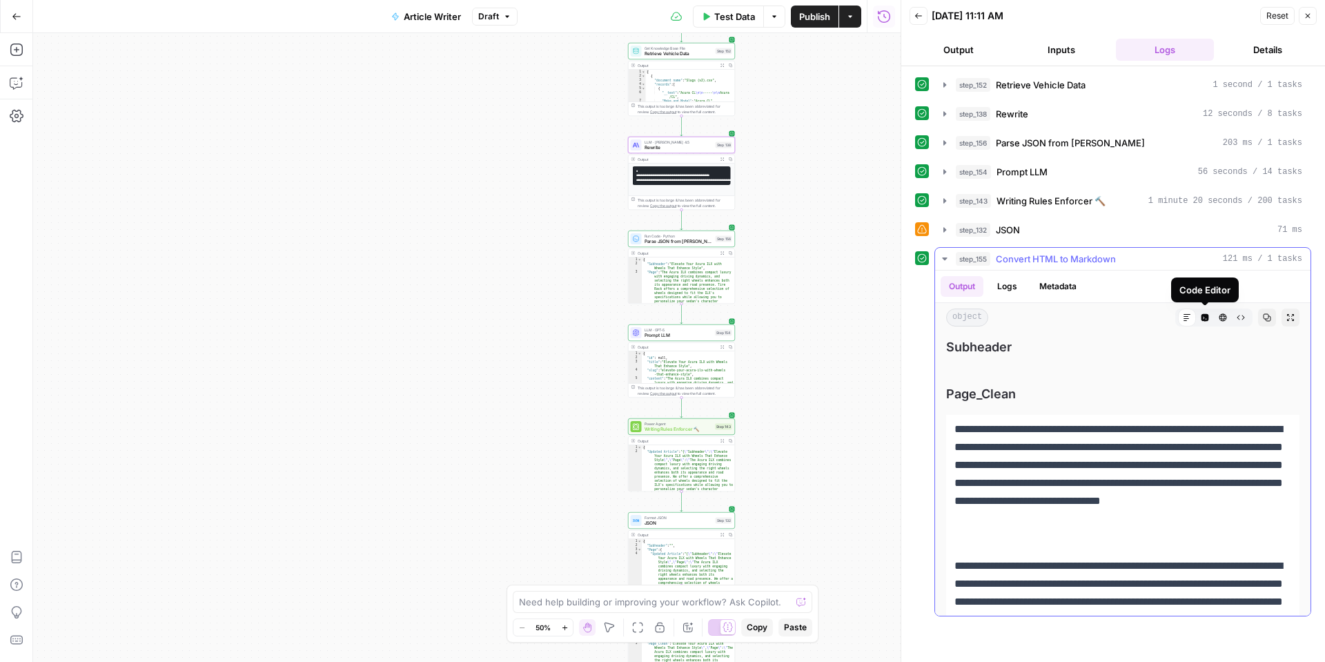
click at [1204, 320] on icon "button" at bounding box center [1206, 318] width 8 height 8
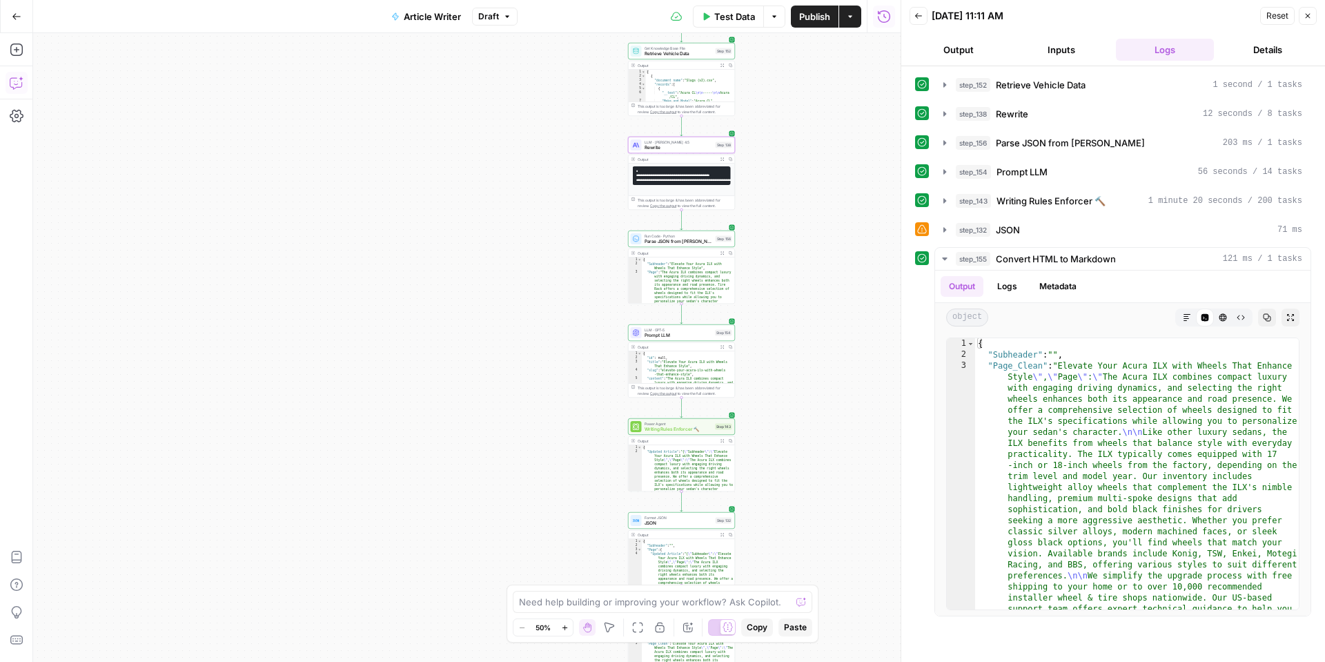
click at [14, 75] on button "Copilot" at bounding box center [17, 83] width 22 height 22
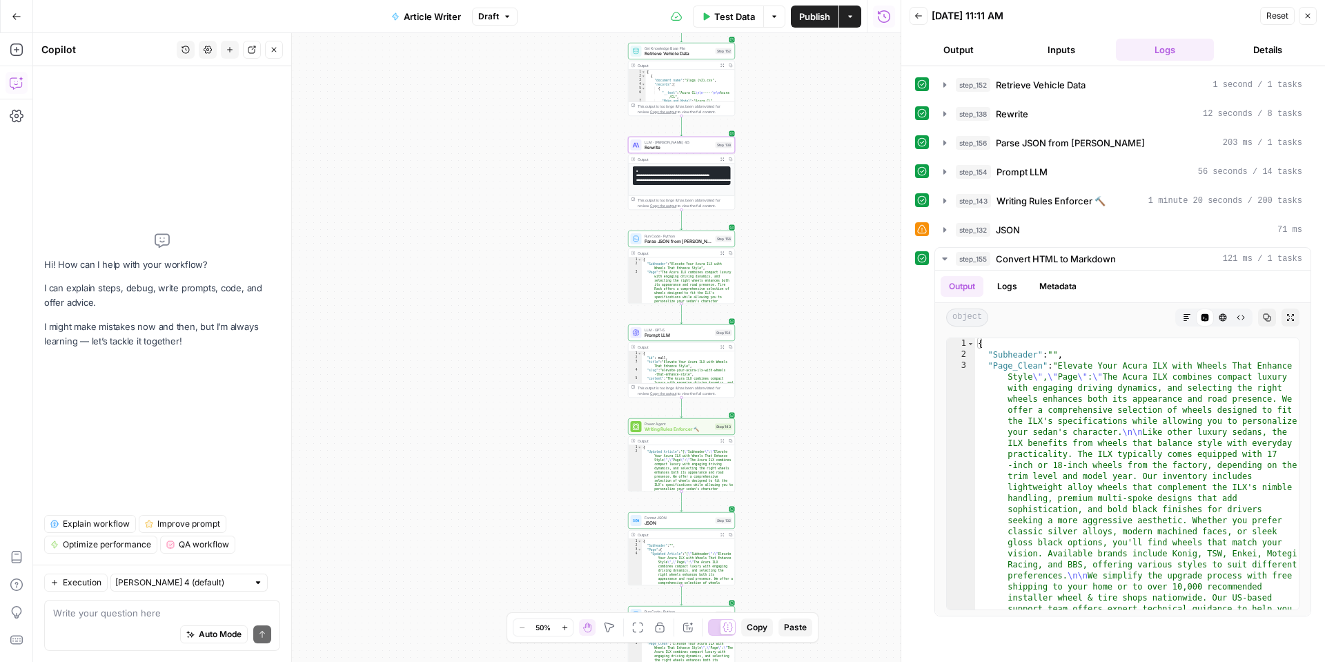
click at [79, 614] on textarea at bounding box center [162, 613] width 218 height 14
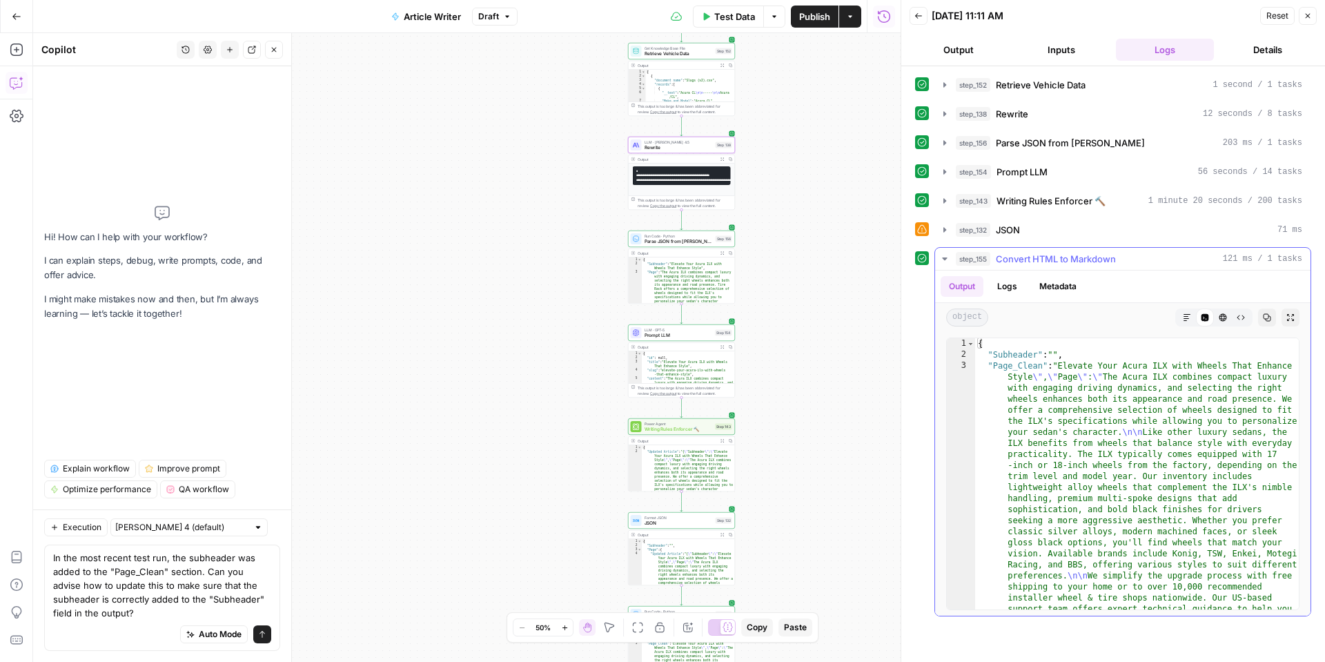
type textarea "In the most recent test run, the subheader was added to the "Page_Clean" sectio…"
type textarea "**********"
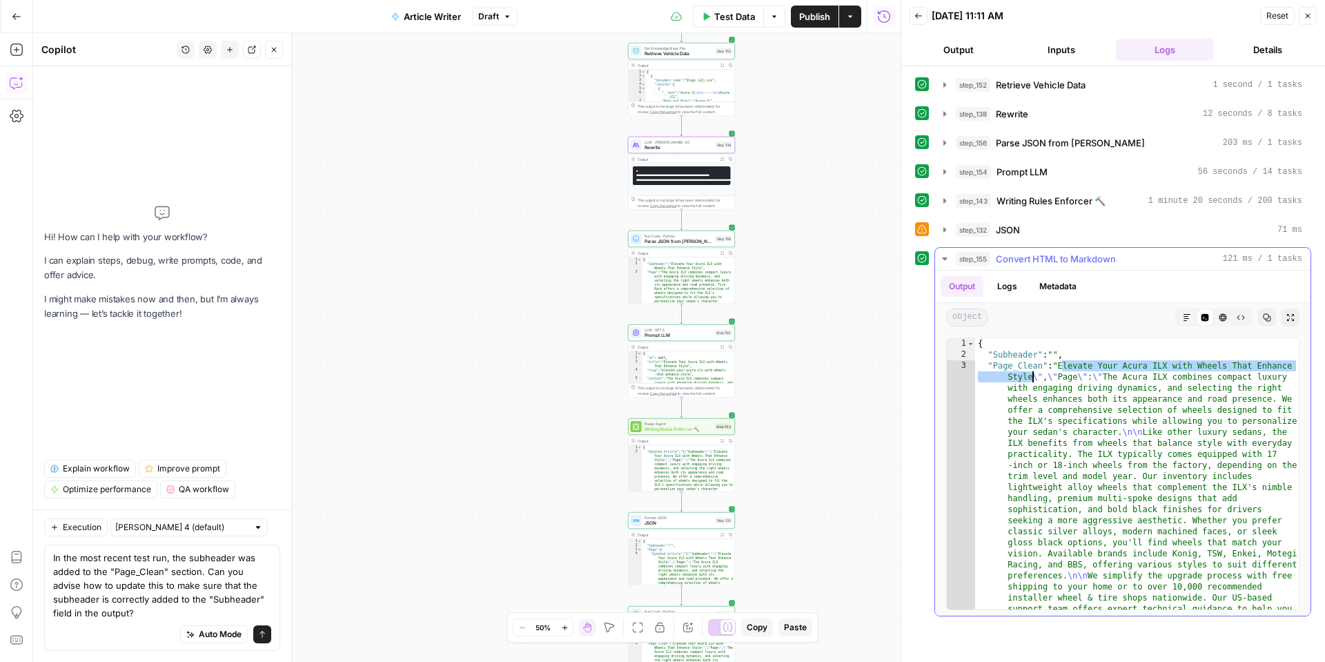
drag, startPoint x: 1063, startPoint y: 367, endPoint x: 1031, endPoint y: 378, distance: 33.6
click at [1031, 378] on div "{ "Subheader" : "" , "Page_Clean" : "Elevate Your Acura ILX with Wheels That En…" at bounding box center [1137, 645] width 324 height 614
click at [231, 558] on textarea "In the most recent test run, the subheader was added to the "Page_Clean" sectio…" at bounding box center [162, 585] width 218 height 69
paste textarea "Elevate Your Acura ILX with Wheels That Enhance Style"
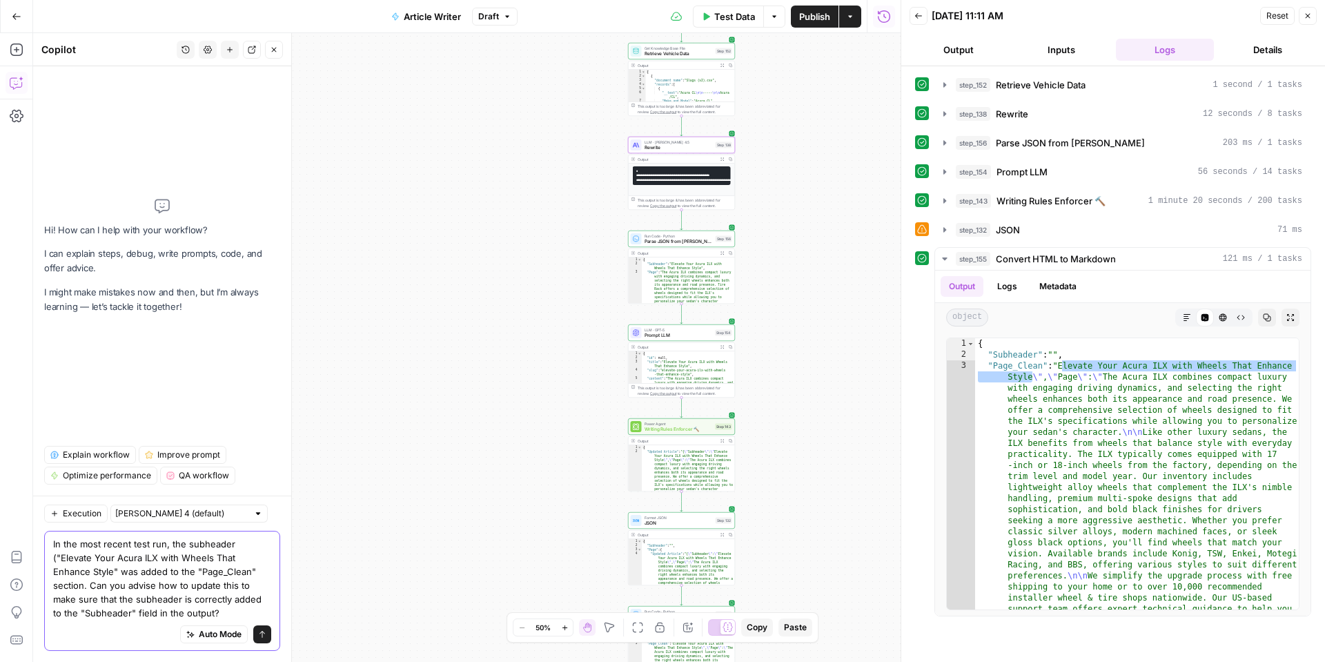
type textarea "In the most recent test run, the subheader ("Elevate Your Acura ILX with Wheels…"
click at [235, 613] on textarea "In the most recent test run, the subheader ("Elevate Your Acura ILX with Wheels…" at bounding box center [162, 578] width 218 height 83
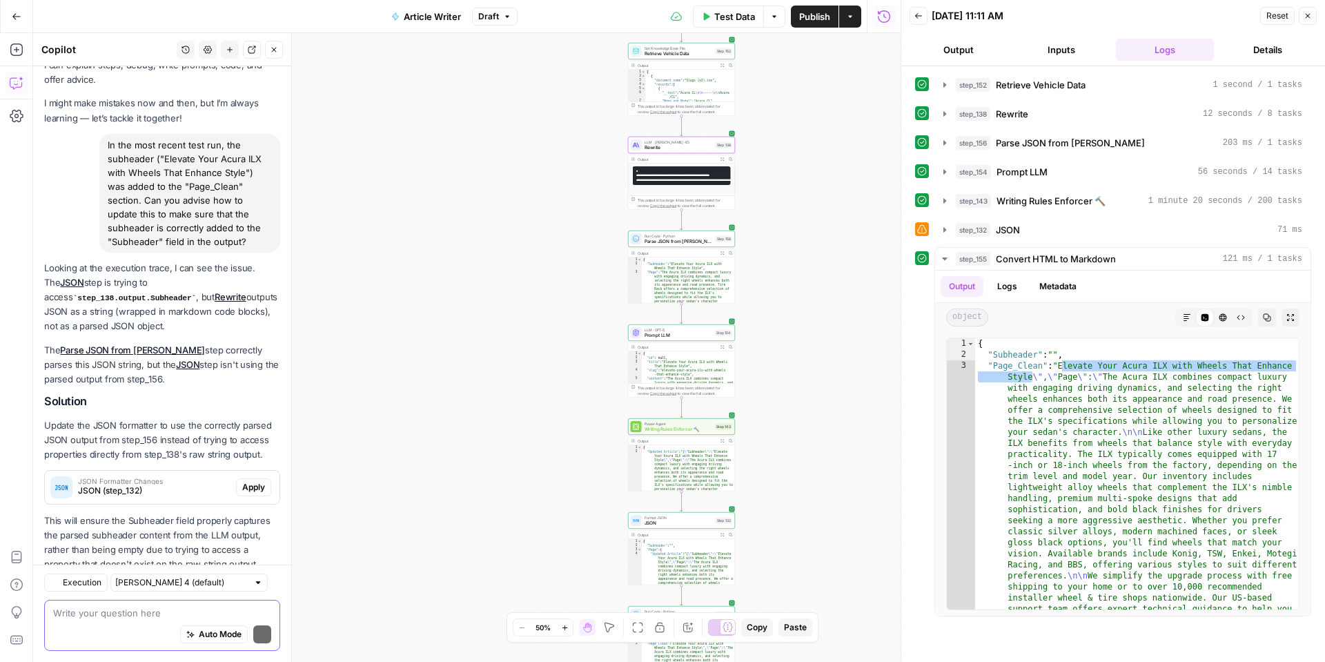
scroll to position [83, 0]
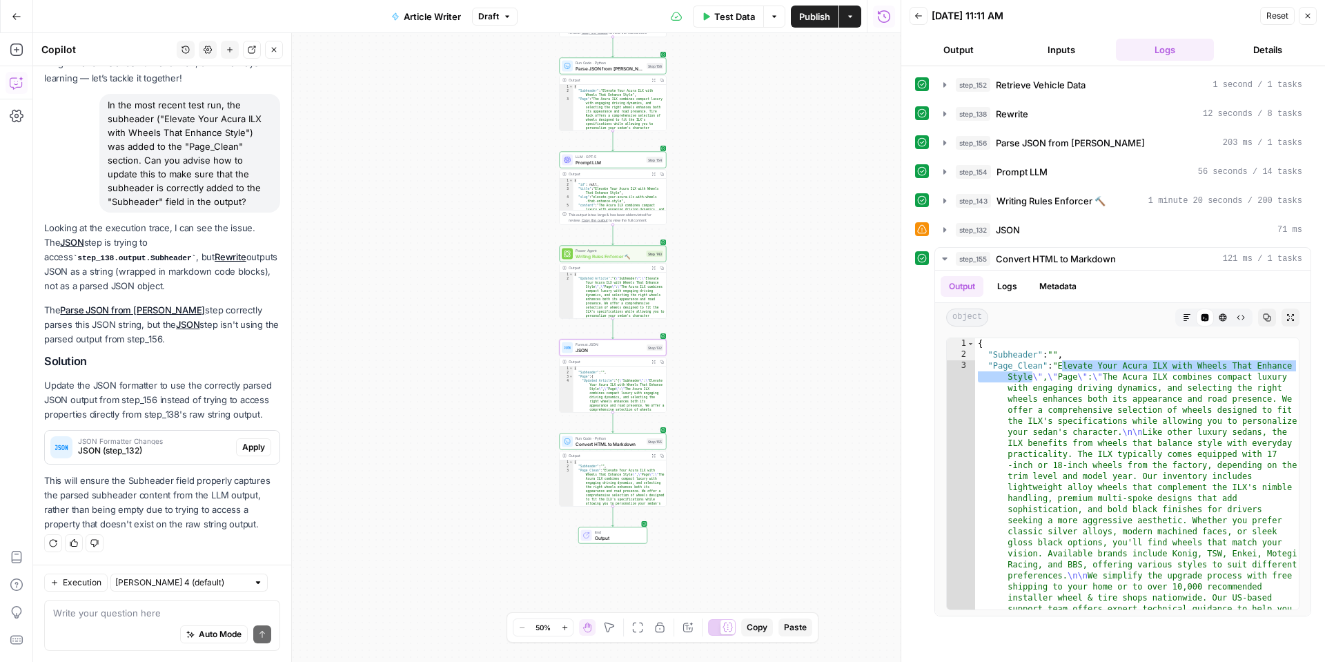
click at [255, 449] on span "Apply" at bounding box center [253, 447] width 23 height 12
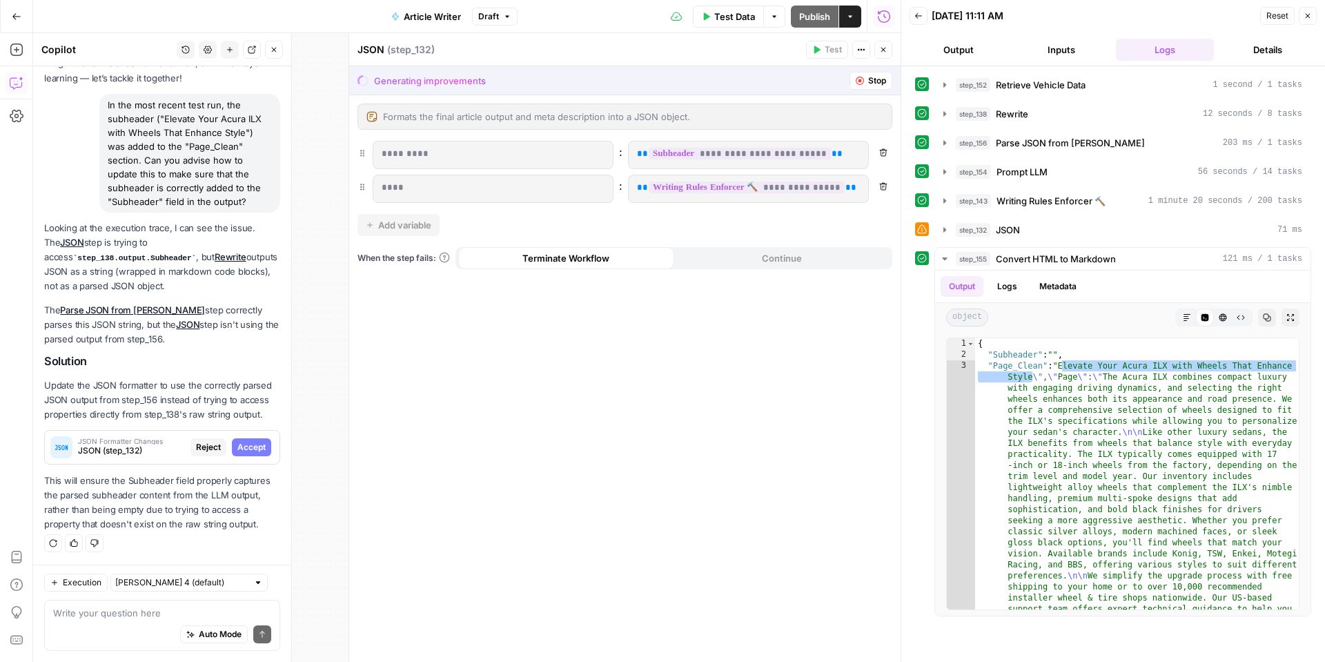
click at [255, 449] on span "Accept" at bounding box center [251, 447] width 28 height 12
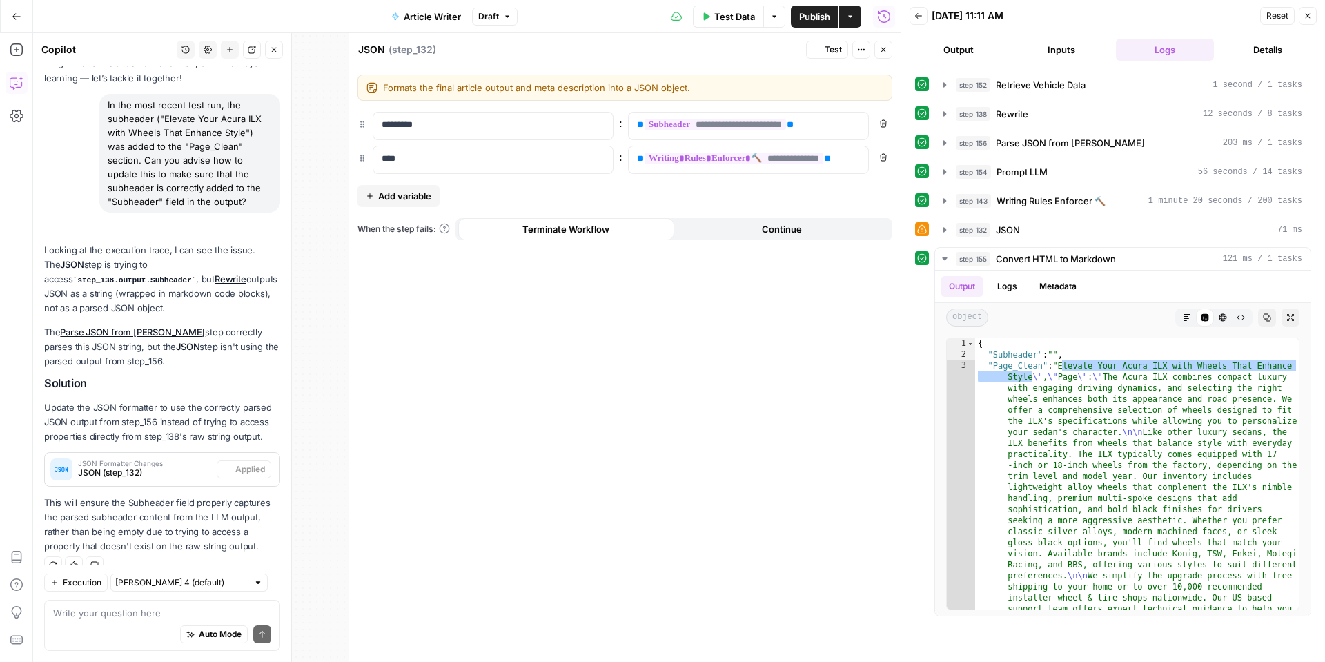
scroll to position [105, 0]
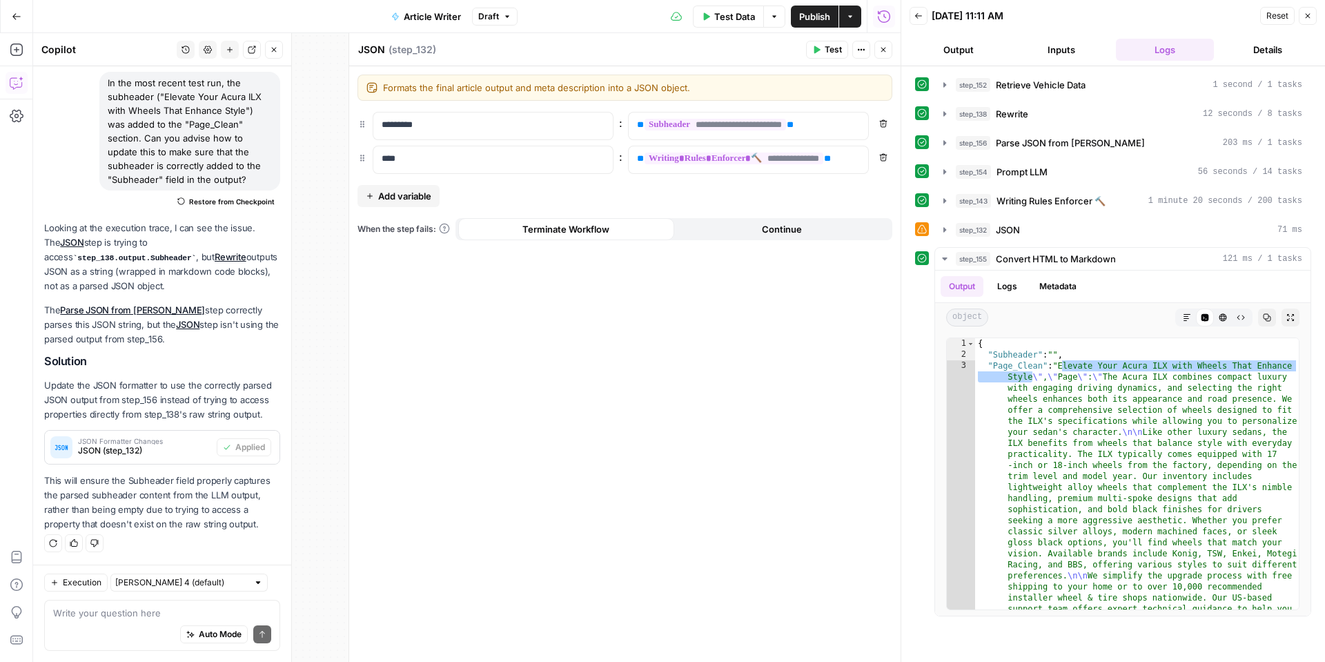
click at [815, 48] on icon "button" at bounding box center [817, 50] width 6 height 8
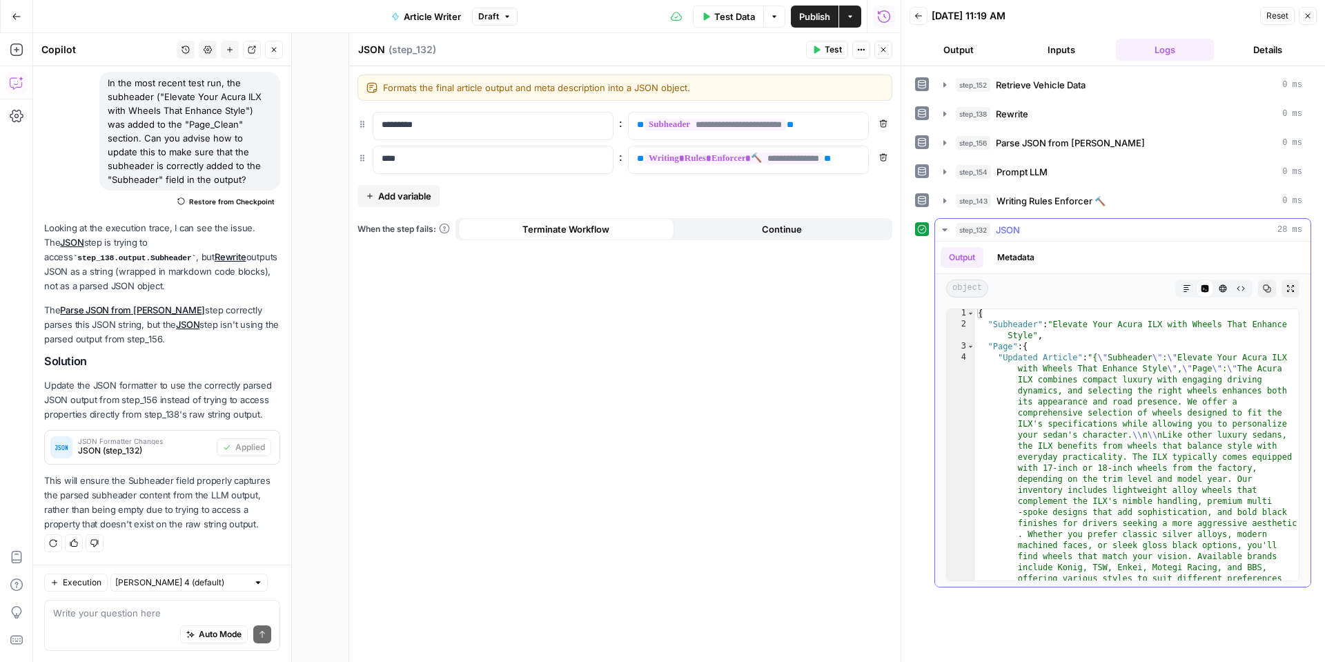
scroll to position [0, 0]
click at [89, 628] on div "Auto Mode Send" at bounding box center [162, 635] width 218 height 30
click at [168, 612] on textarea at bounding box center [162, 613] width 218 height 14
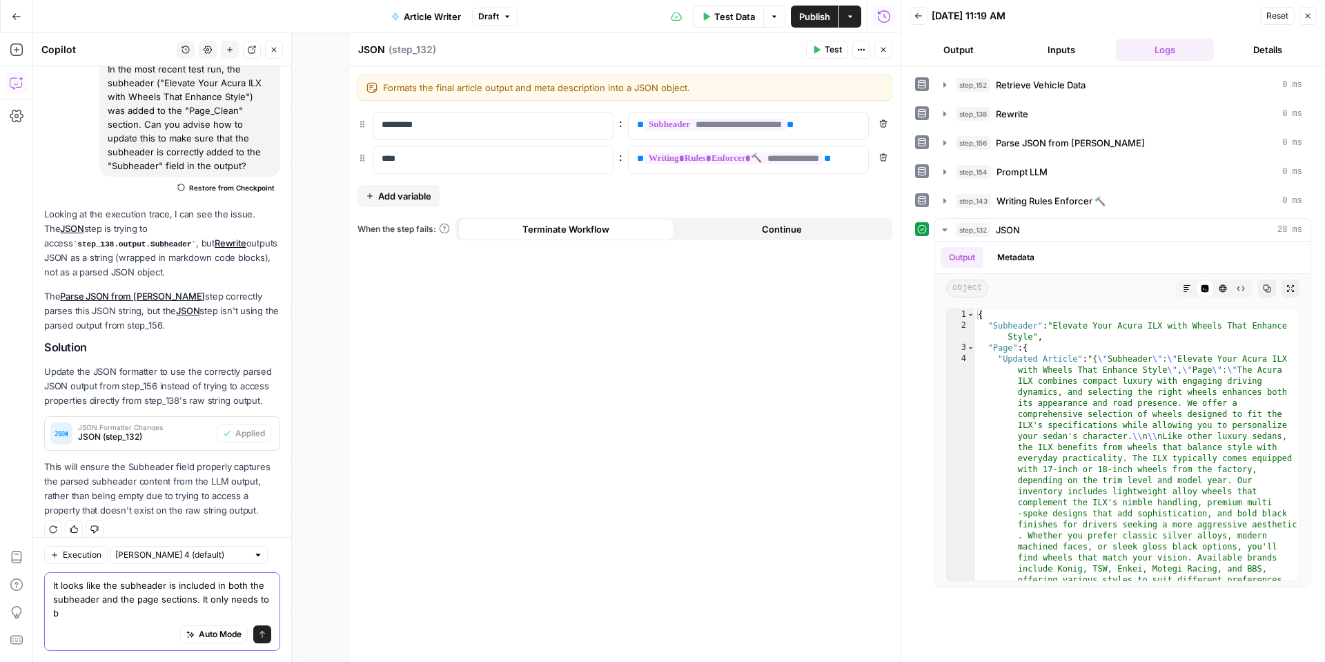
scroll to position [133, 0]
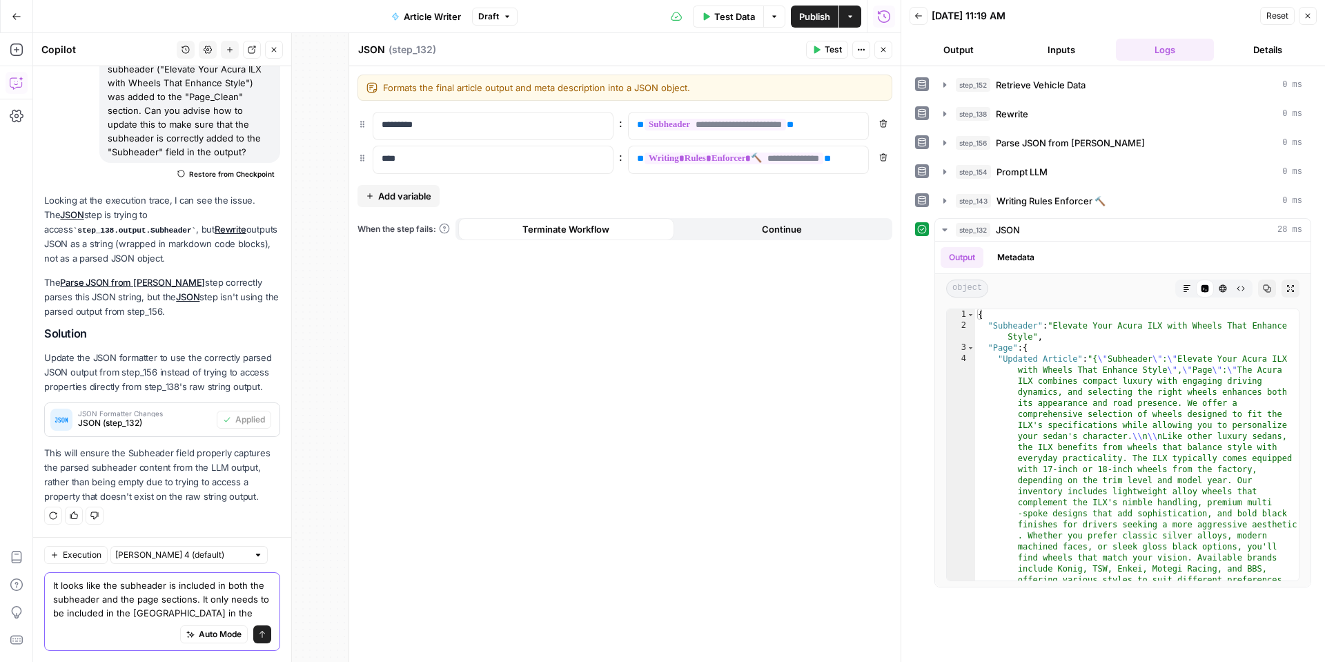
type textarea "It looks like the subheader is included in both the subheader and the page sect…"
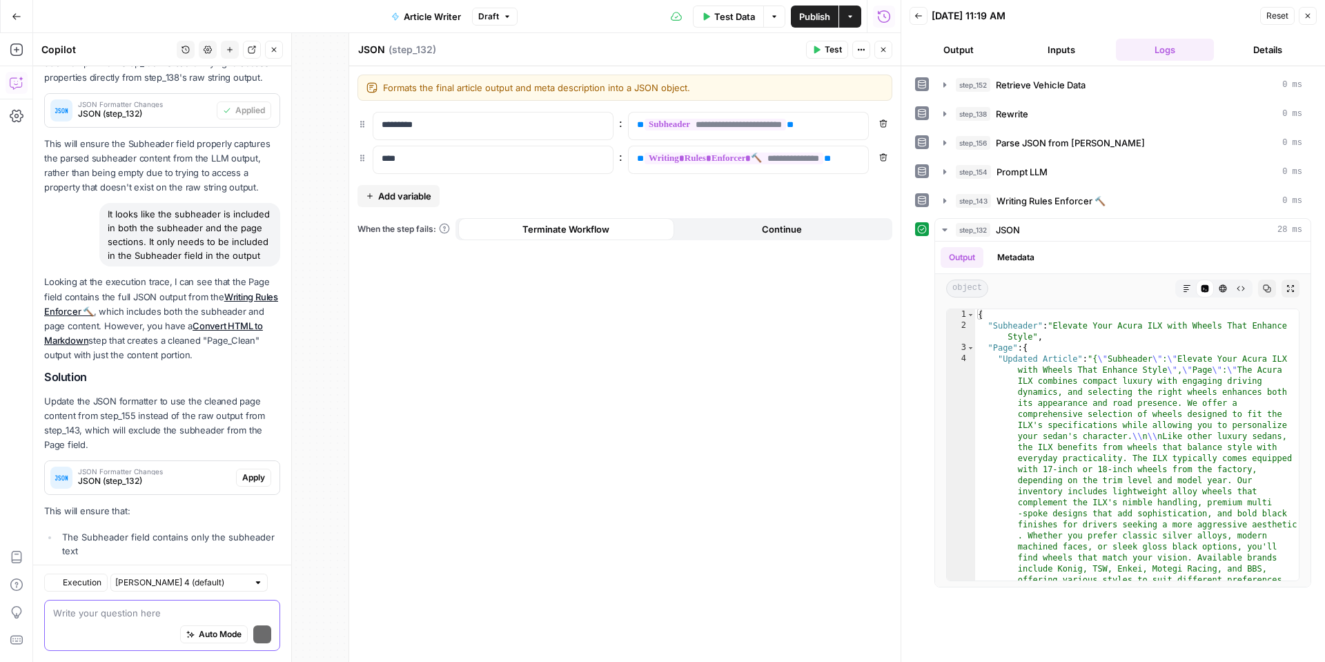
scroll to position [504, 0]
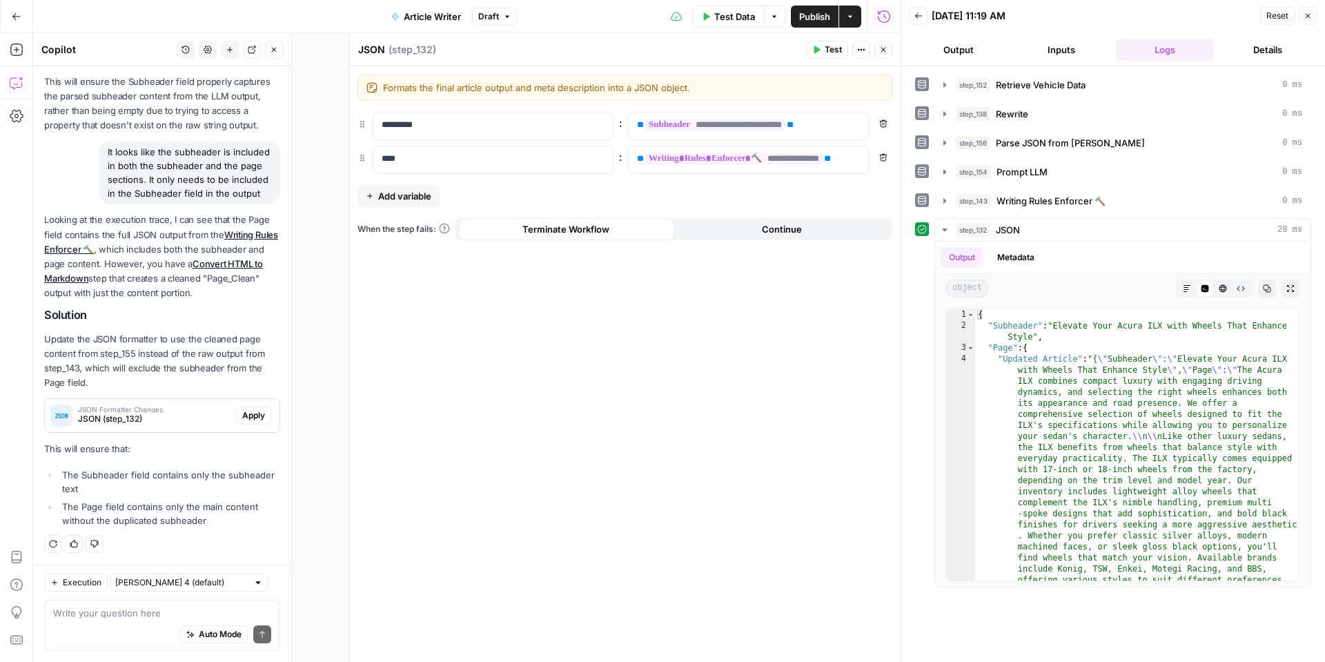
click at [261, 416] on span "Apply" at bounding box center [253, 415] width 23 height 12
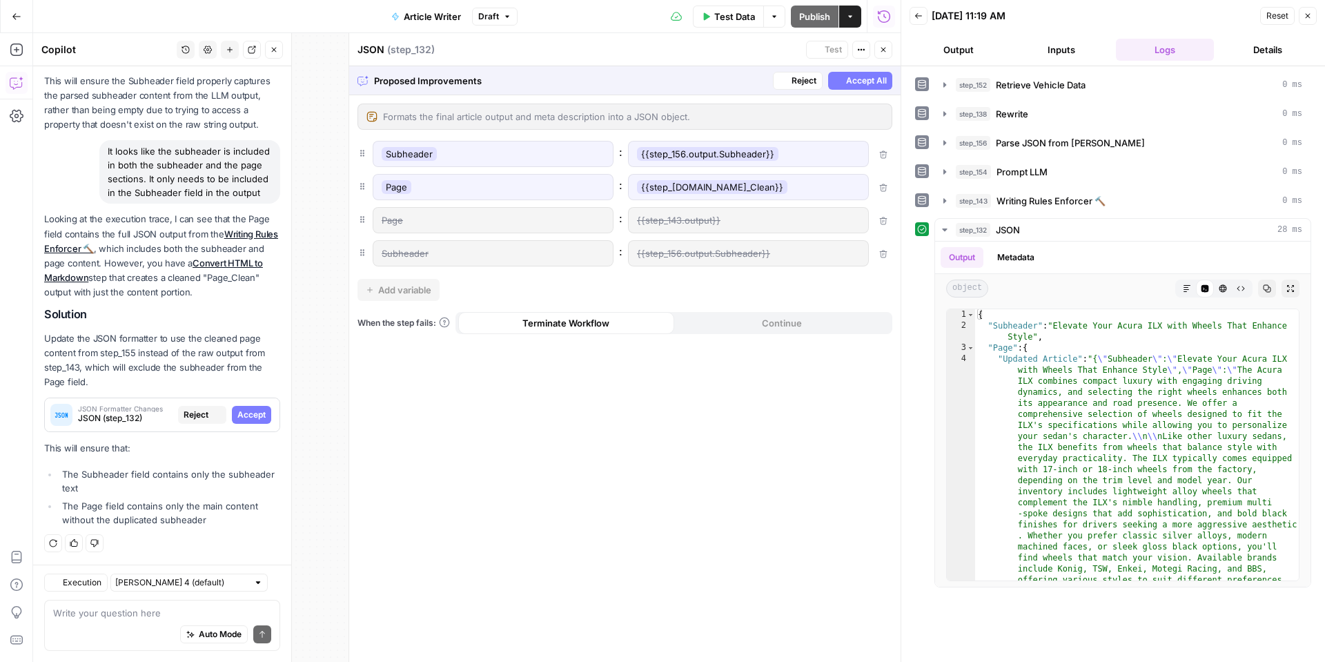
scroll to position [482, 0]
click at [848, 85] on span "Accept All" at bounding box center [866, 81] width 41 height 12
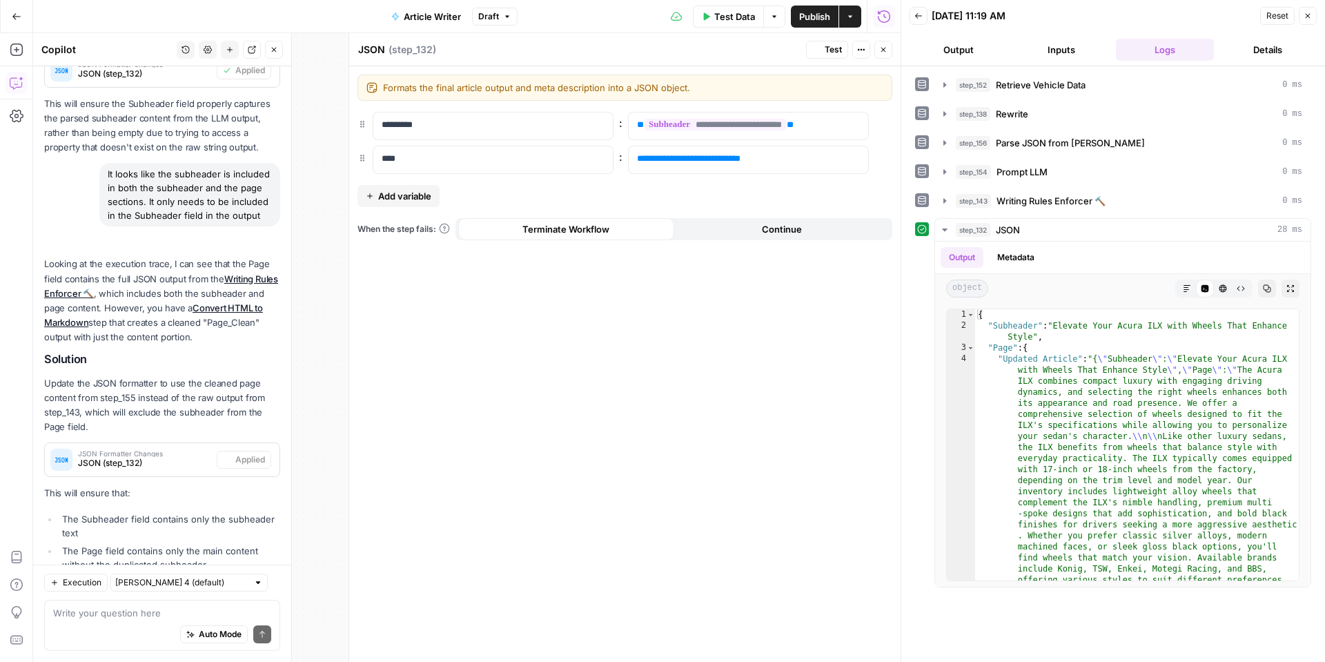
scroll to position [526, 0]
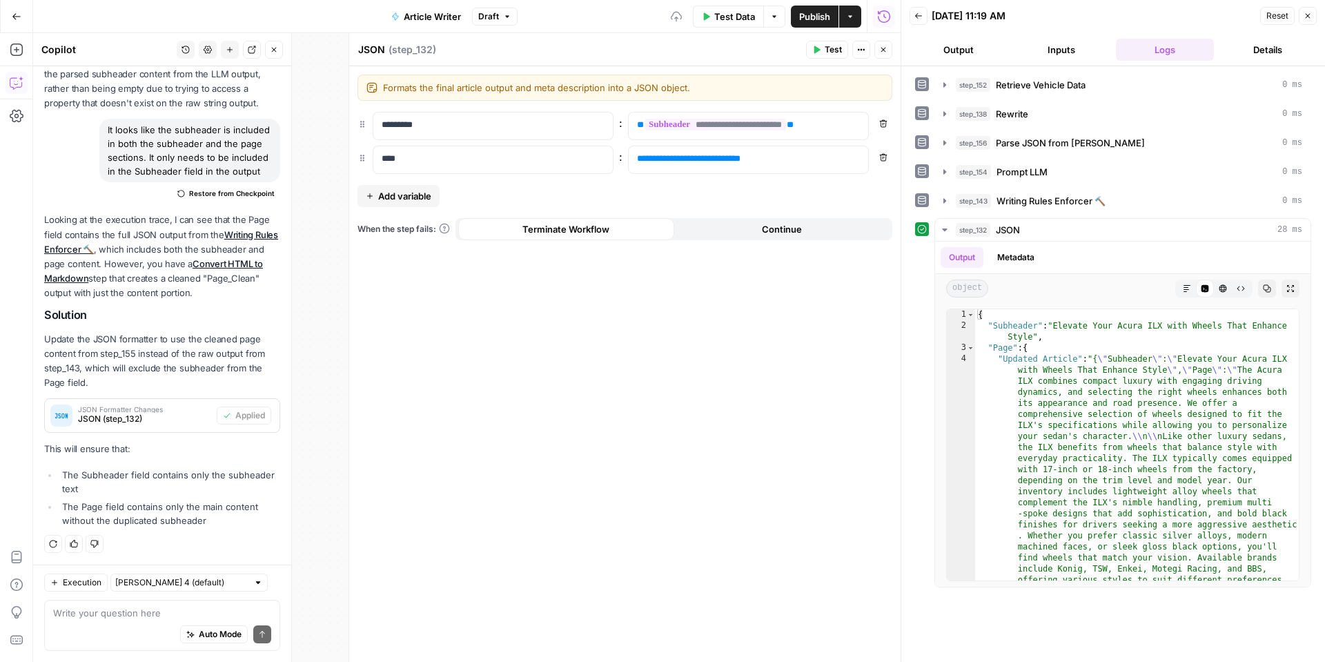
drag, startPoint x: 830, startPoint y: 54, endPoint x: 814, endPoint y: 94, distance: 42.8
click at [830, 54] on span "Test" at bounding box center [833, 49] width 17 height 12
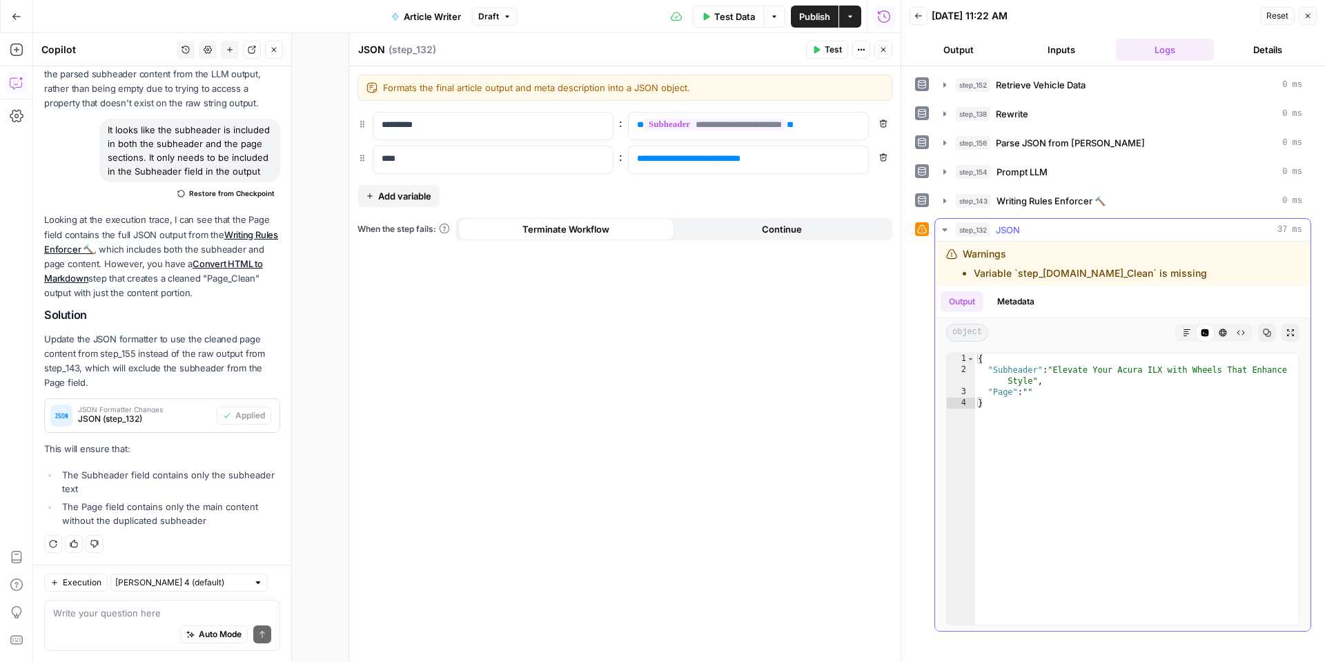
click at [1077, 277] on li "Variable `step_155.output.Page_Clean` is missing" at bounding box center [1090, 273] width 233 height 14
click at [1082, 269] on li "Variable `step_155.output.Page_Clean` is missing" at bounding box center [1090, 273] width 233 height 14
copy div "Variable `step_155.output.Page_Clean` is missing"
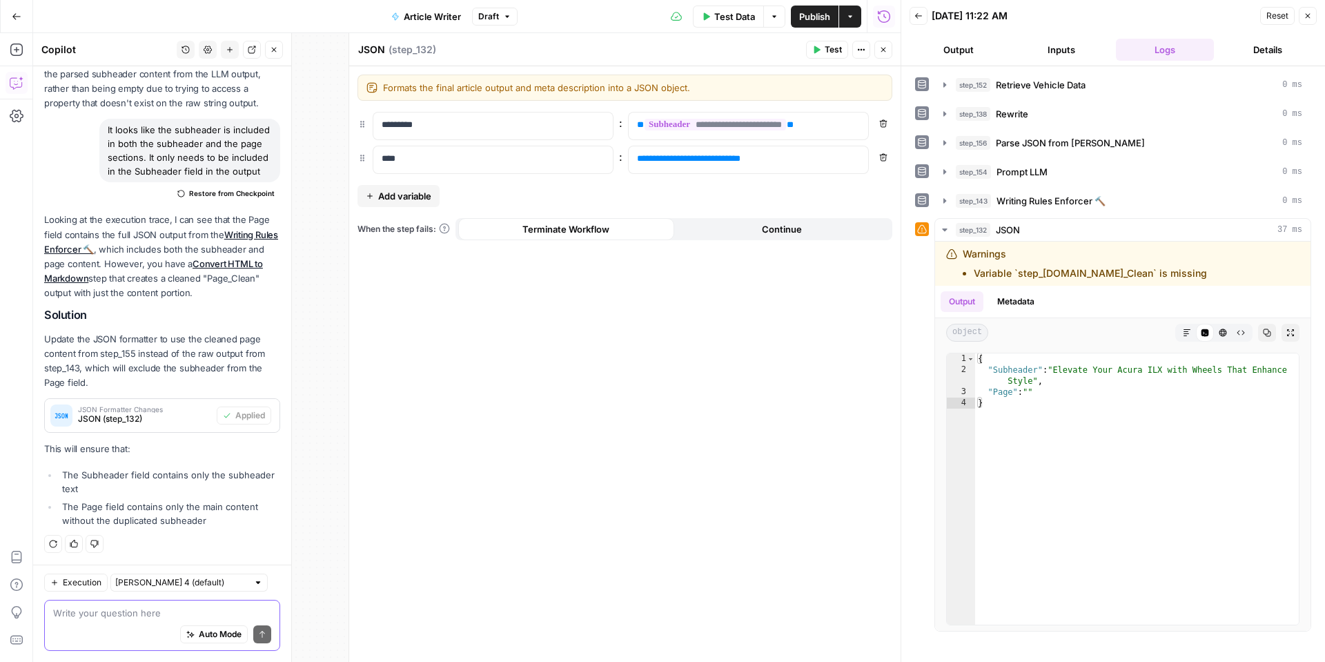
click at [158, 616] on textarea at bounding box center [162, 613] width 218 height 14
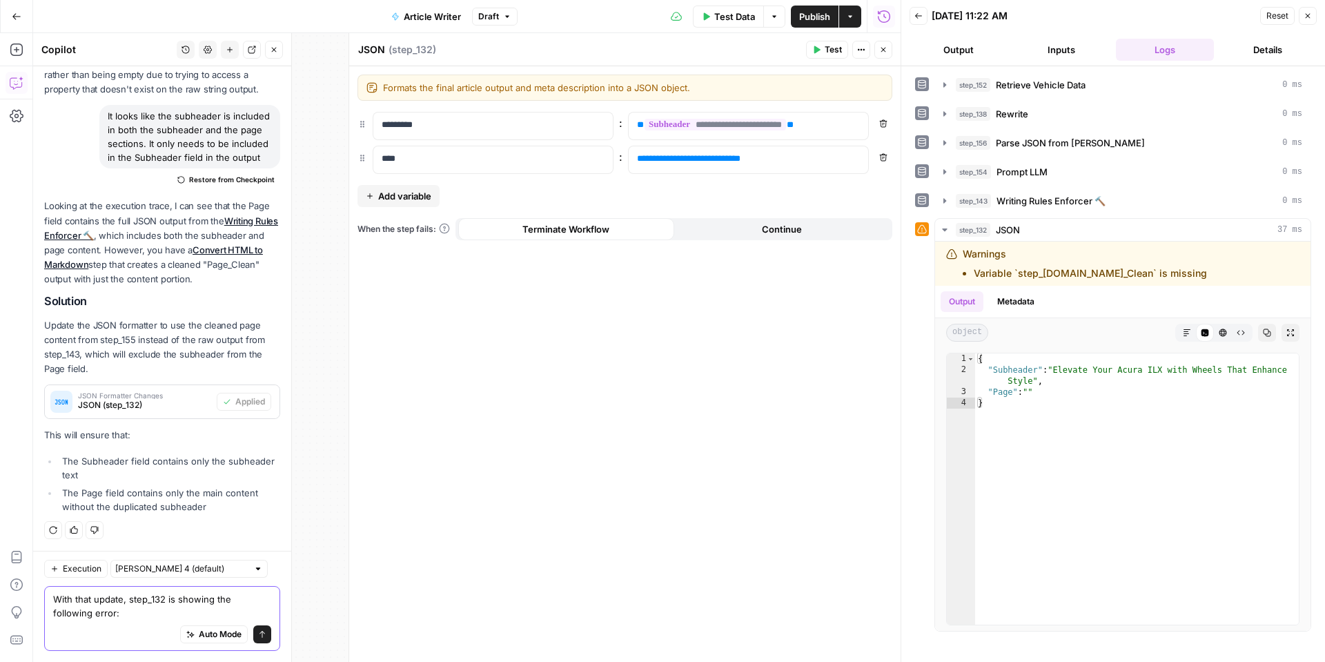
paste textarea "Variable `step_155.output.Page_Clean` is missing"
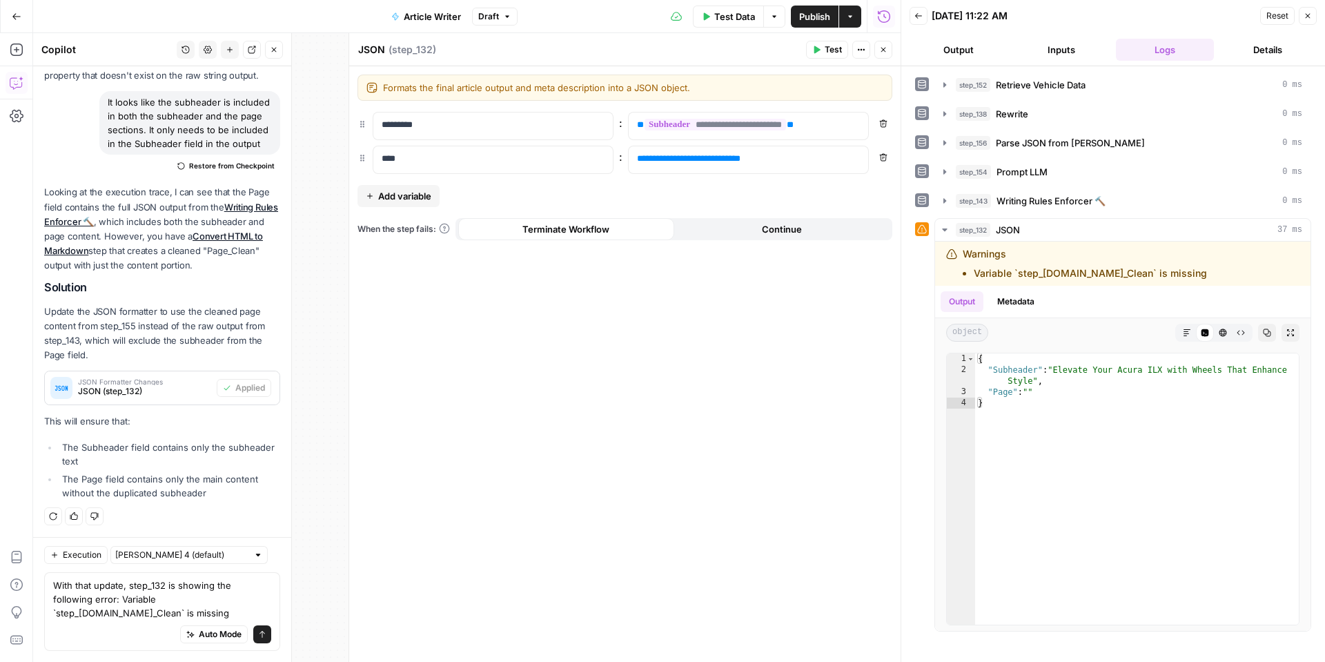
click at [157, 625] on div "Auto Mode Send" at bounding box center [162, 635] width 218 height 30
click at [157, 620] on div "Auto Mode Send" at bounding box center [162, 635] width 218 height 30
click at [148, 608] on textarea "With that update, step_132 is showing the following error: Variable `step_155.o…" at bounding box center [162, 598] width 218 height 41
click at [132, 618] on textarea "With that update, step_132 is showing the following error: "Variable `step_155.…" at bounding box center [162, 598] width 218 height 41
type textarea "With that update, step_132 is showing the following error: "Variable `step_155.…"
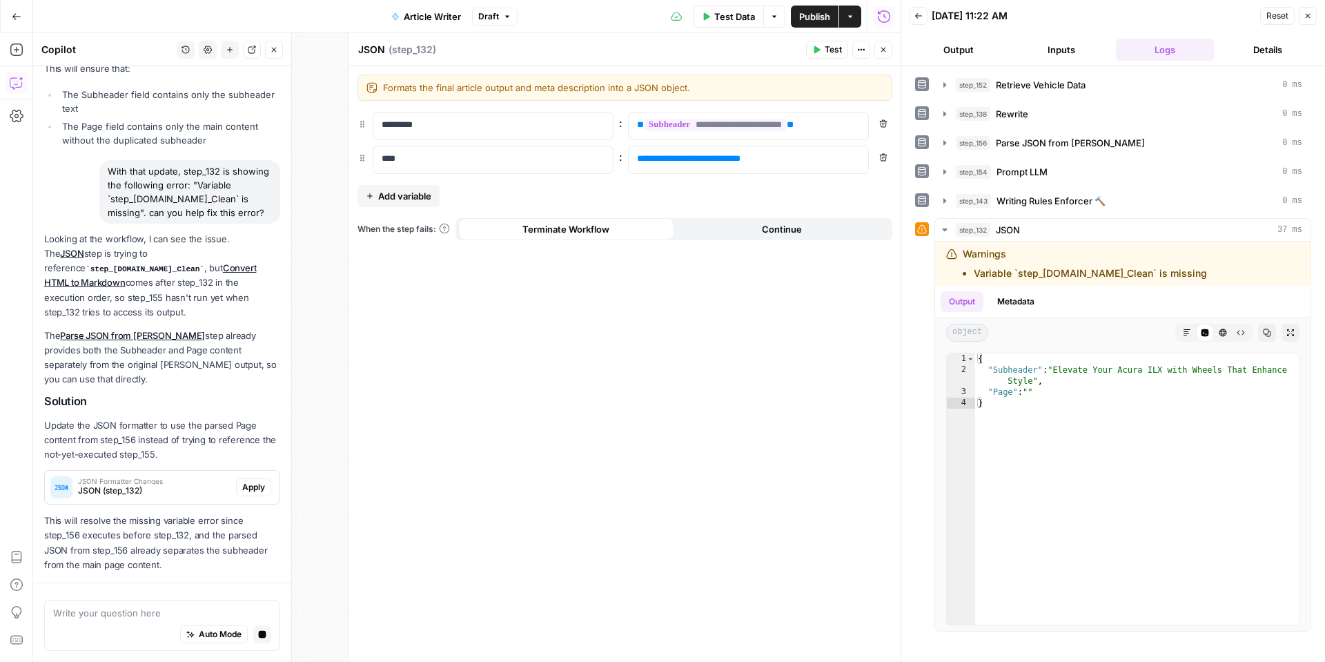
scroll to position [946, 0]
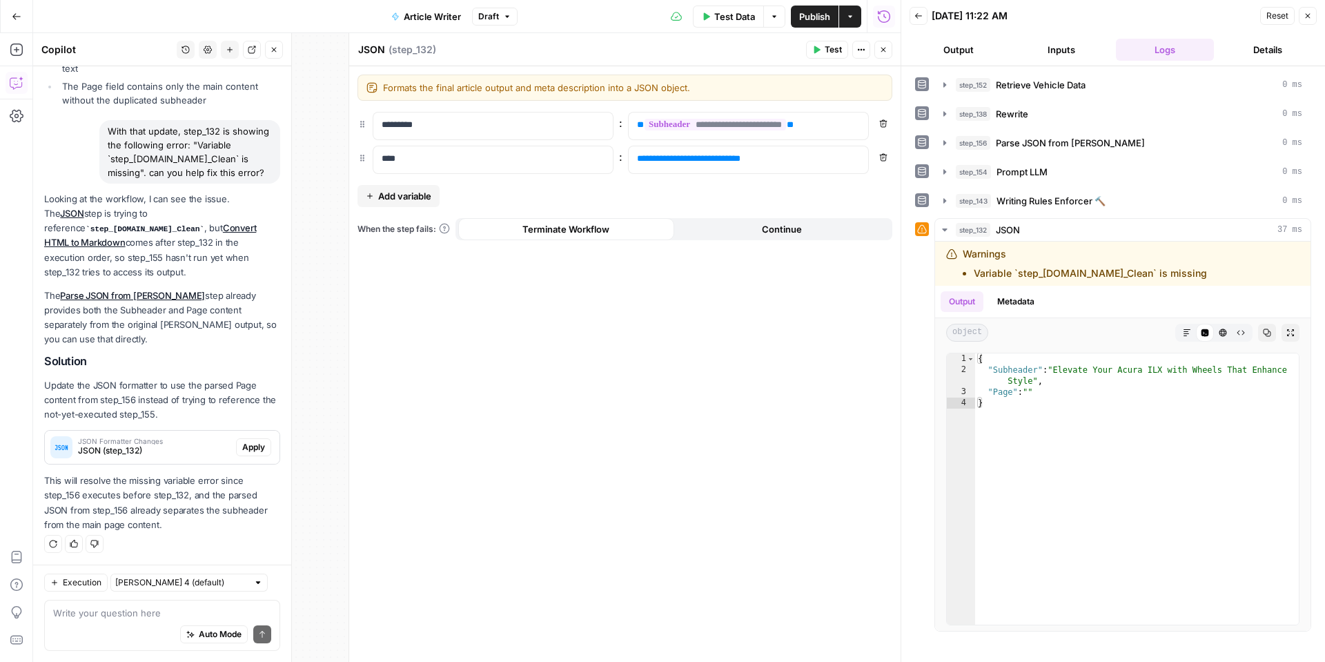
click at [253, 449] on span "Apply" at bounding box center [253, 447] width 23 height 12
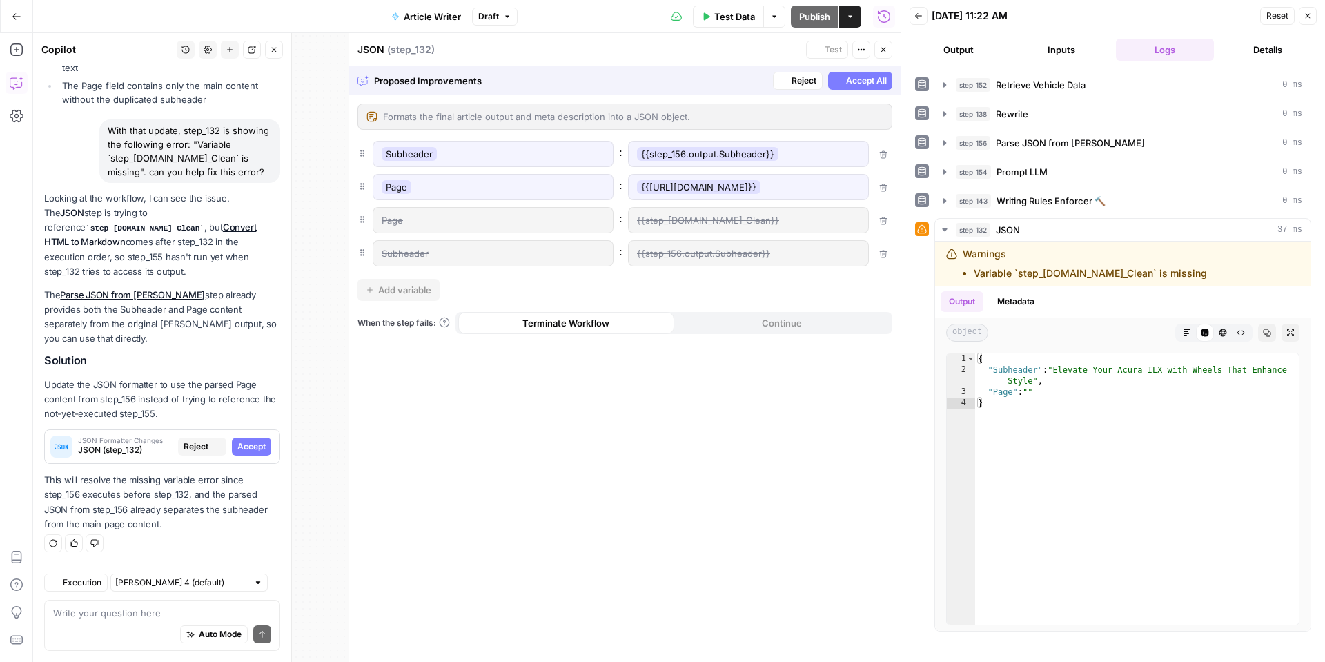
scroll to position [902, 0]
click at [858, 79] on span "Accept All" at bounding box center [866, 81] width 41 height 12
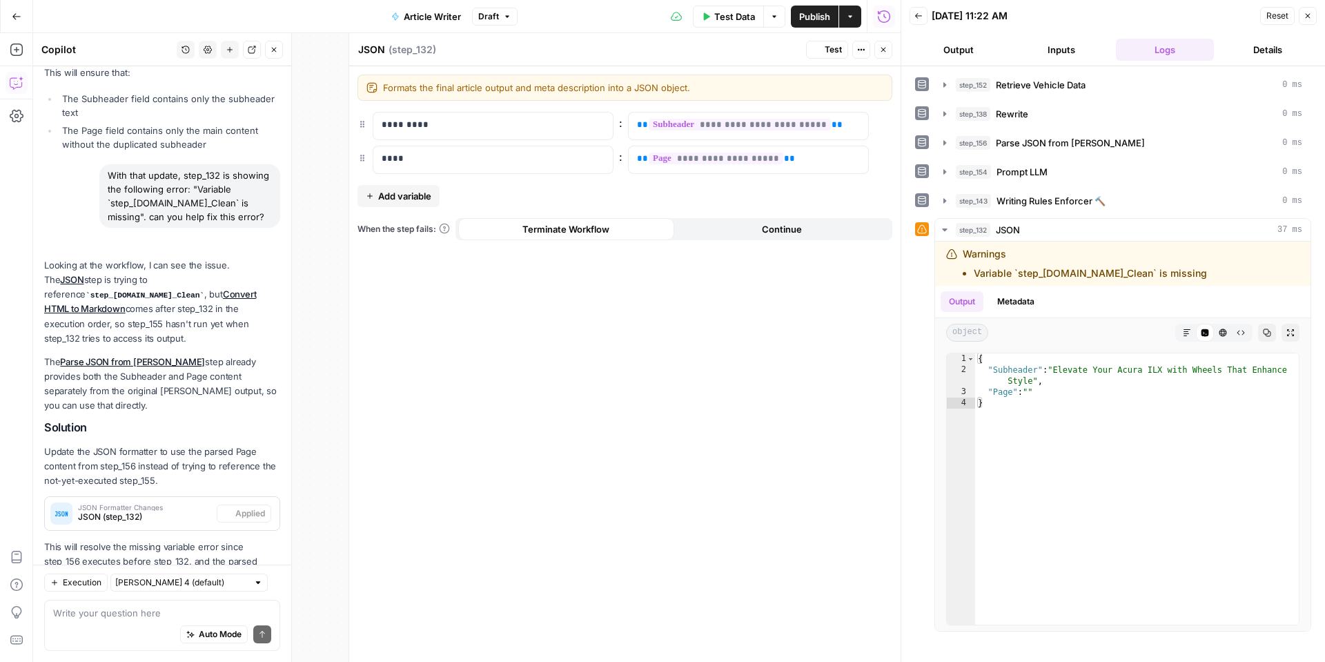
scroll to position [968, 0]
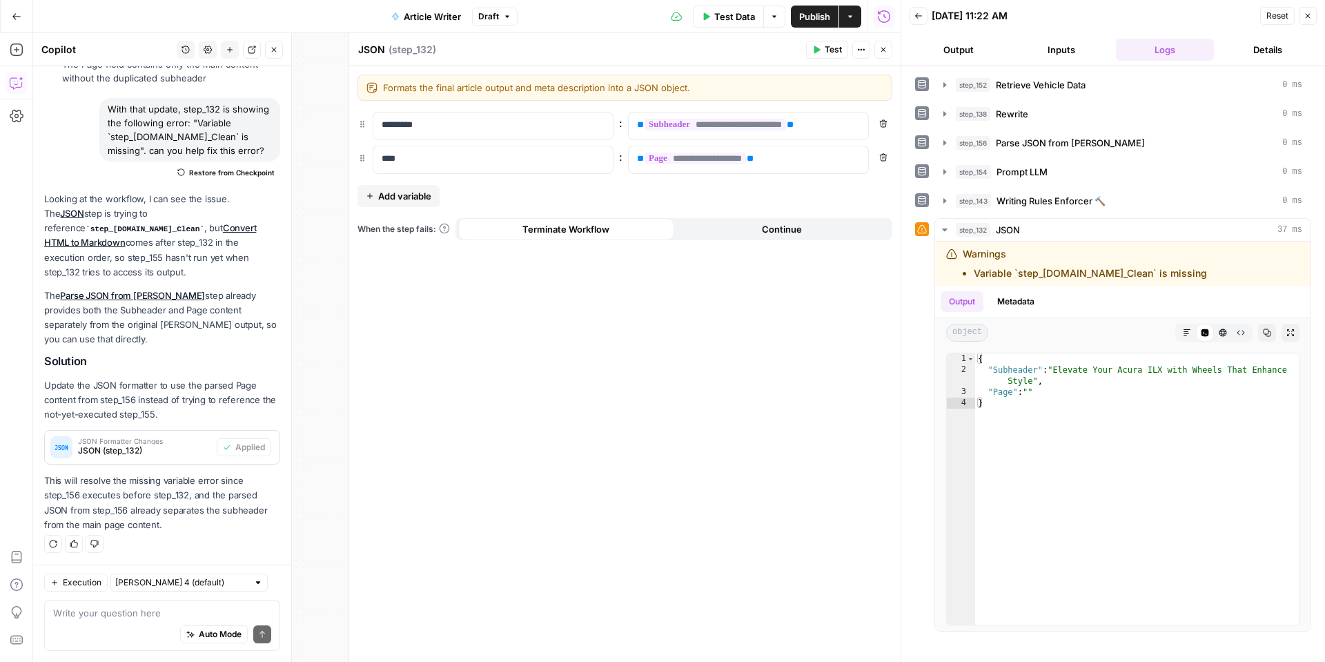
click at [829, 50] on span "Test" at bounding box center [833, 49] width 17 height 12
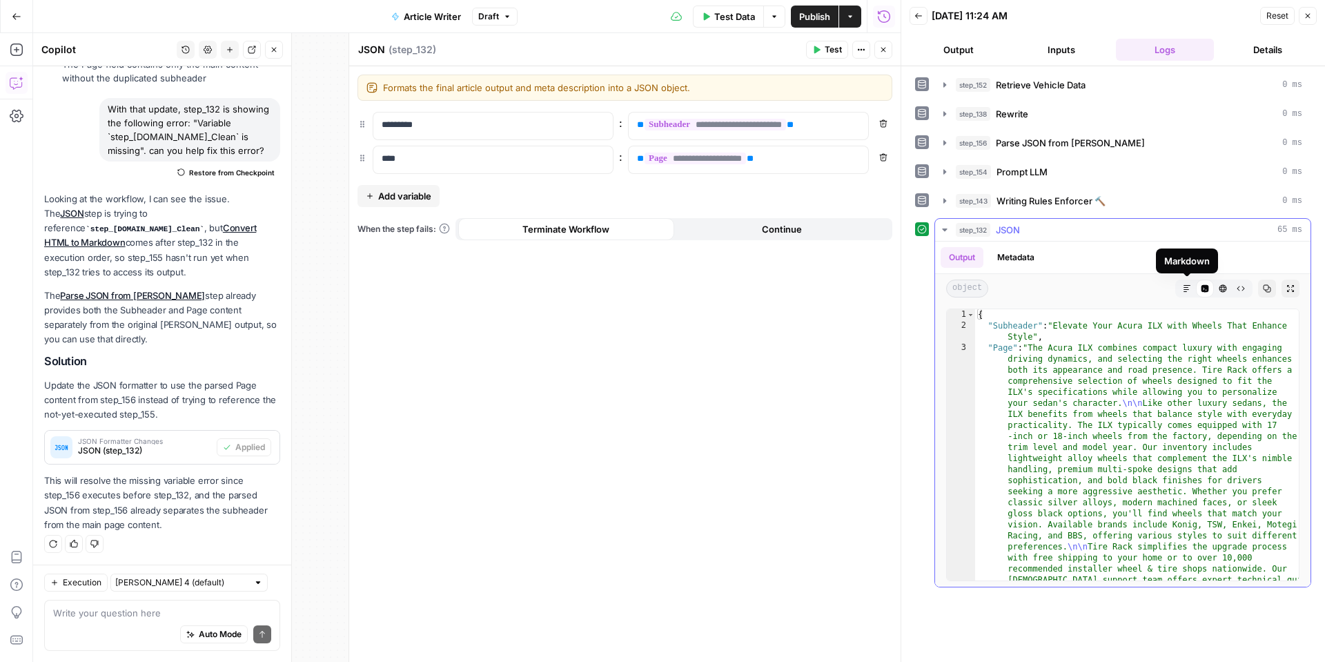
click at [1184, 286] on icon "button" at bounding box center [1187, 288] width 8 height 8
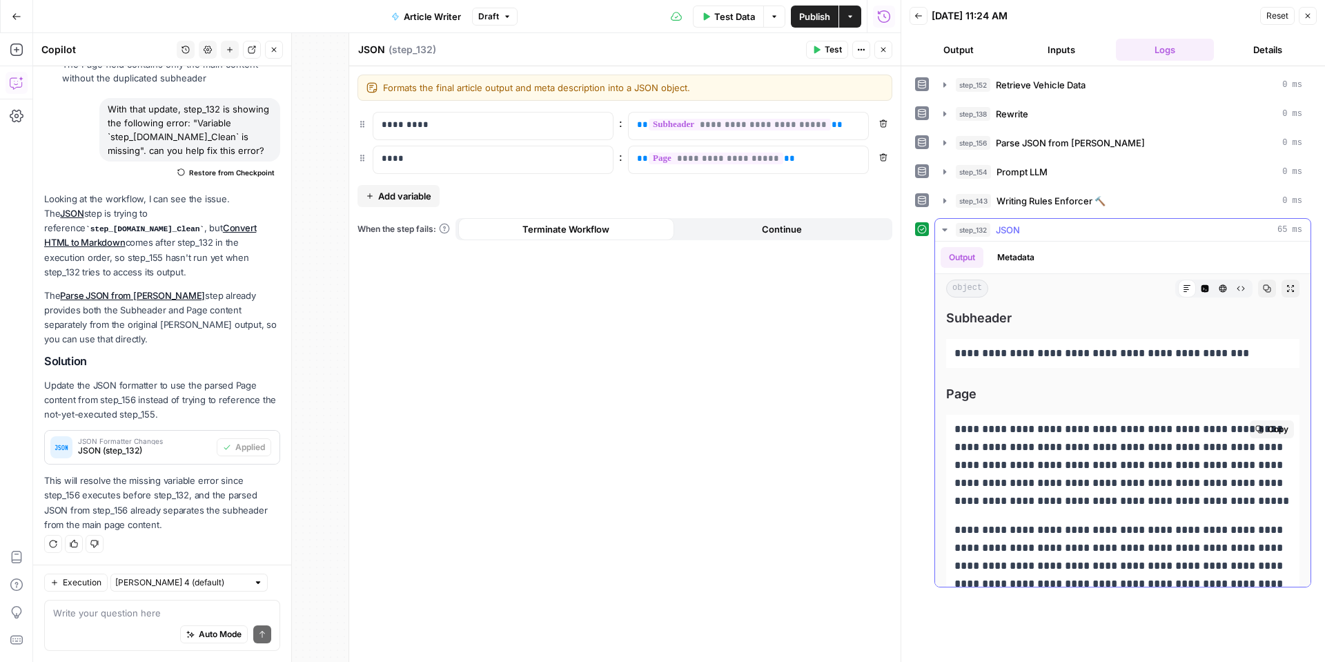
scroll to position [333, 0]
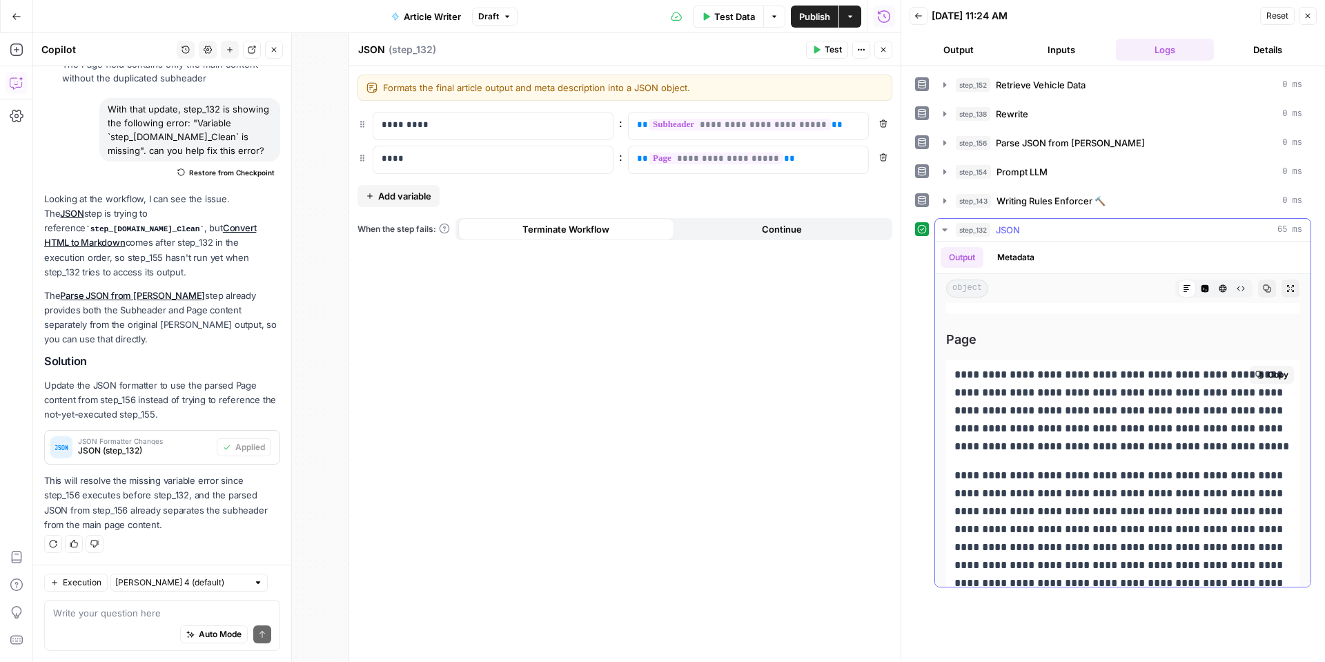
drag, startPoint x: 1291, startPoint y: 567, endPoint x: 975, endPoint y: 375, distance: 369.2
click at [975, 375] on div "**********" at bounding box center [1122, 610] width 353 height 500
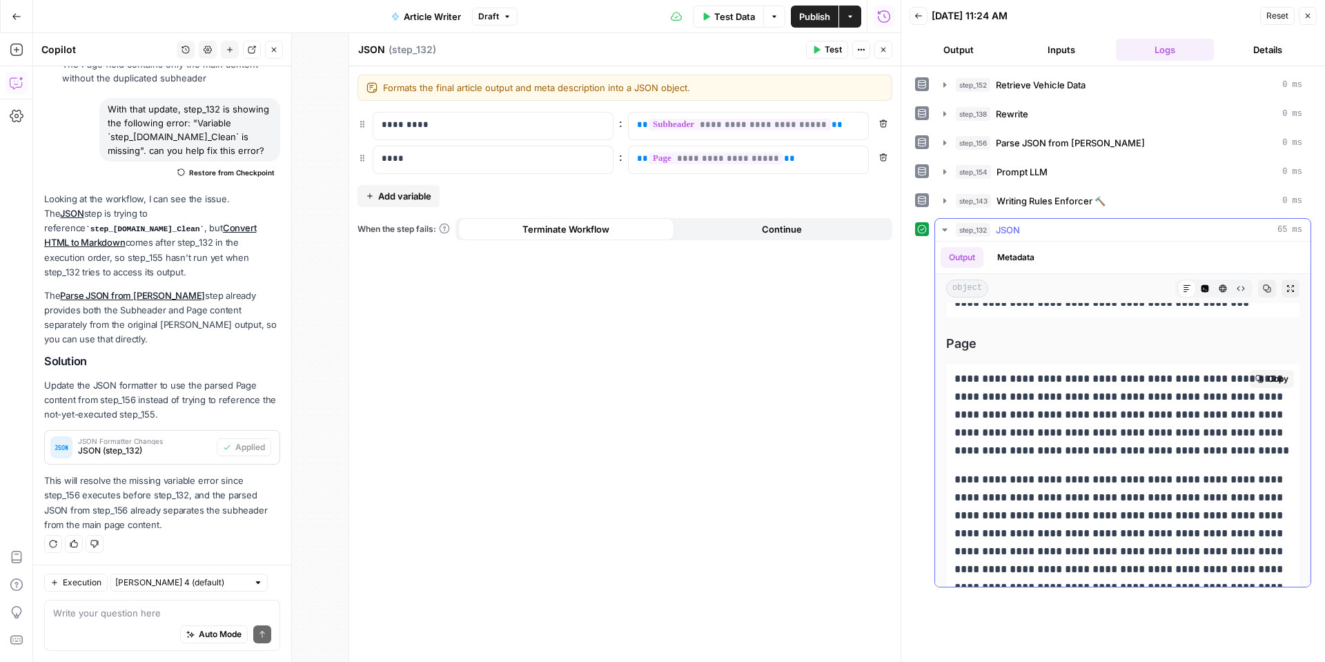
click at [987, 413] on p "**********" at bounding box center [1123, 415] width 337 height 90
click at [1269, 380] on span "Copy" at bounding box center [1278, 379] width 21 height 12
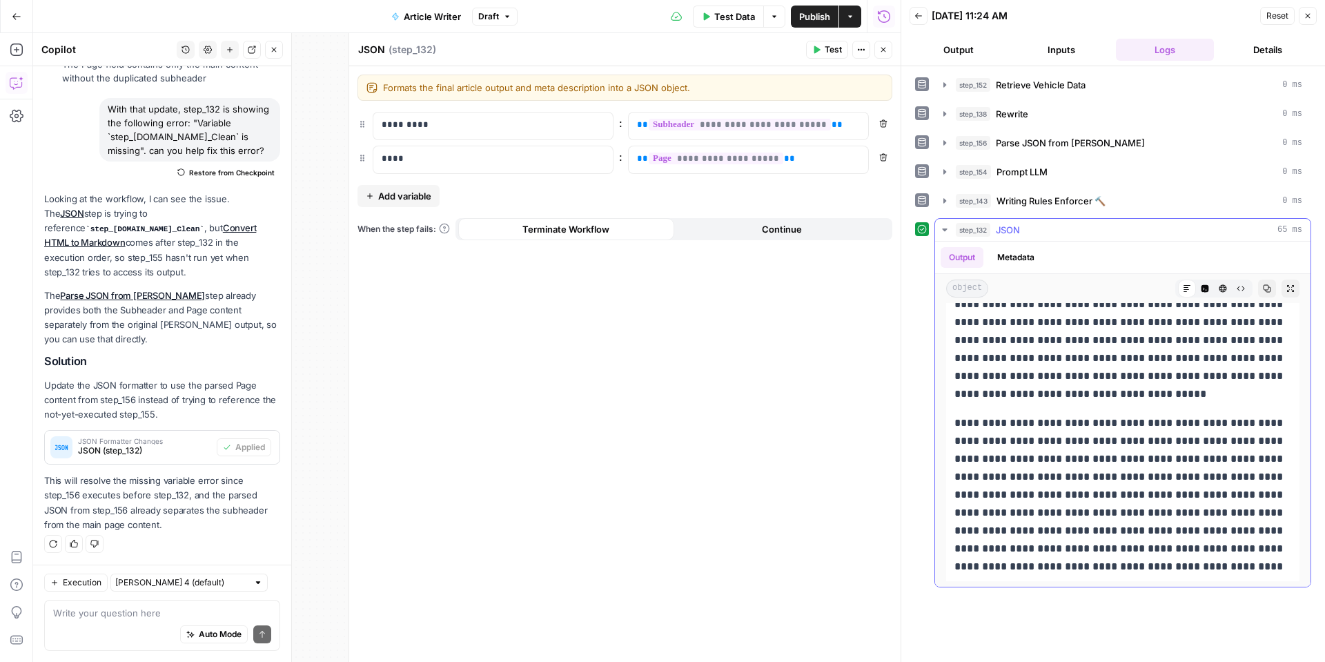
scroll to position [0, 0]
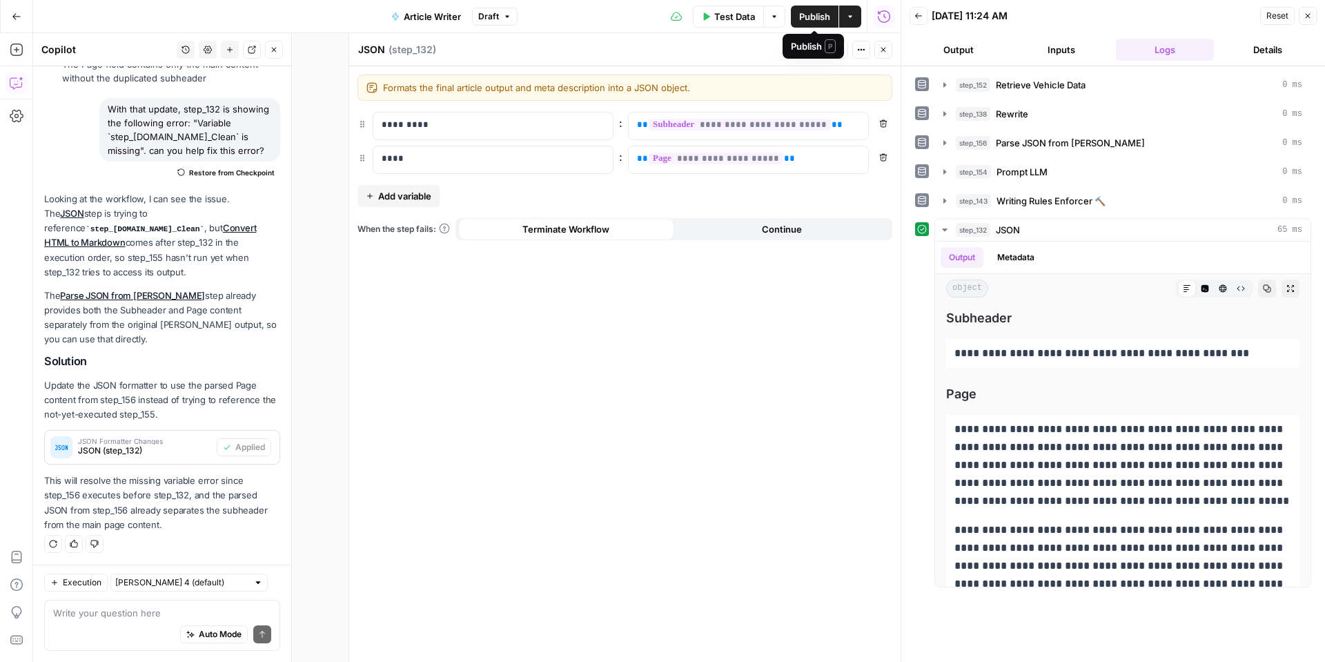
click at [810, 20] on span "Publish" at bounding box center [814, 17] width 31 height 14
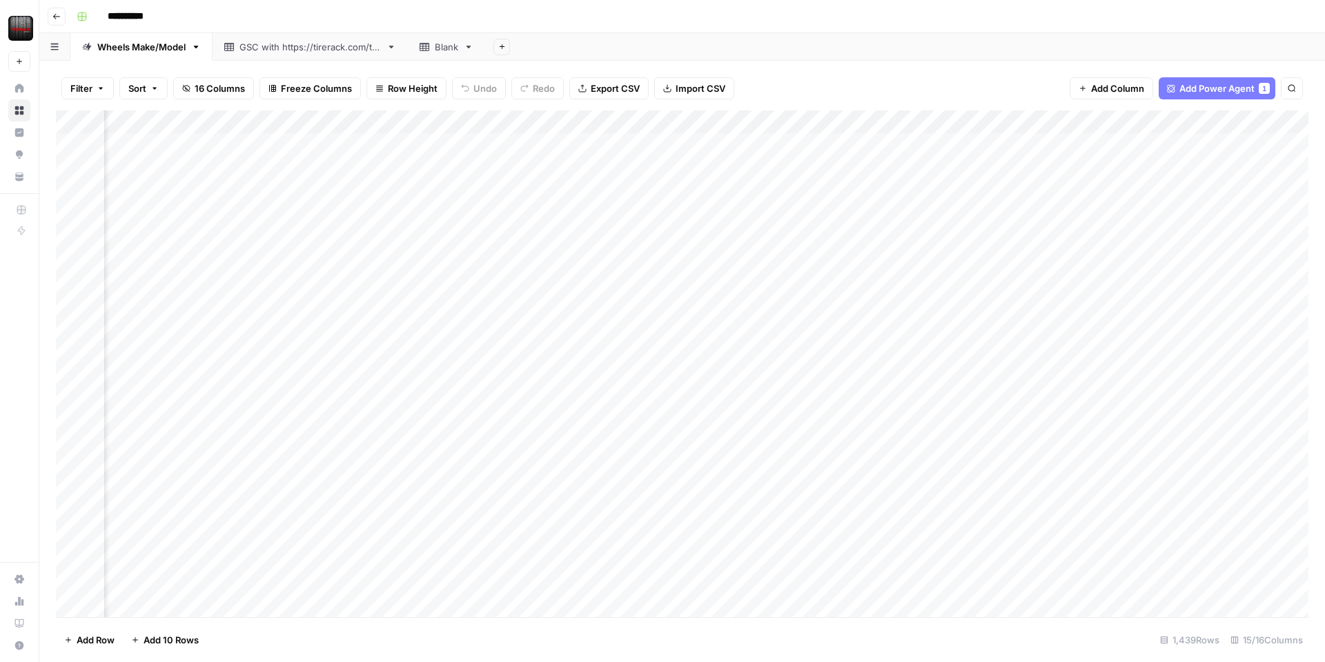
scroll to position [0, 1079]
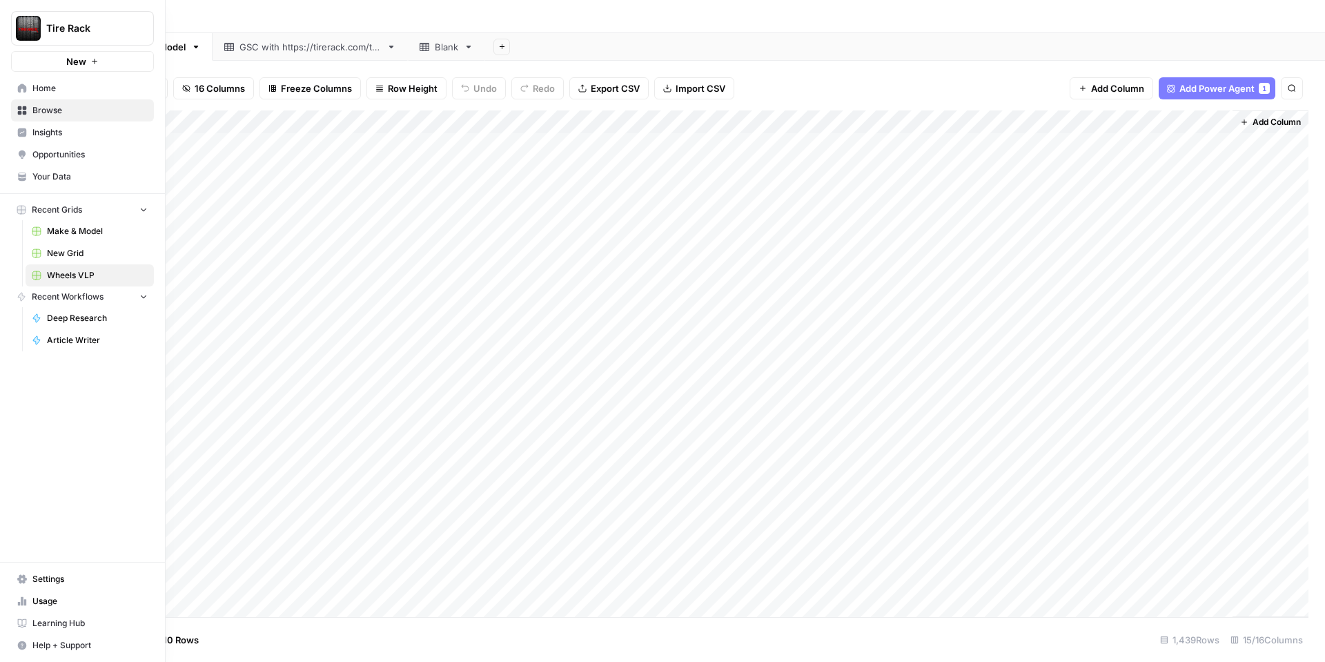
click at [55, 180] on span "Your Data" at bounding box center [89, 176] width 115 height 12
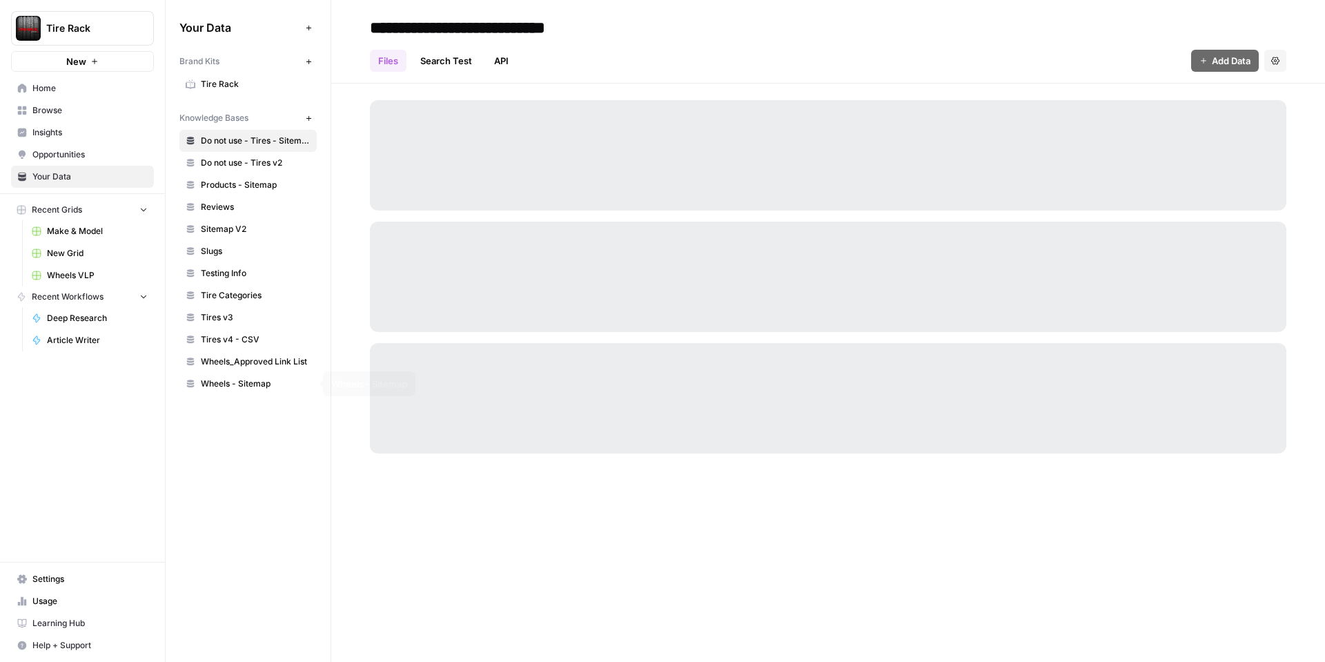
click at [237, 362] on span "Wheels_Approved Link List" at bounding box center [256, 361] width 110 height 12
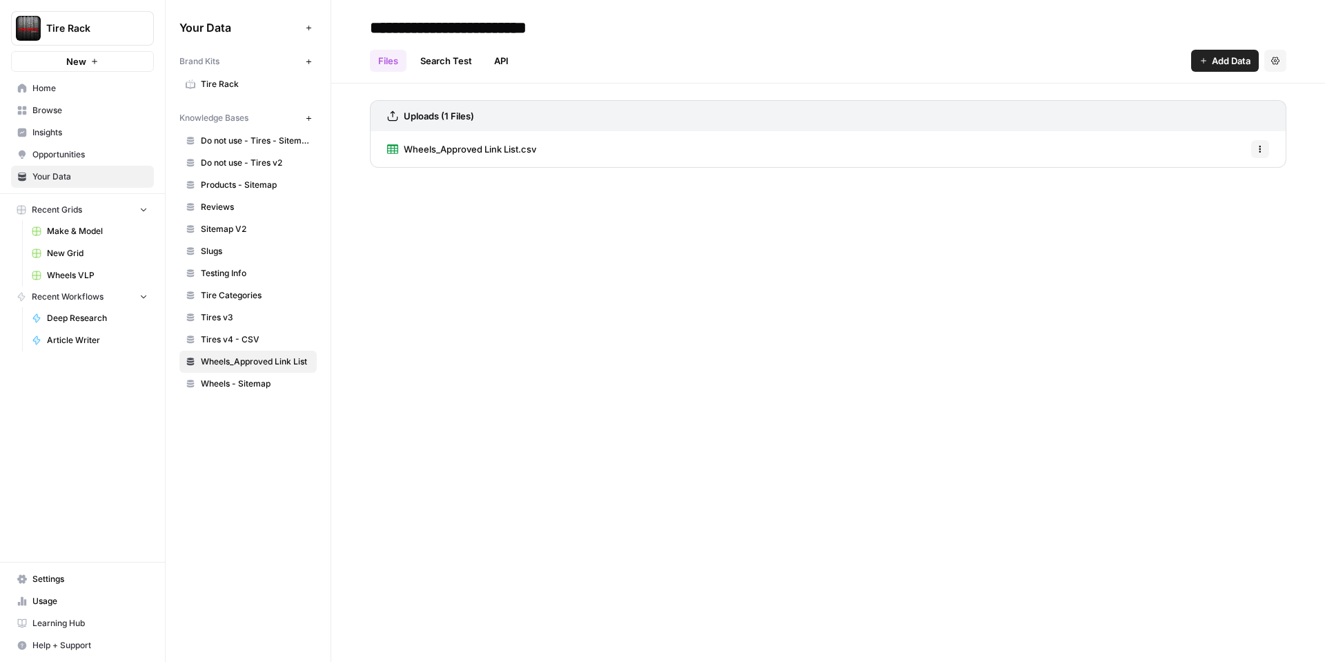
click at [1222, 67] on span "Add Data" at bounding box center [1231, 61] width 39 height 14
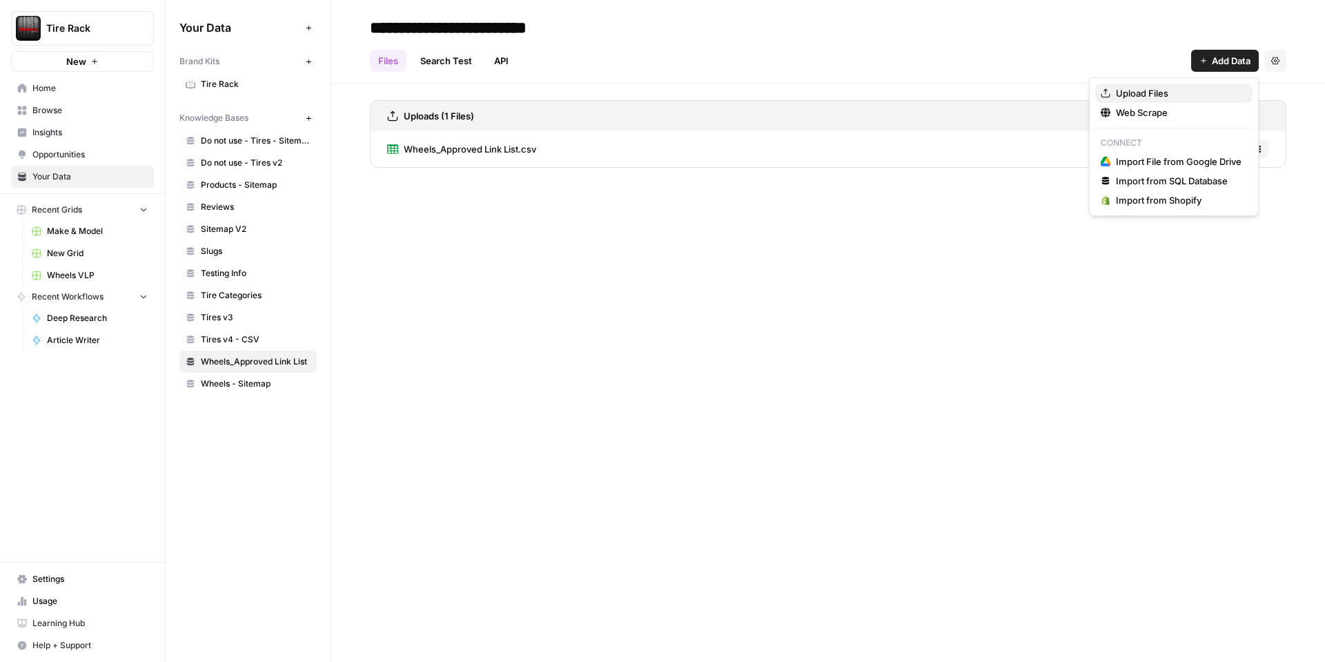
click at [1146, 91] on span "Upload Files" at bounding box center [1179, 93] width 126 height 14
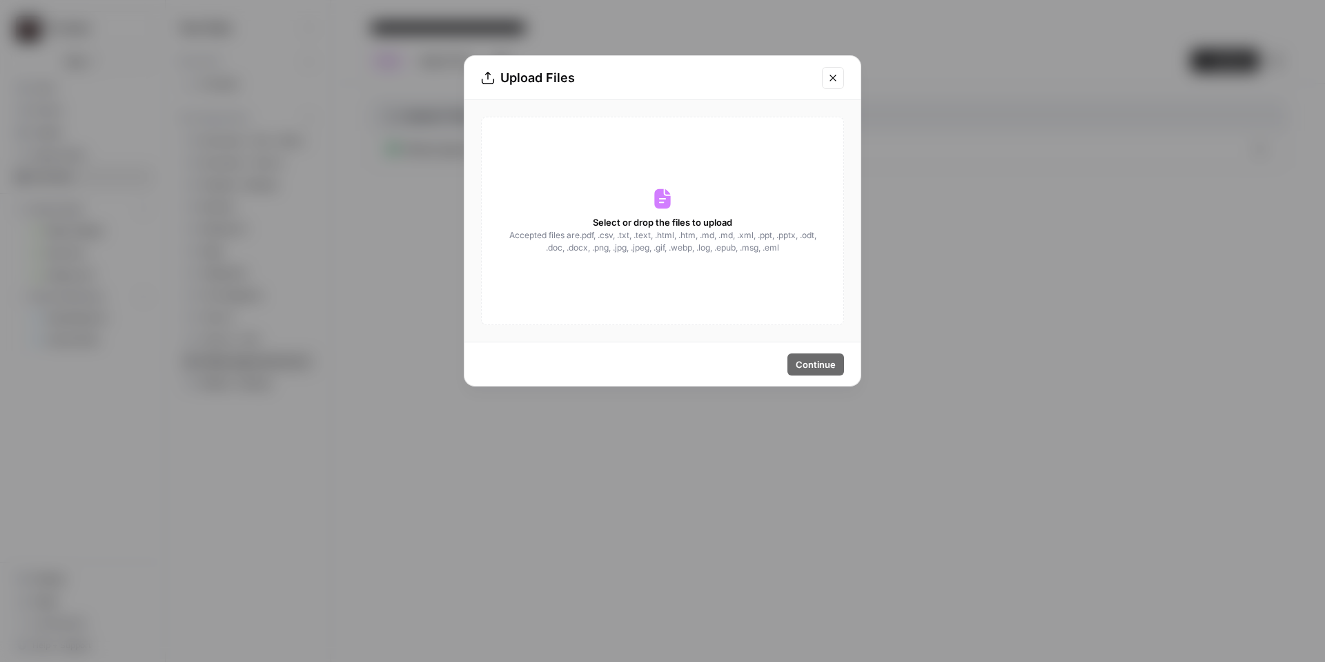
click at [708, 206] on div "Select or drop the files to upload Accepted files are .pdf, .csv, .txt, .text, …" at bounding box center [662, 221] width 363 height 208
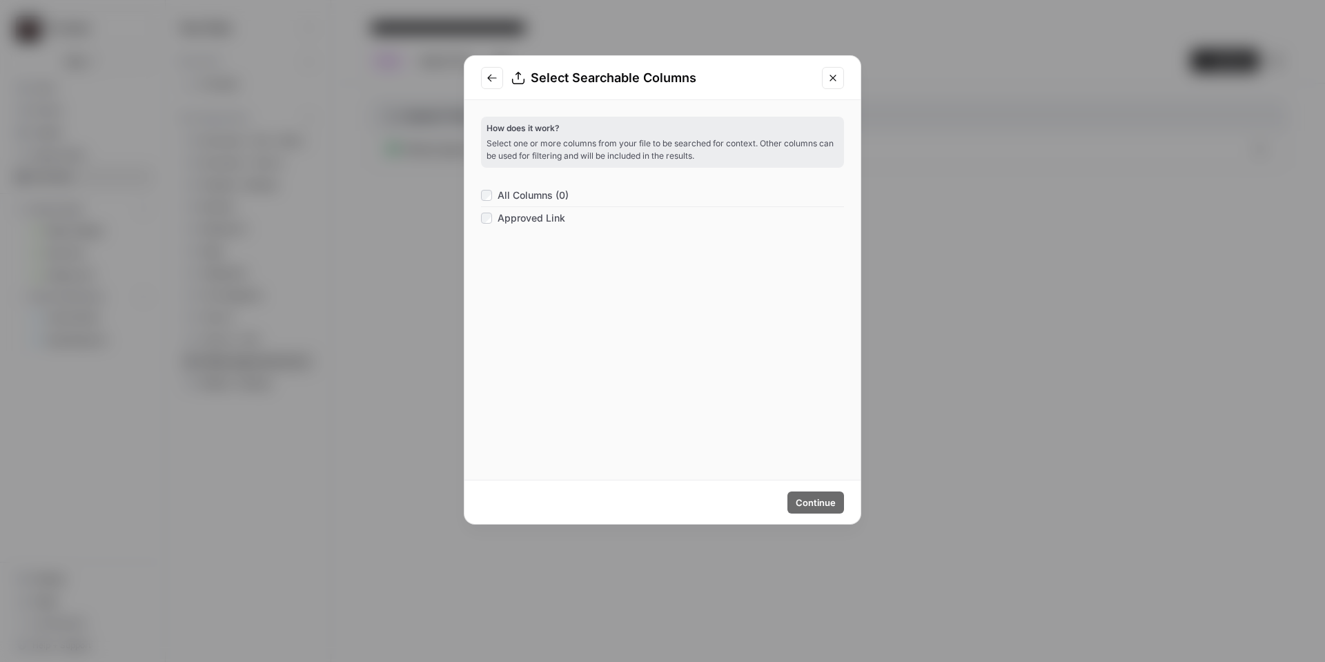
click at [539, 197] on span "All Columns (0)" at bounding box center [533, 195] width 71 height 14
click at [827, 502] on span "Continue" at bounding box center [816, 503] width 40 height 14
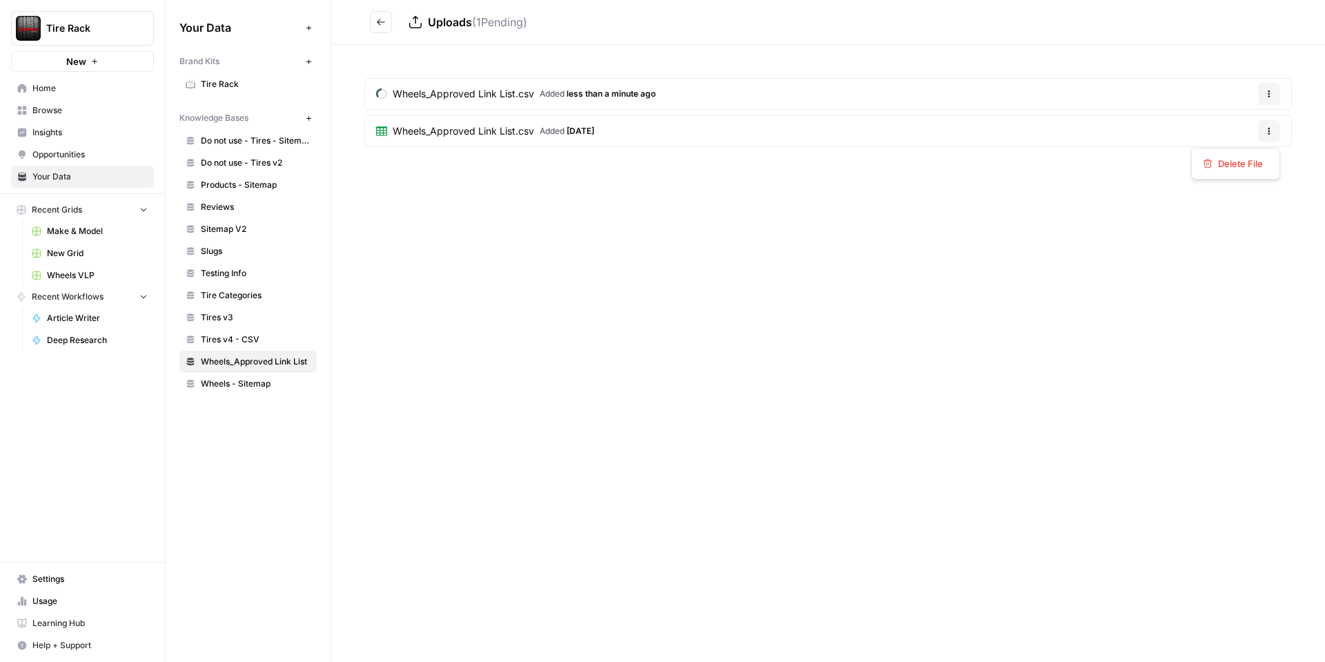
click at [1263, 129] on button "Options" at bounding box center [1269, 131] width 22 height 22
click at [1229, 167] on span "Delete File" at bounding box center [1240, 164] width 45 height 14
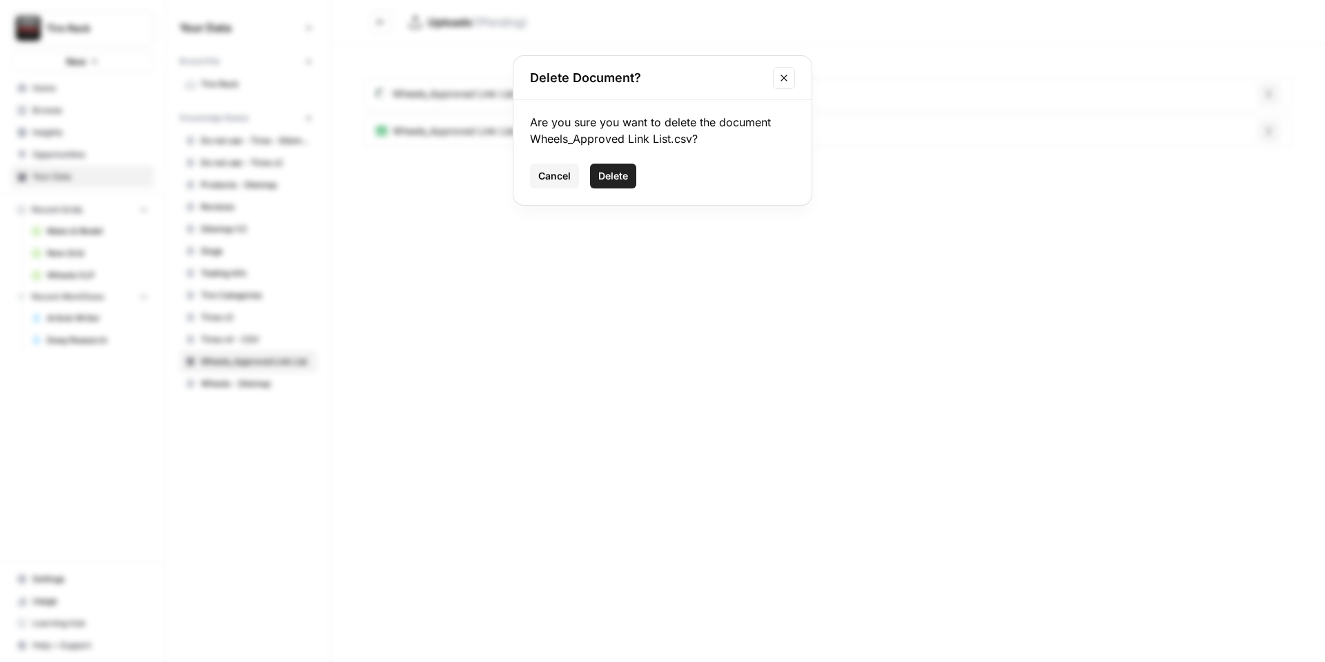
click at [629, 175] on button "Delete" at bounding box center [613, 176] width 46 height 25
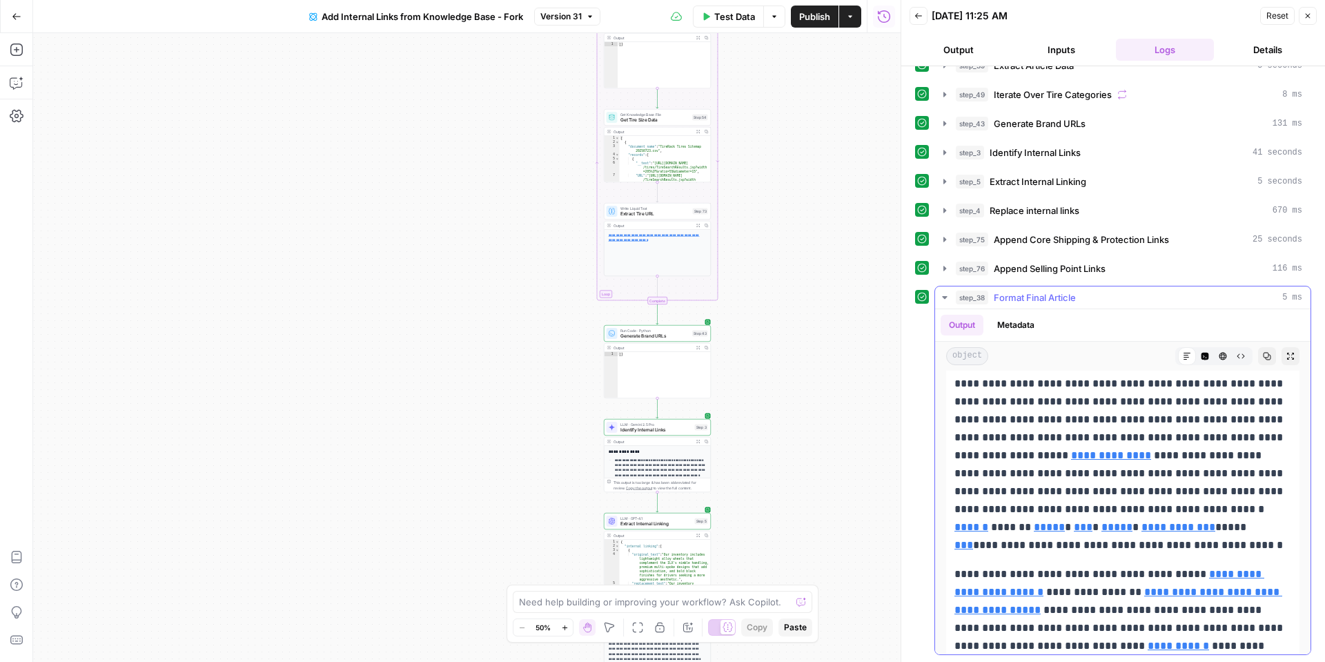
scroll to position [257, 0]
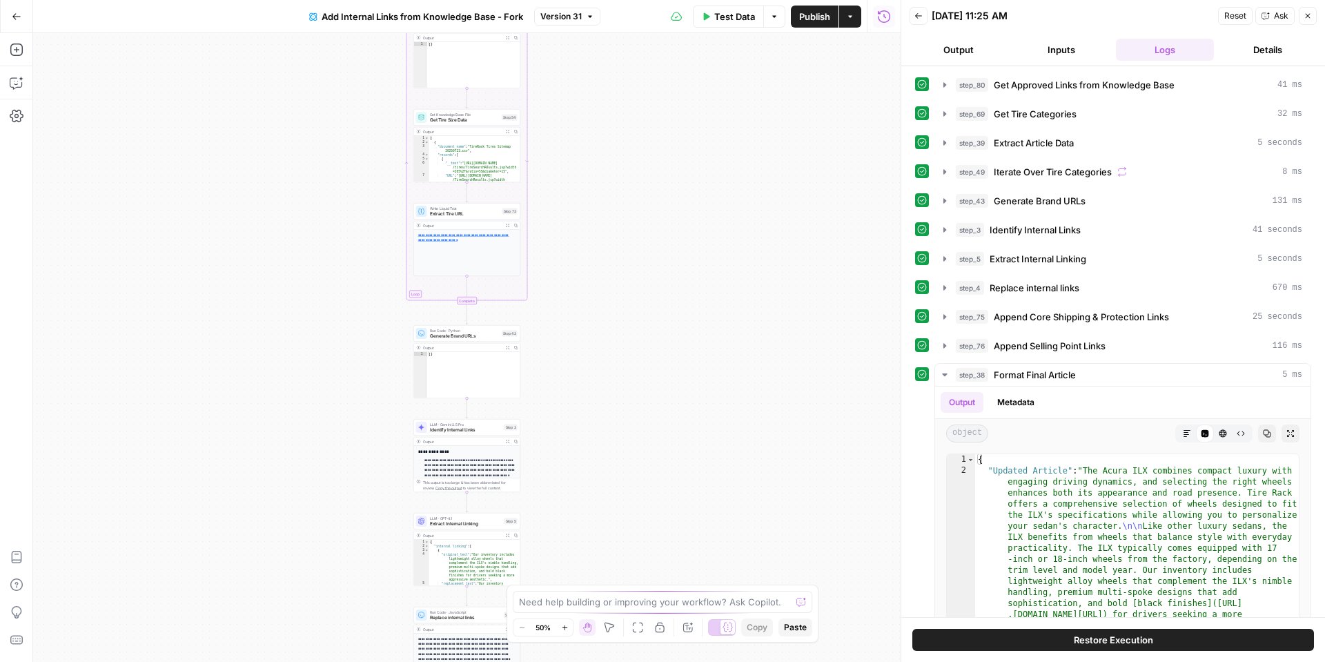
click at [742, 15] on span "Test Data" at bounding box center [734, 17] width 41 height 14
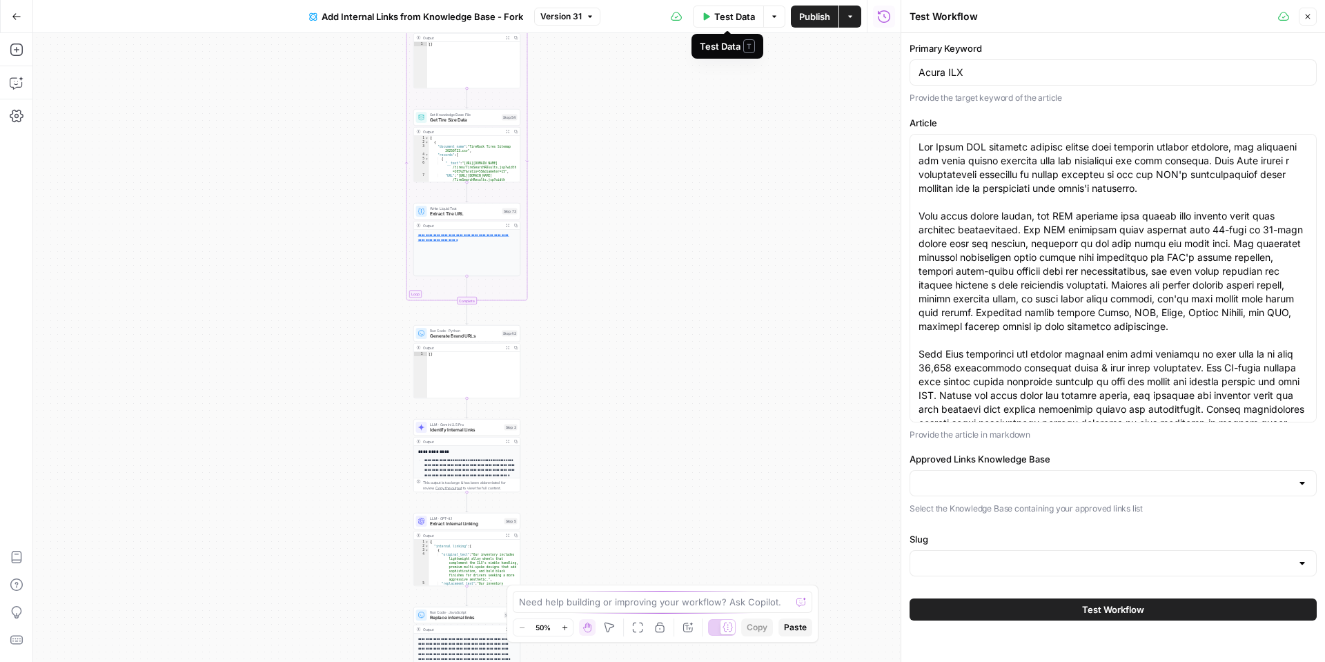
type input "Wheels_Approved Link List"
type input "Slugs"
click at [1085, 604] on span "Test Workflow" at bounding box center [1113, 610] width 62 height 14
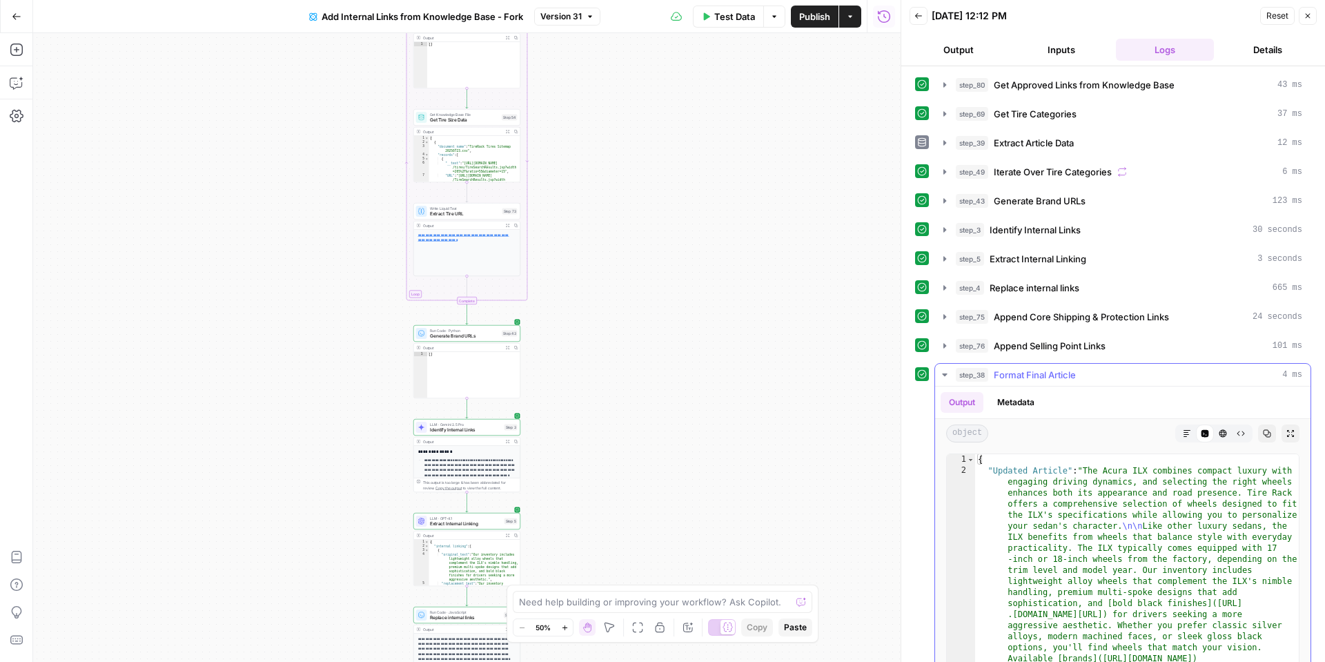
click at [1184, 438] on button "Markdown" at bounding box center [1187, 433] width 18 height 18
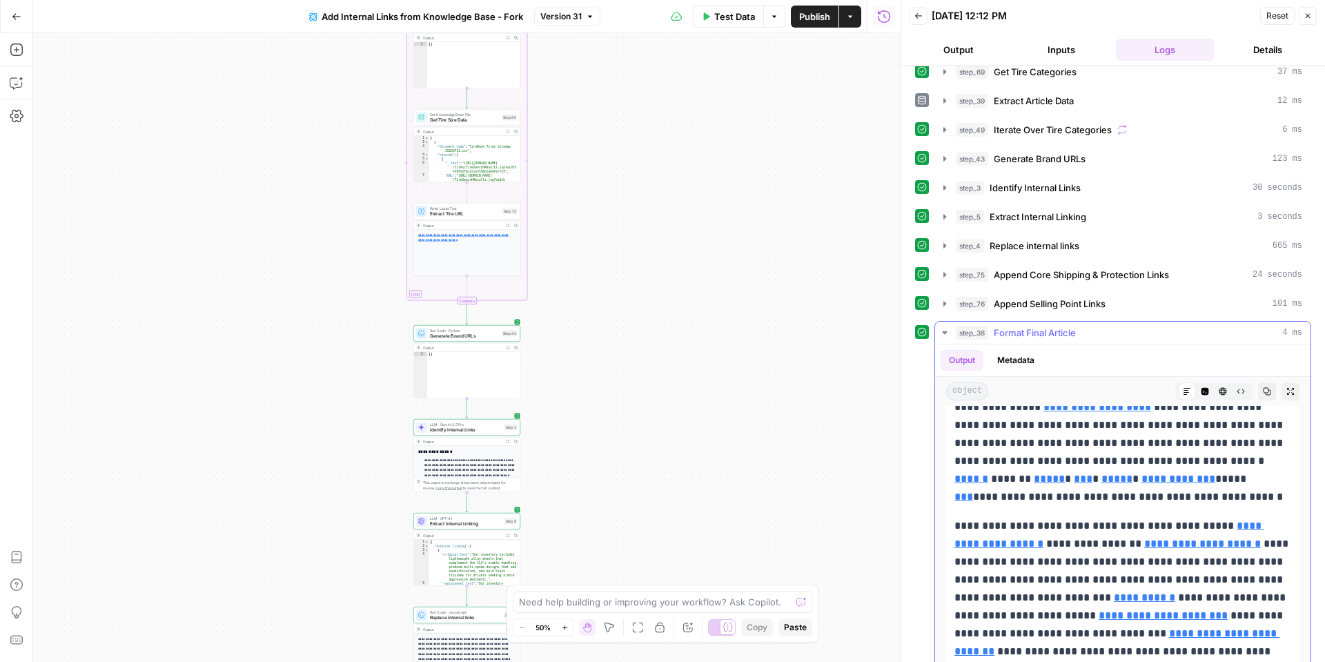
scroll to position [77, 0]
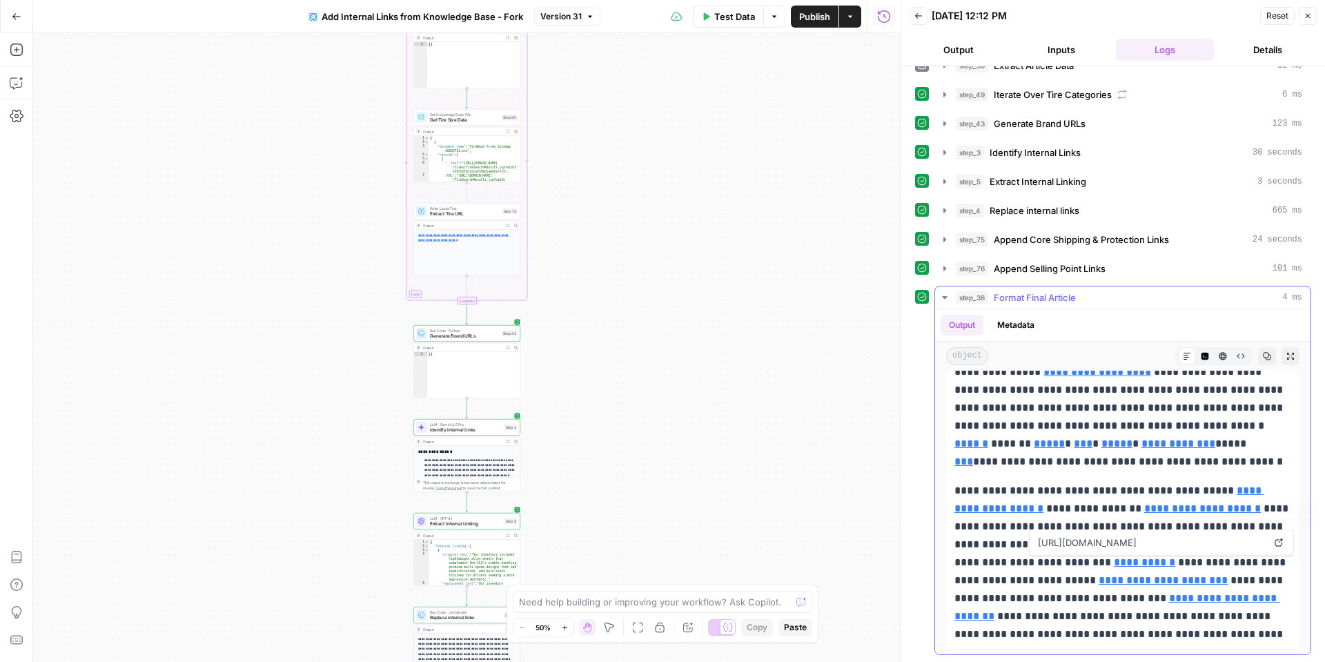
click at [1273, 542] on link "Open in a new tab" at bounding box center [1279, 543] width 18 height 18
click at [1205, 358] on icon "button" at bounding box center [1206, 357] width 8 height 8
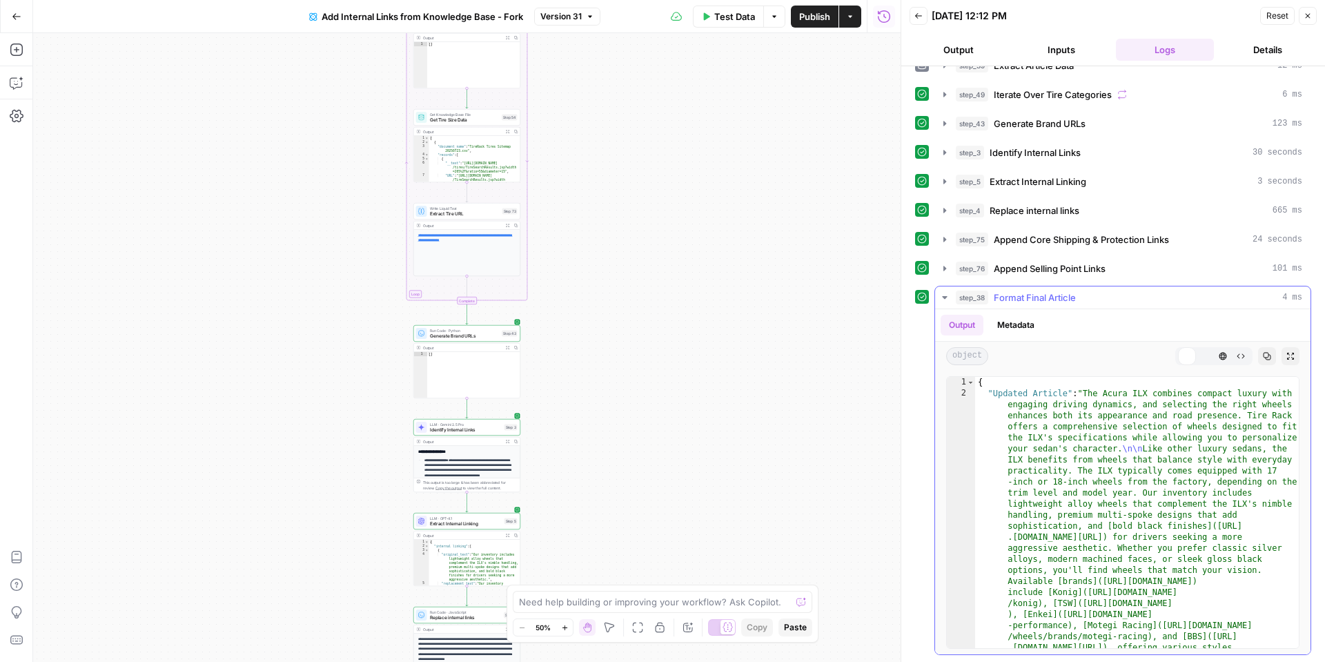
scroll to position [0, 0]
click at [1223, 355] on icon "button" at bounding box center [1224, 357] width 8 height 8
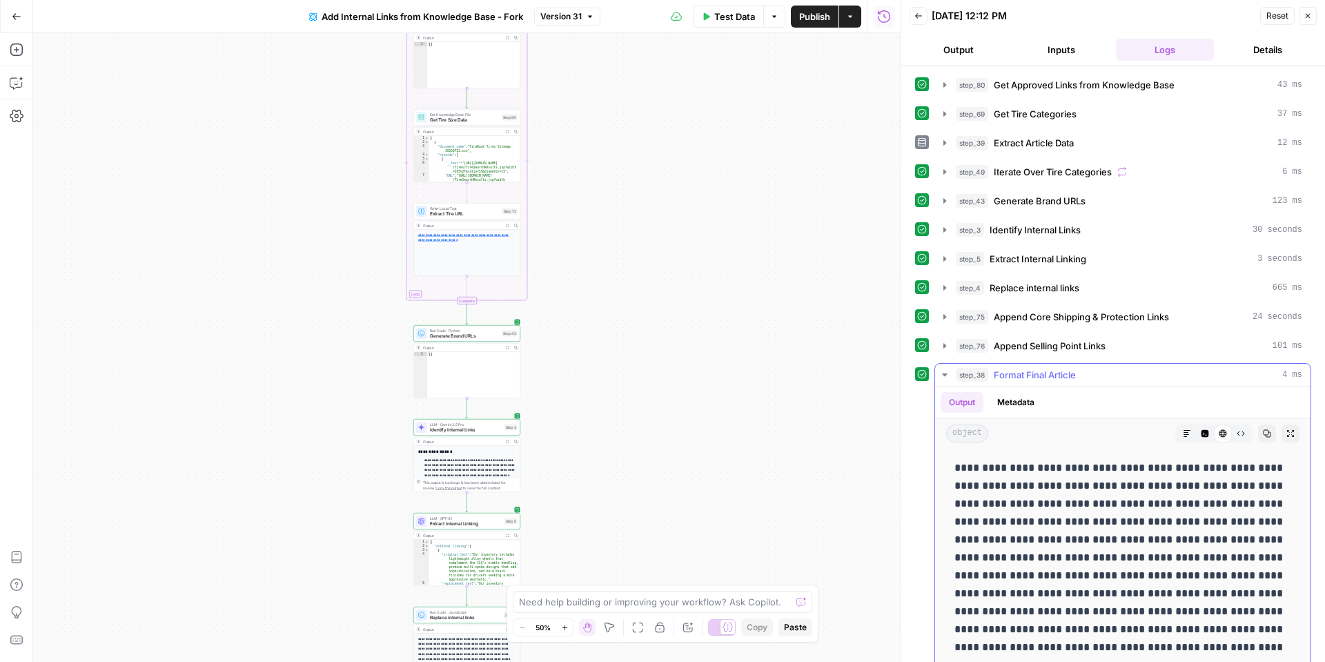
drag, startPoint x: 1009, startPoint y: 637, endPoint x: 1064, endPoint y: 469, distance: 176.6
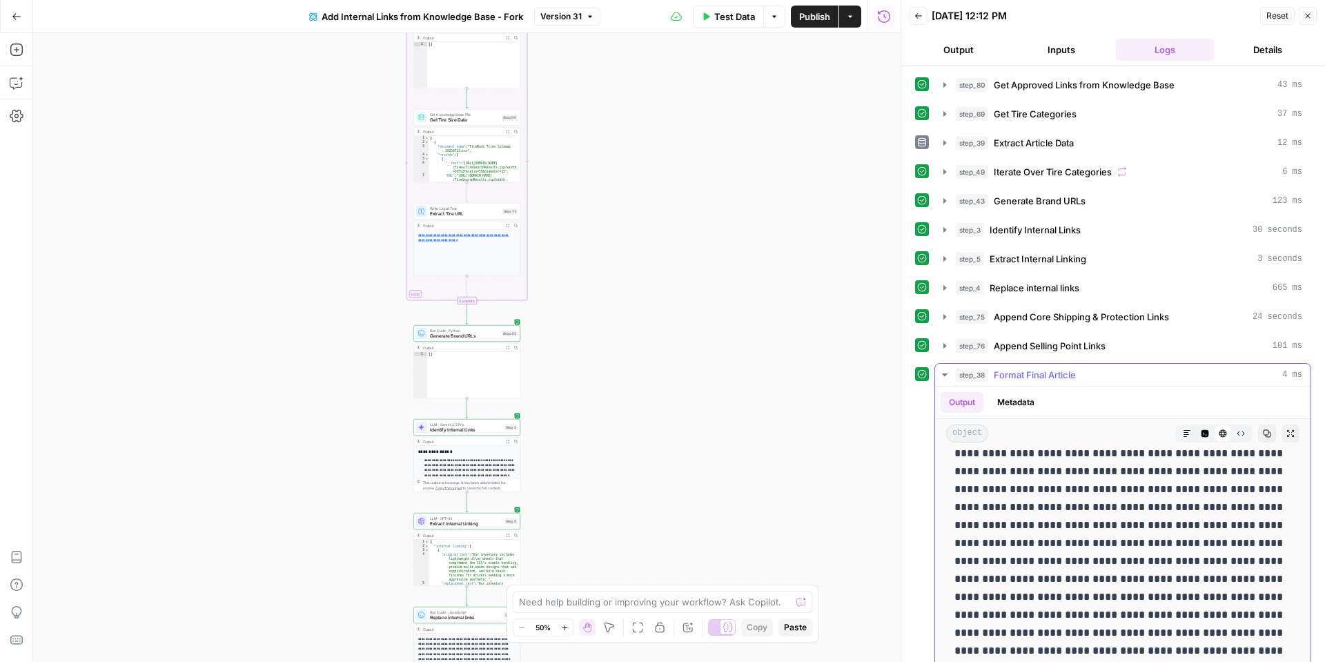
scroll to position [287, 0]
click at [1184, 436] on icon "button" at bounding box center [1187, 433] width 8 height 8
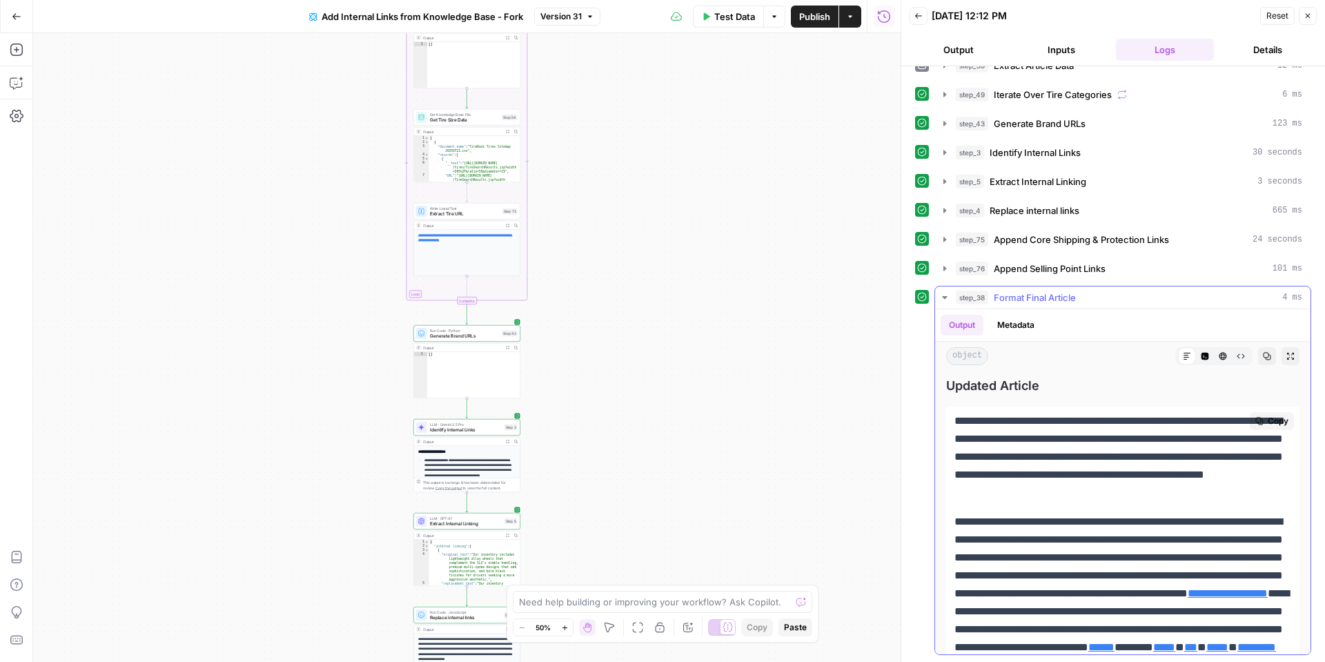
scroll to position [2, 0]
drag, startPoint x: 1293, startPoint y: 634, endPoint x: 947, endPoint y: 413, distance: 410.5
click at [947, 413] on div "**********" at bounding box center [1122, 655] width 353 height 500
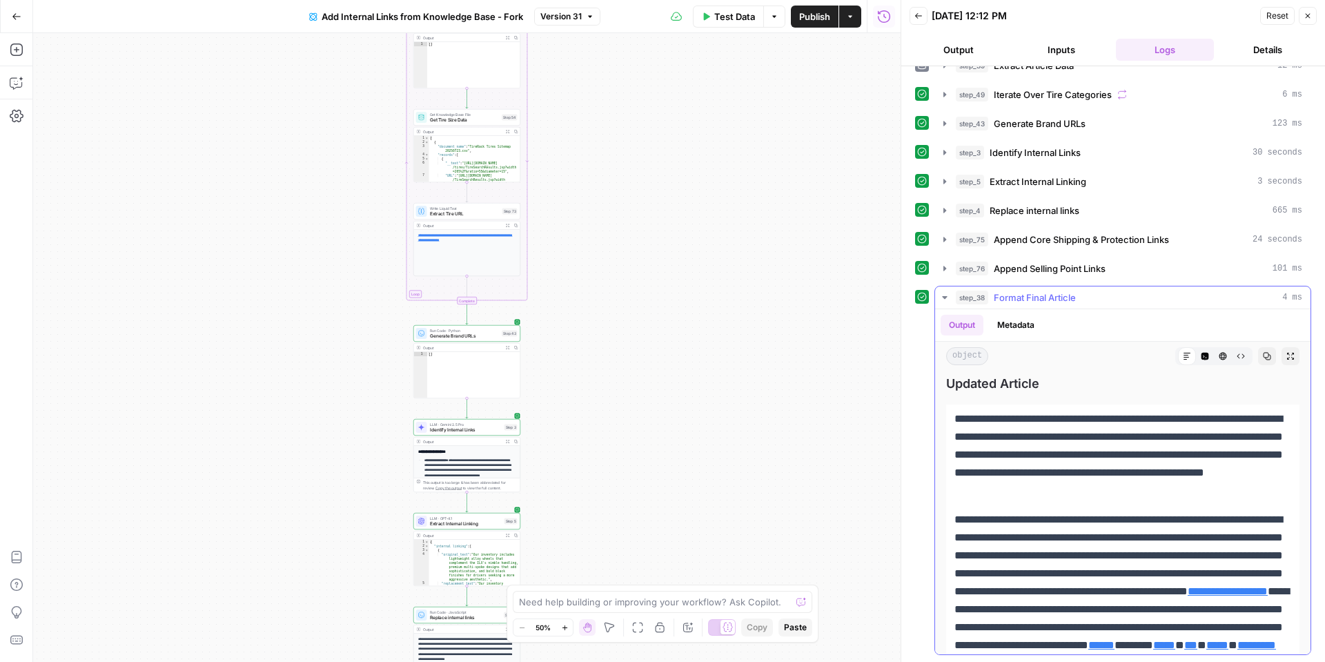
copy body "Need help building or improving your workflow? Ask Copilot. Zoom Out 50% Zoom I…"
drag, startPoint x: 1220, startPoint y: 352, endPoint x: 1214, endPoint y: 361, distance: 10.9
click at [1220, 352] on icon "button" at bounding box center [1223, 356] width 8 height 8
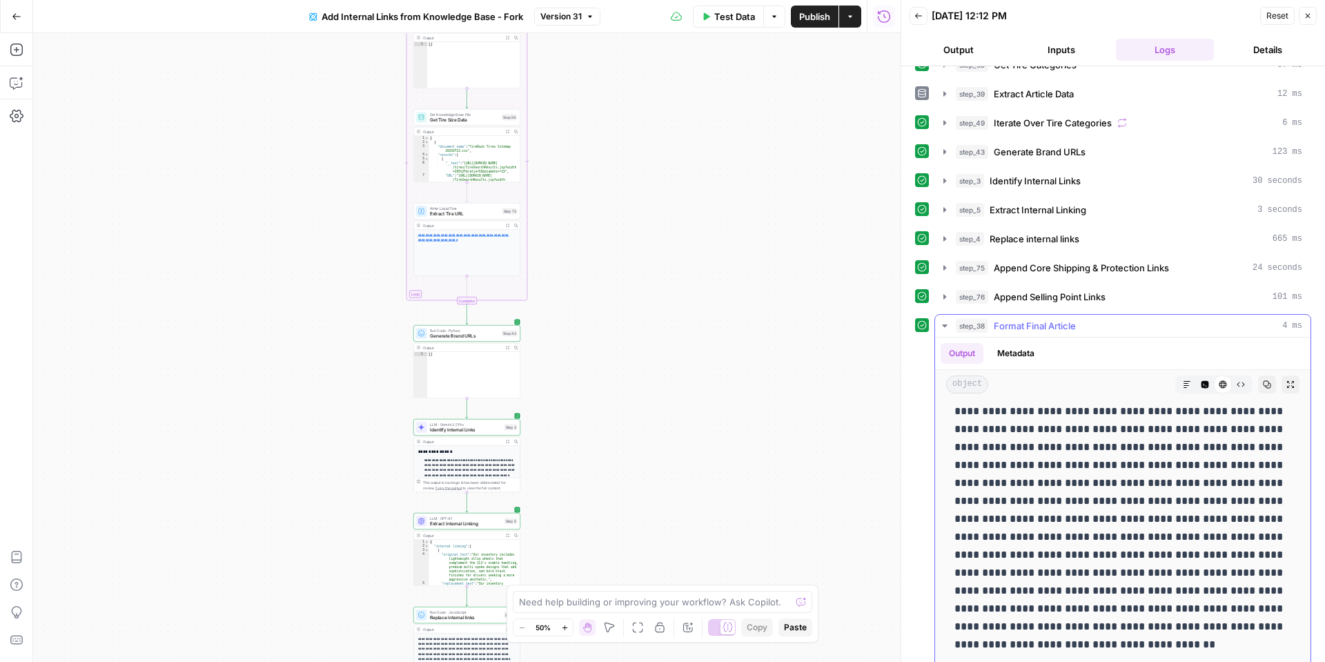
scroll to position [77, 0]
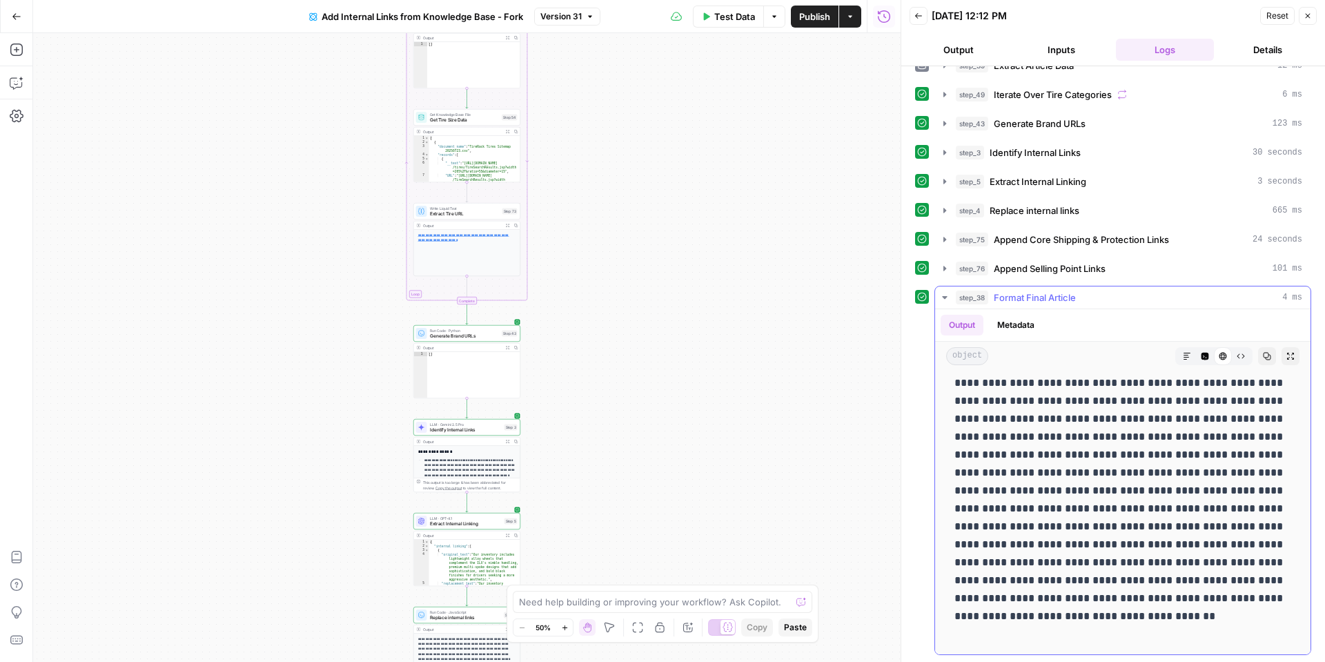
drag, startPoint x: 1062, startPoint y: 465, endPoint x: 1006, endPoint y: 635, distance: 178.5
click at [1006, 635] on p at bounding box center [1123, 302] width 337 height 682
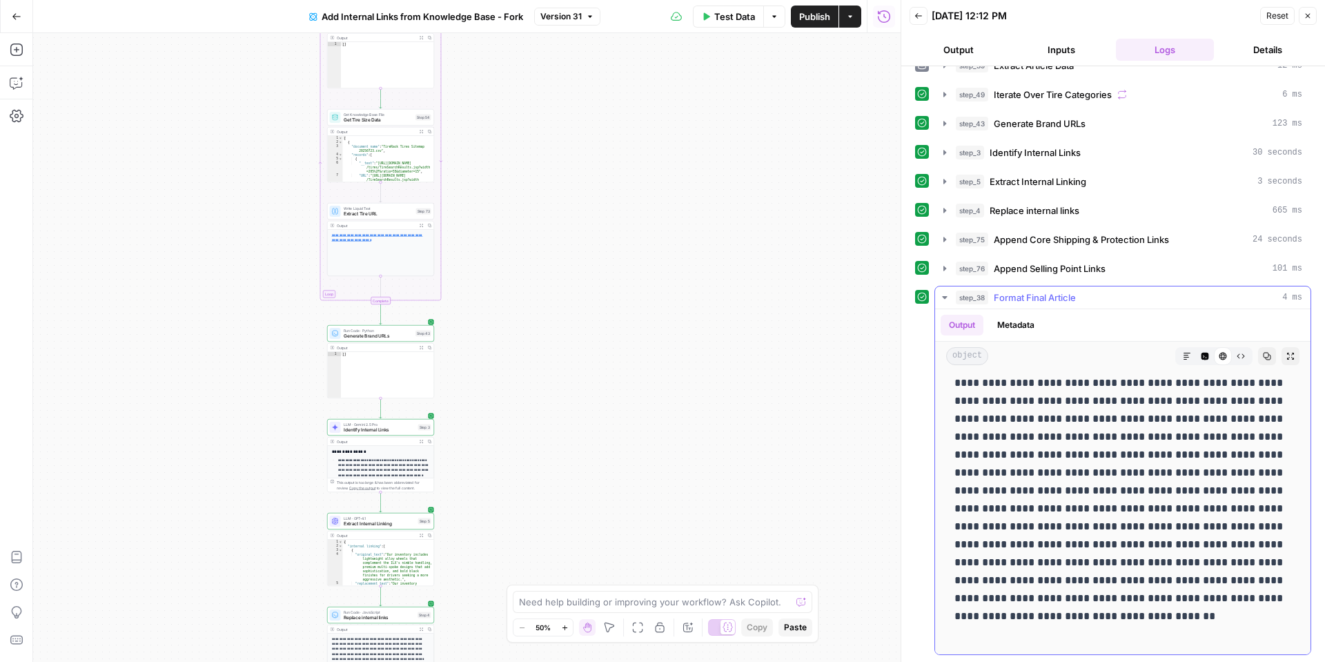
copy p "**********"
click at [1185, 354] on icon "button" at bounding box center [1187, 356] width 8 height 8
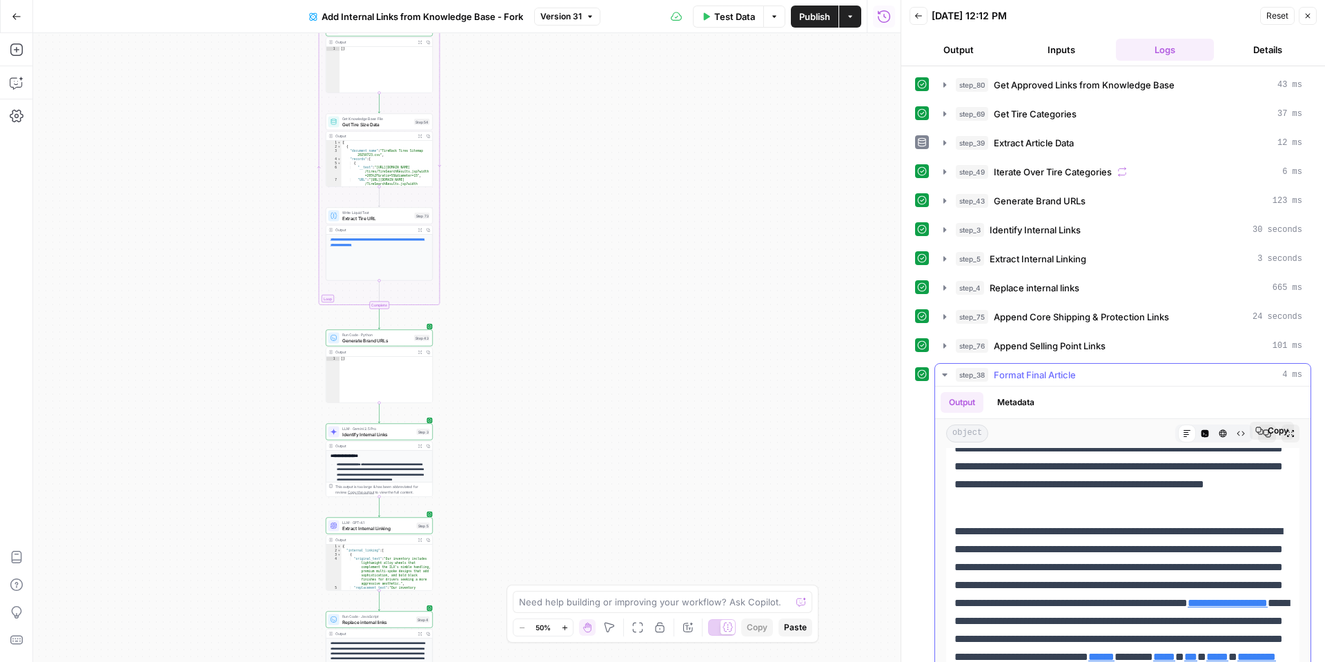
scroll to position [14, 0]
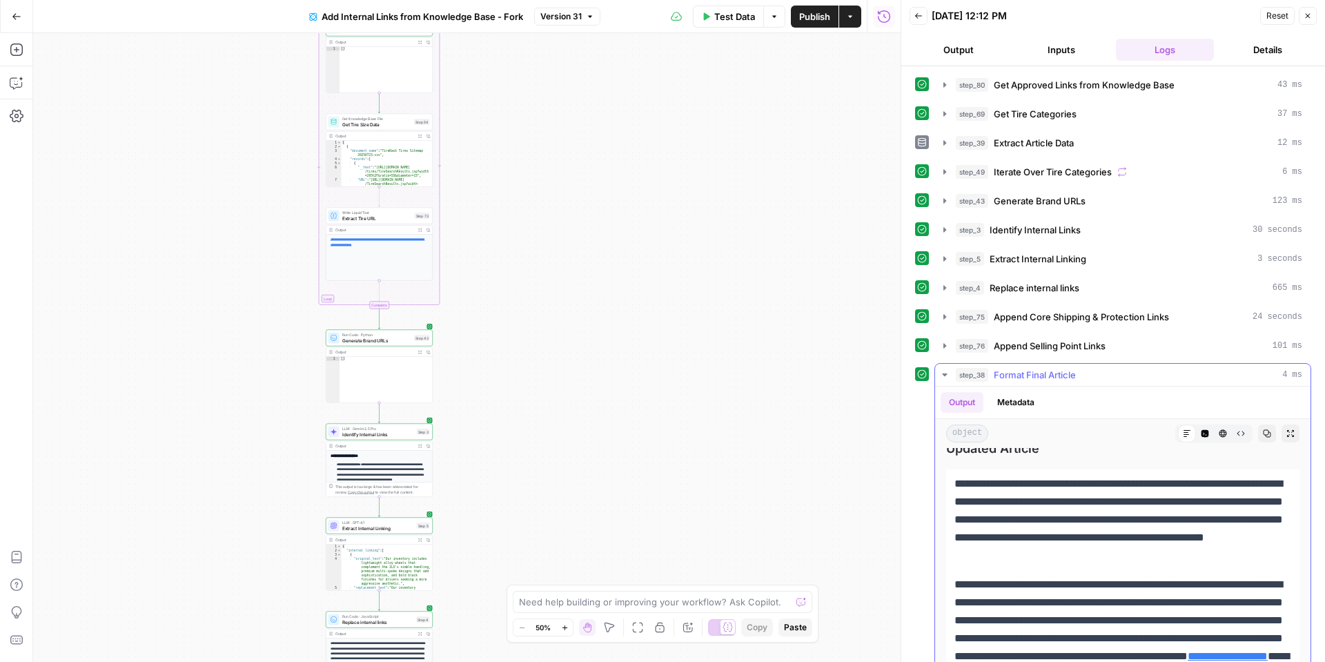
click at [1287, 431] on icon "button" at bounding box center [1291, 433] width 8 height 8
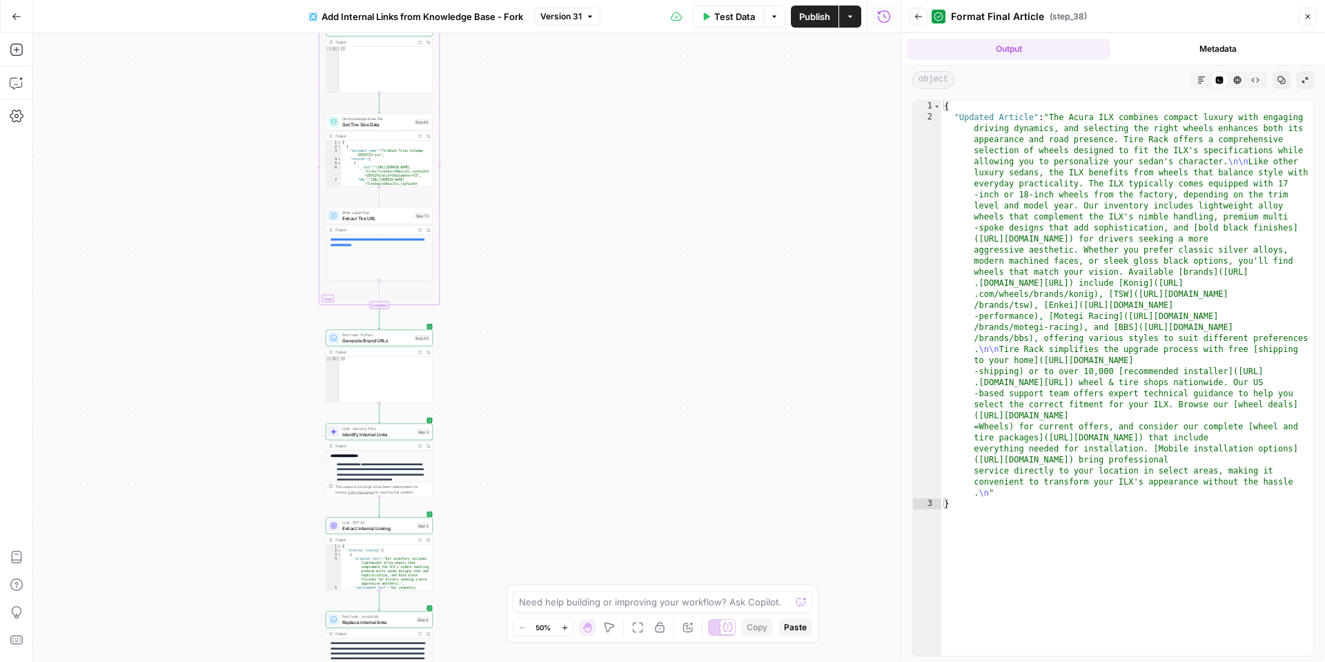
click at [1202, 84] on button "Markdown" at bounding box center [1202, 80] width 18 height 18
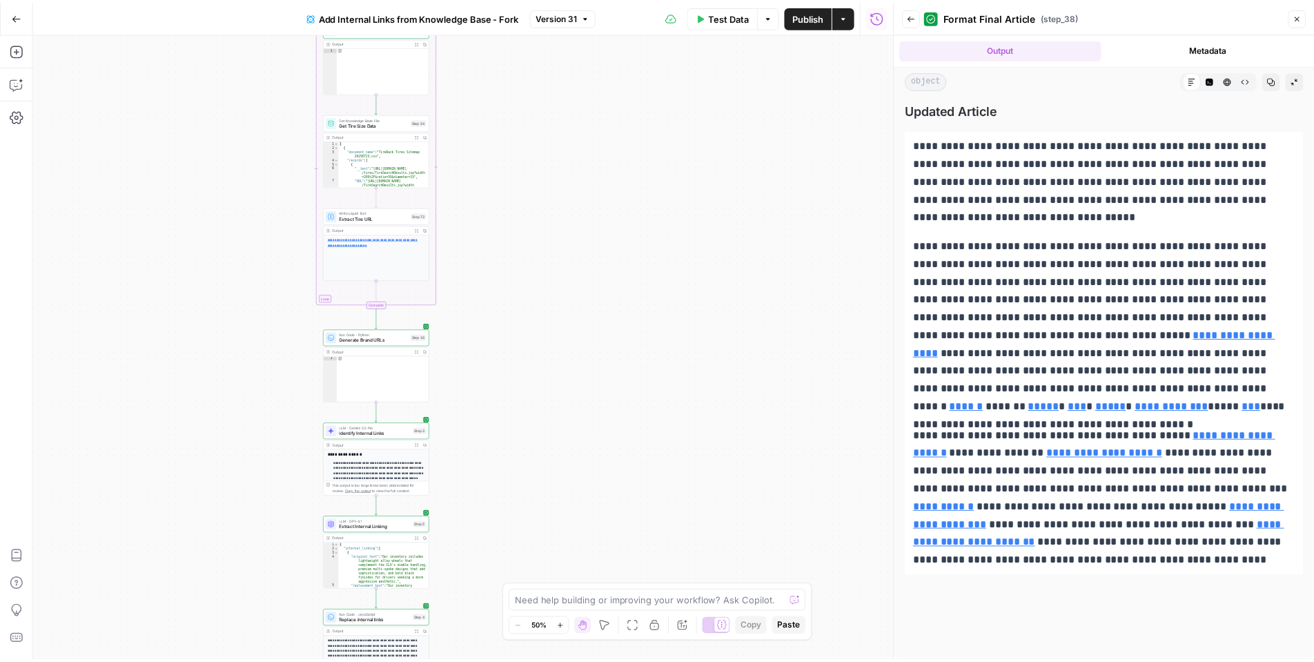
scroll to position [0, 1]
drag, startPoint x: 919, startPoint y: 135, endPoint x: 1295, endPoint y: 572, distance: 576.1
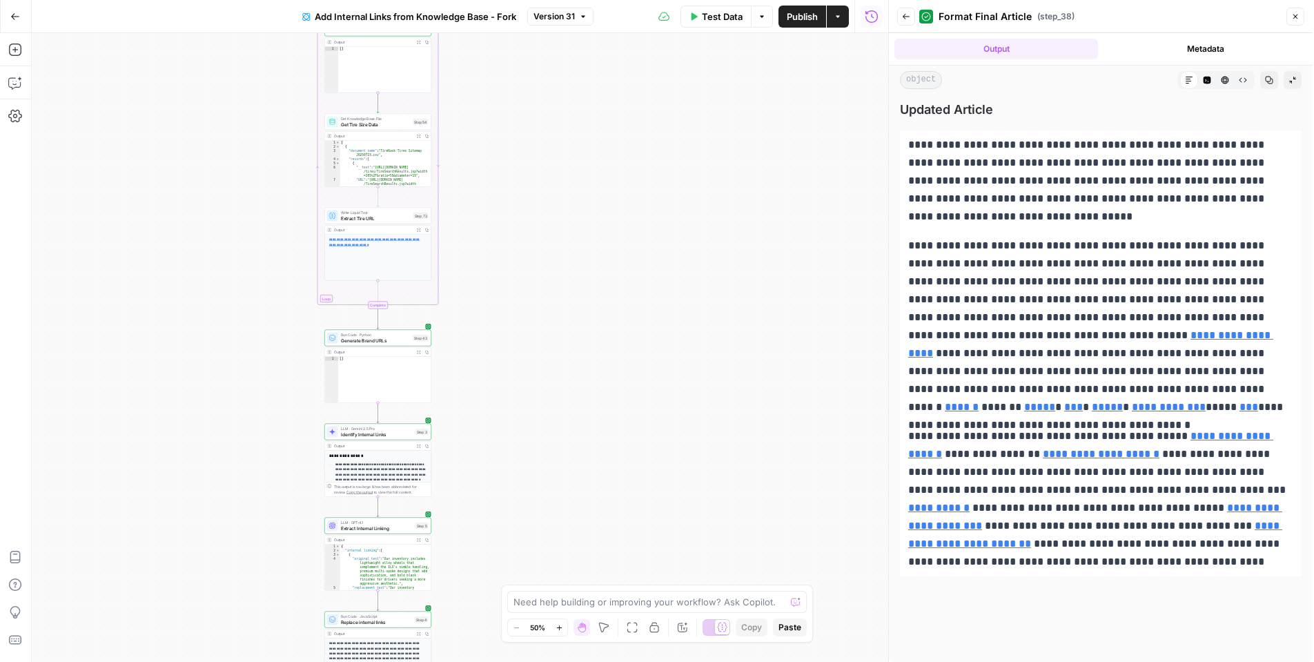
drag, startPoint x: 1221, startPoint y: 220, endPoint x: 1199, endPoint y: 218, distance: 22.2
drag, startPoint x: 1095, startPoint y: 519, endPoint x: 1053, endPoint y: 206, distance: 316.1
